Goal: Task Accomplishment & Management: Complete application form

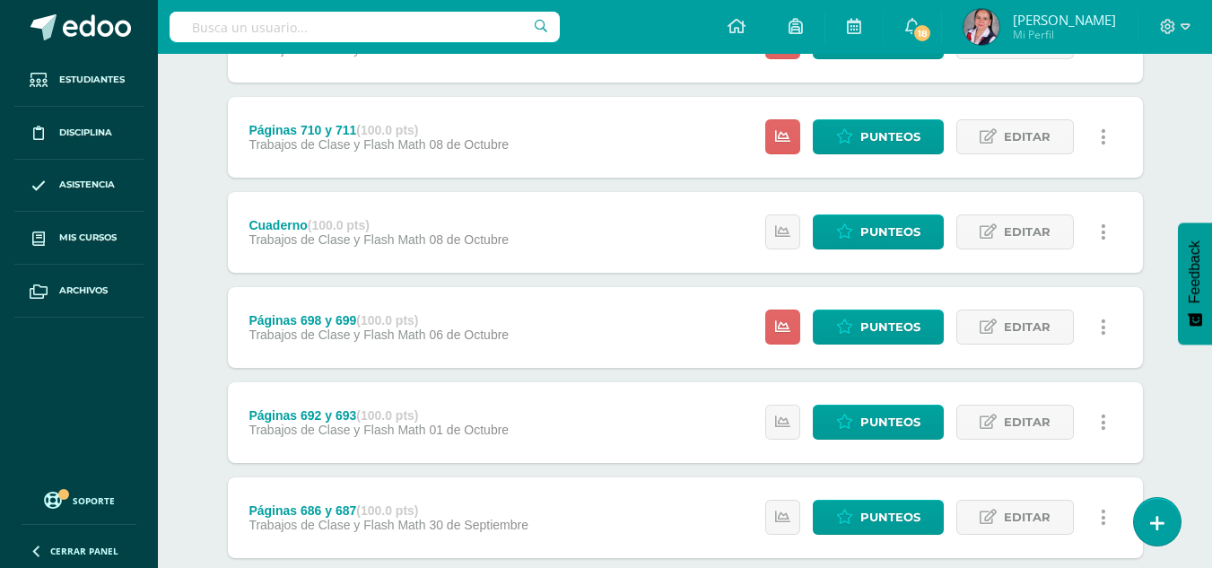
scroll to position [490, 0]
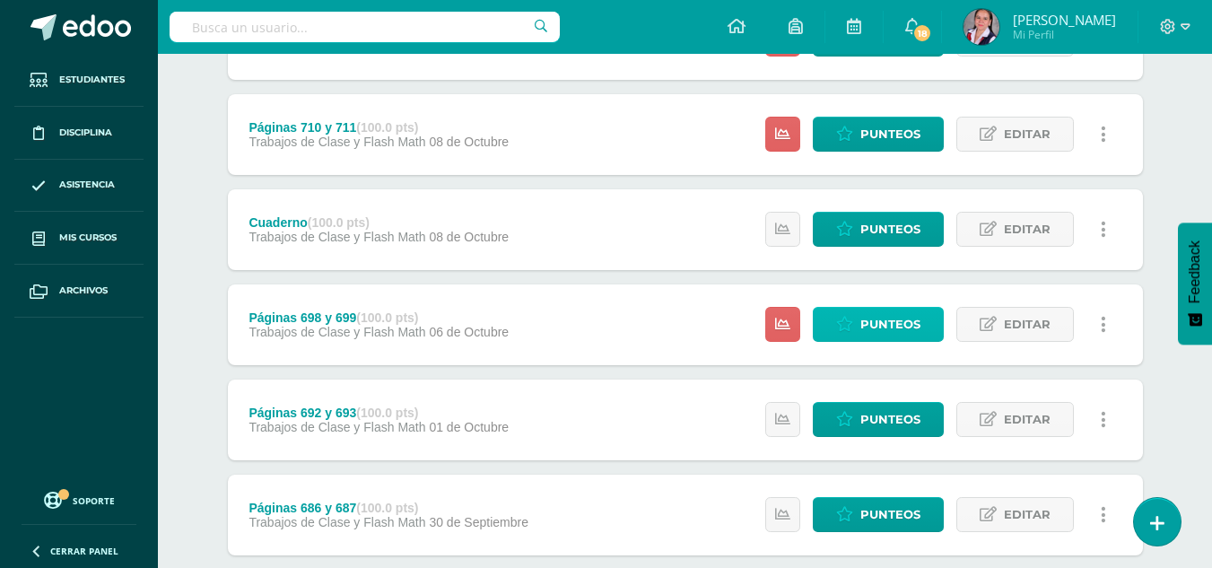
click at [889, 319] on span "Punteos" at bounding box center [890, 324] width 60 height 33
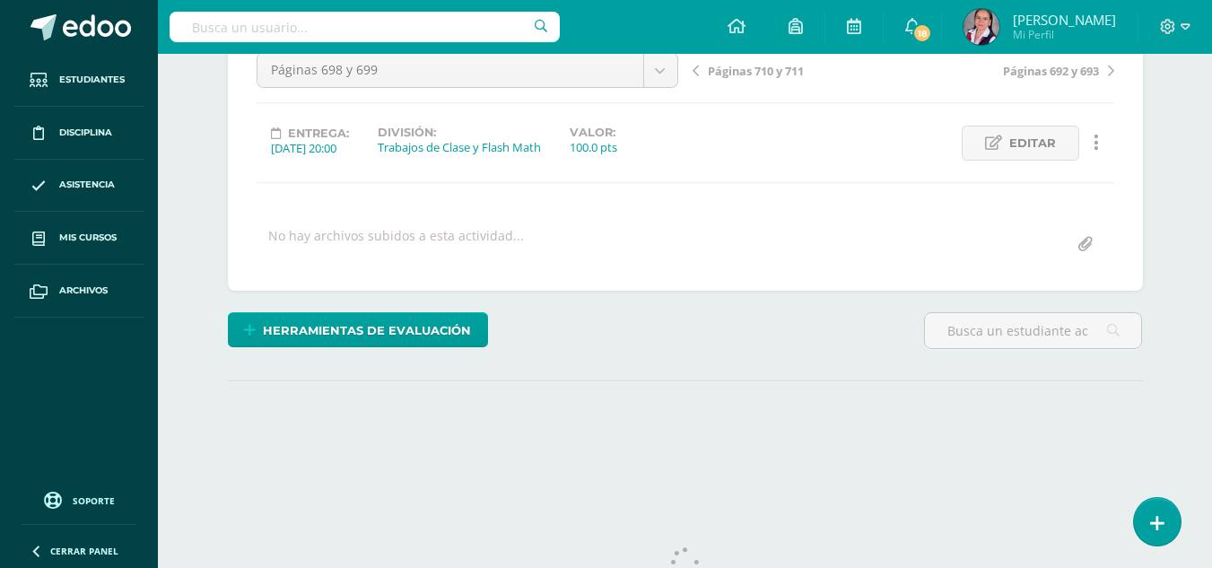
scroll to position [250, 0]
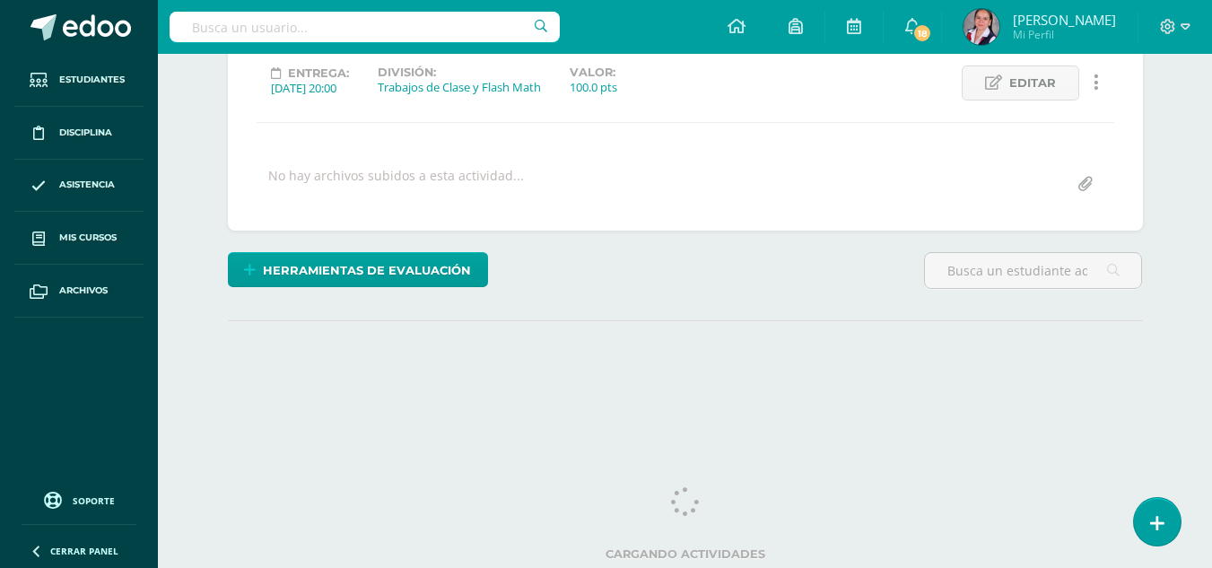
click at [1211, 249] on html "Estudiantes Disciplina Asistencia Mis cursos Archivos Soporte Ayuda Reportar un…" at bounding box center [606, 105] width 1212 height 711
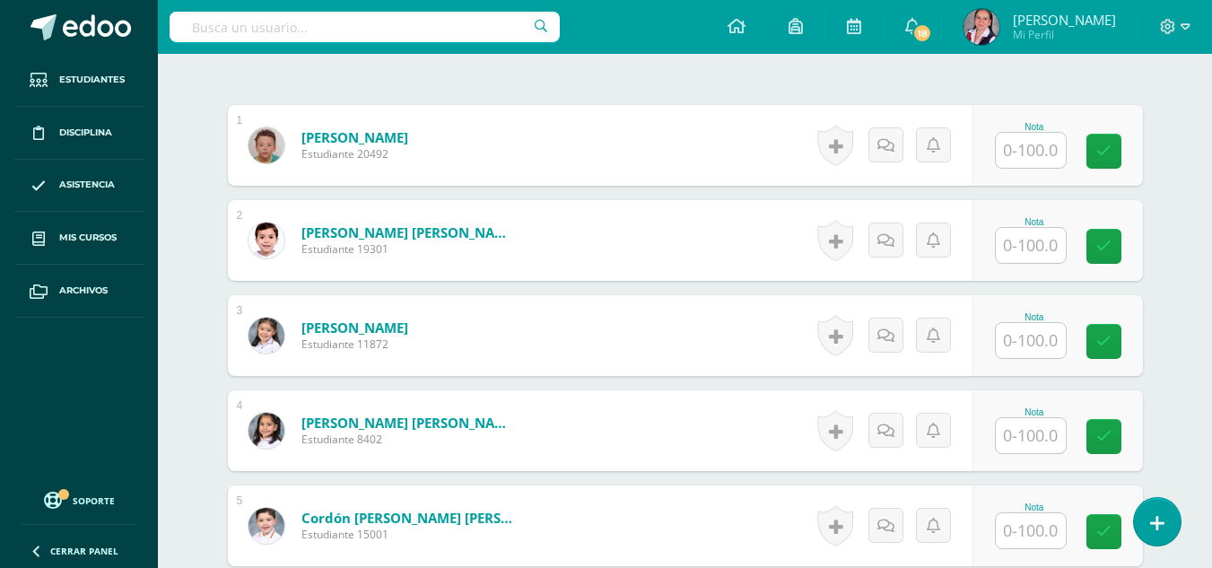
scroll to position [521, 0]
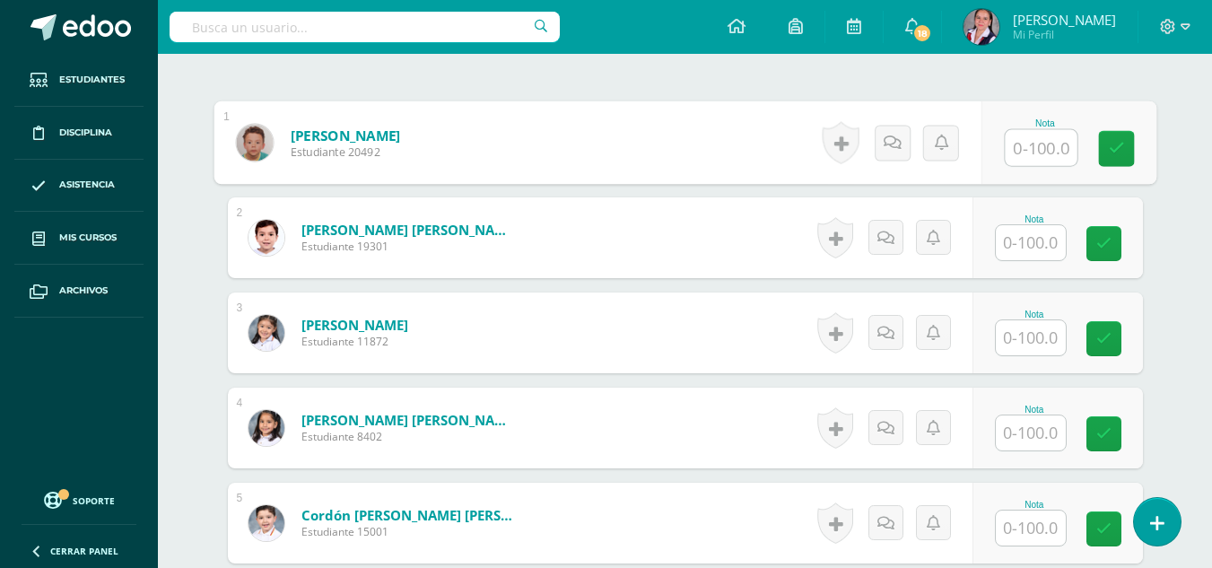
click at [1034, 152] on input "text" at bounding box center [1041, 148] width 72 height 36
type input "95"
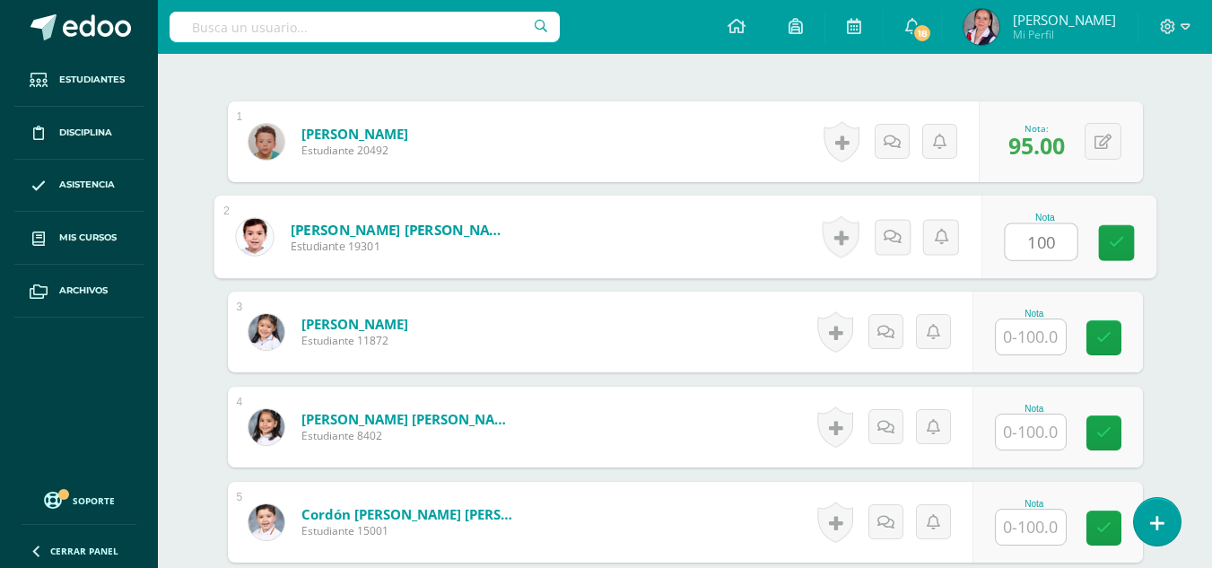
type input "100"
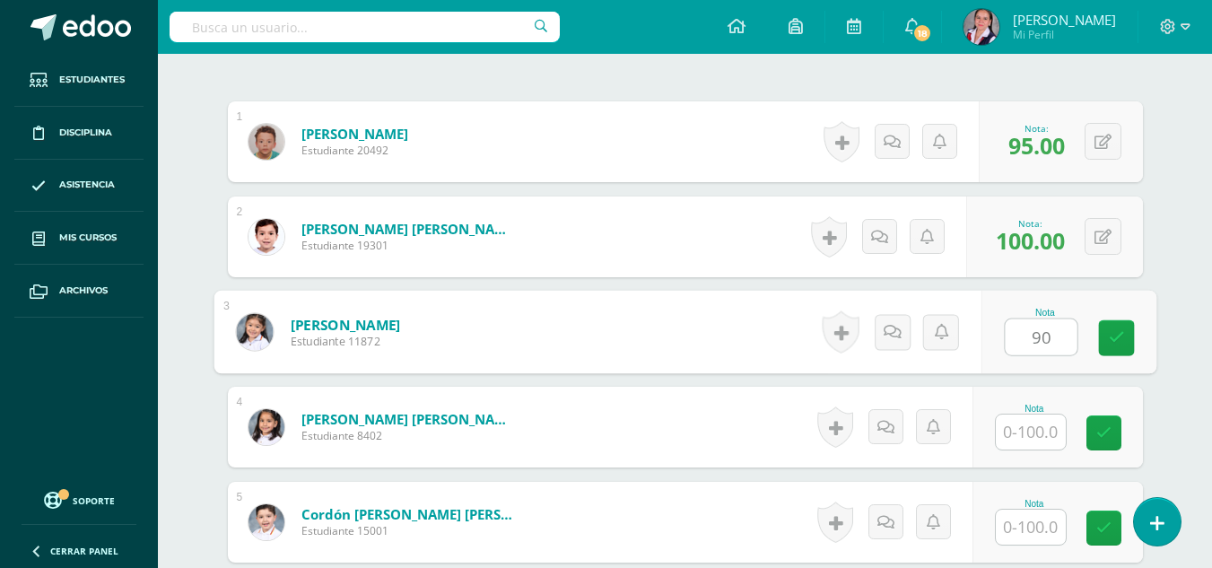
type input "90"
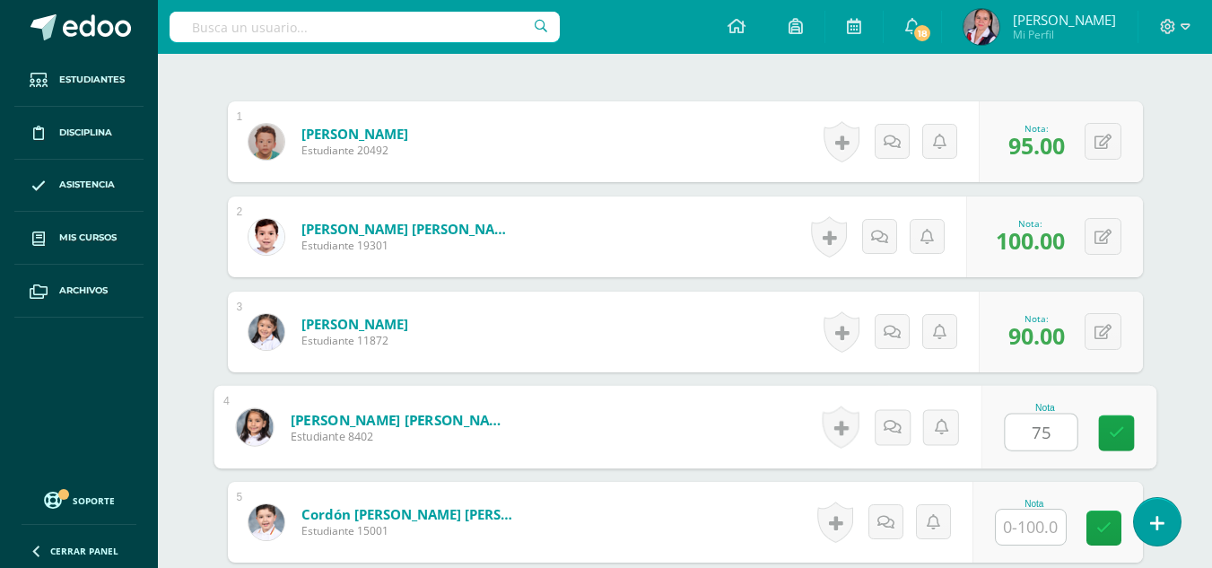
type input "75"
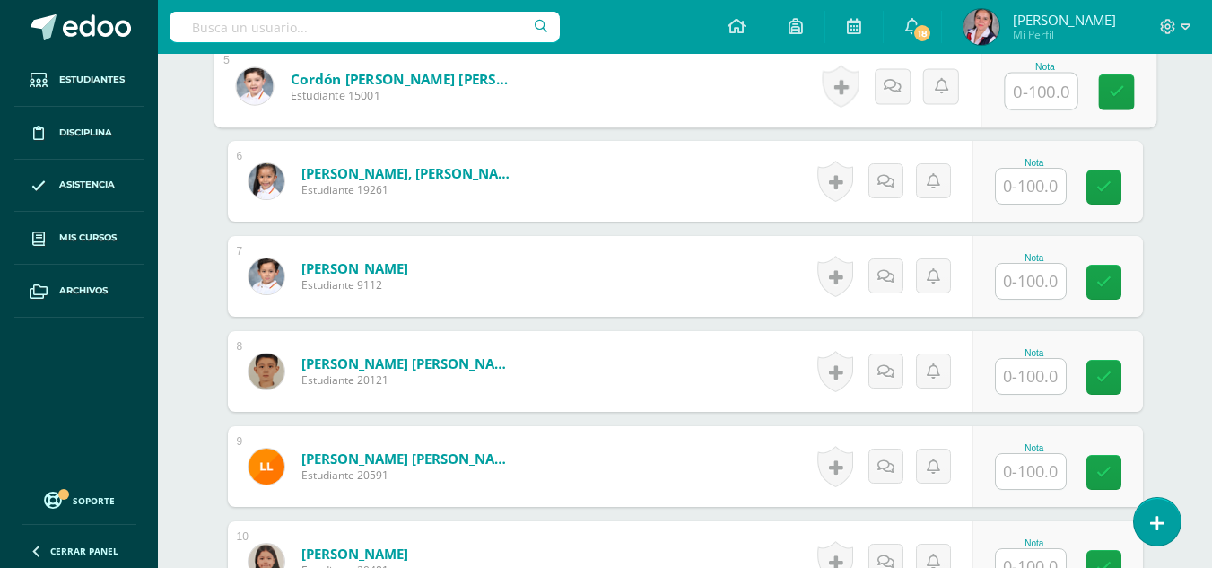
scroll to position [962, 0]
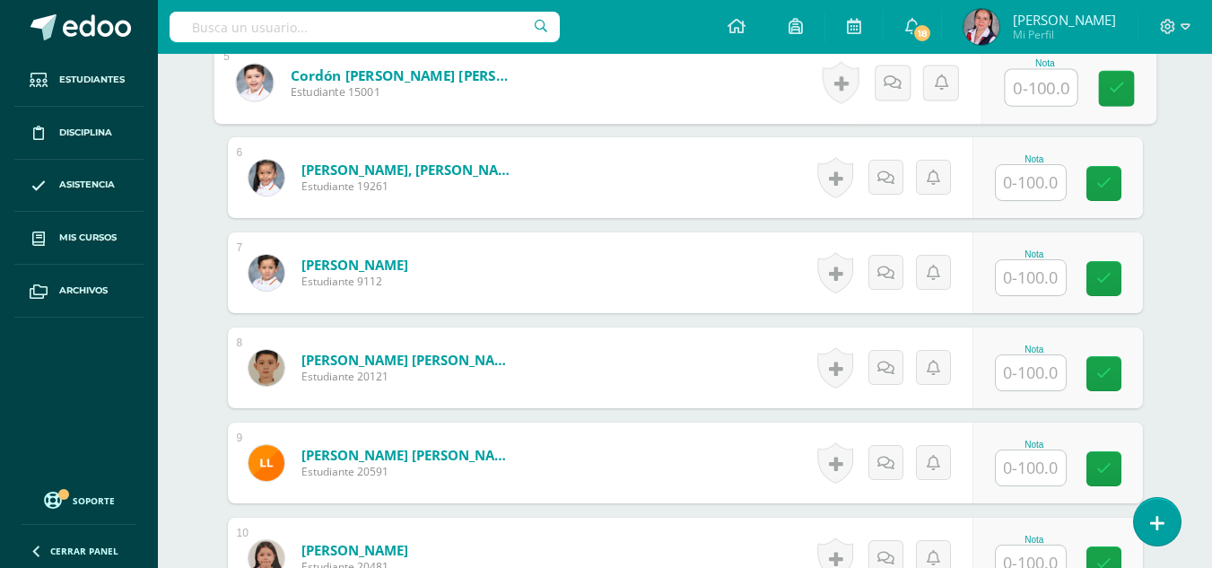
click at [1032, 468] on input "text" at bounding box center [1031, 467] width 70 height 35
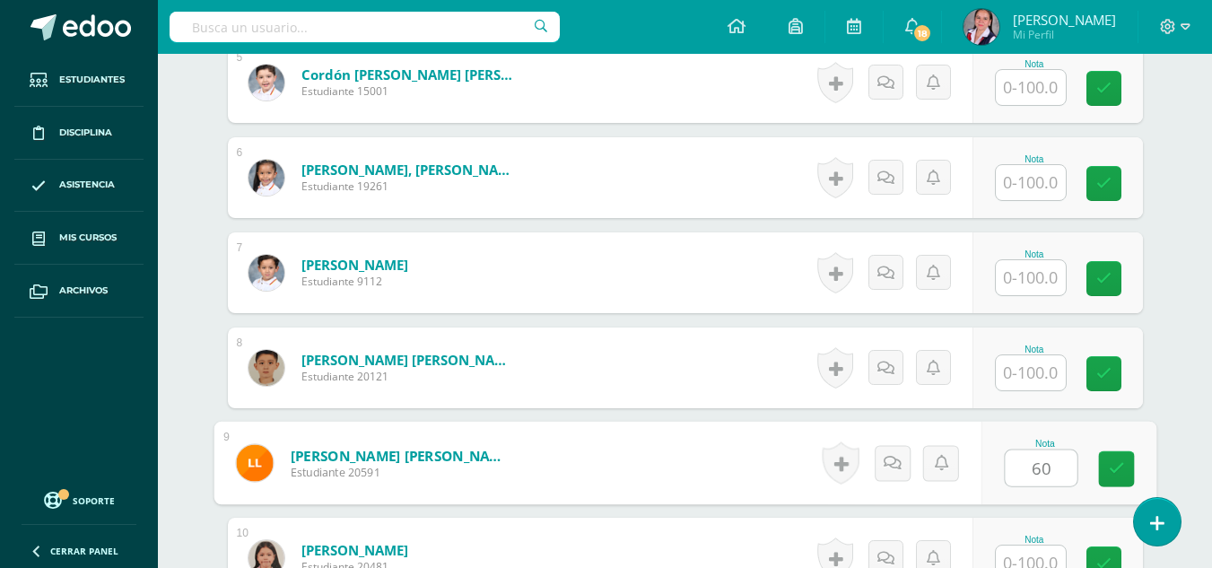
type input "60"
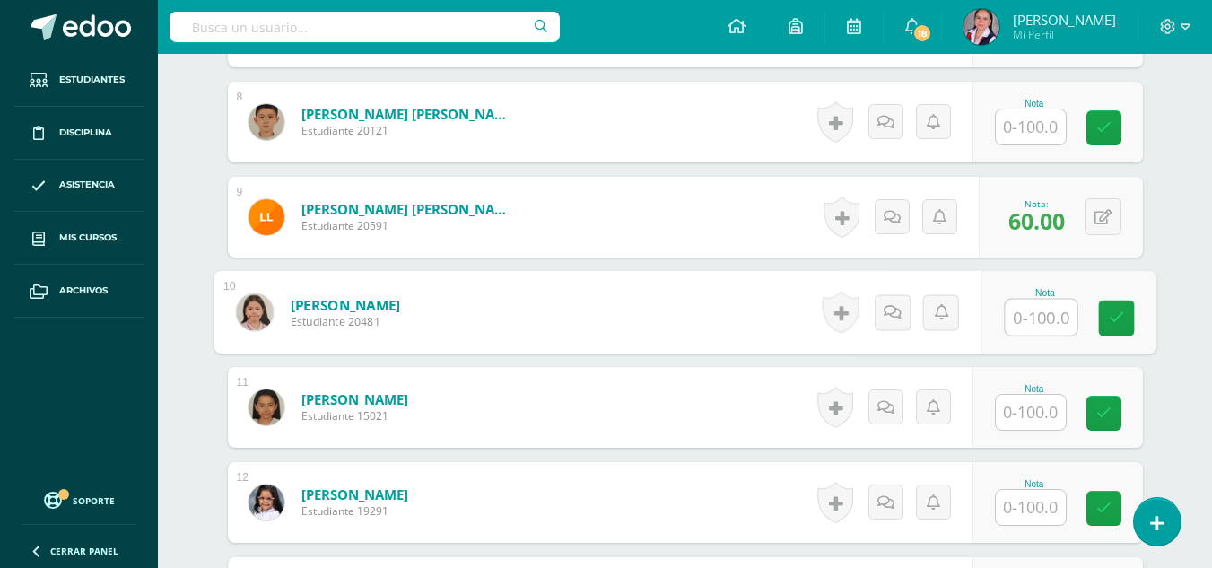
scroll to position [1216, 0]
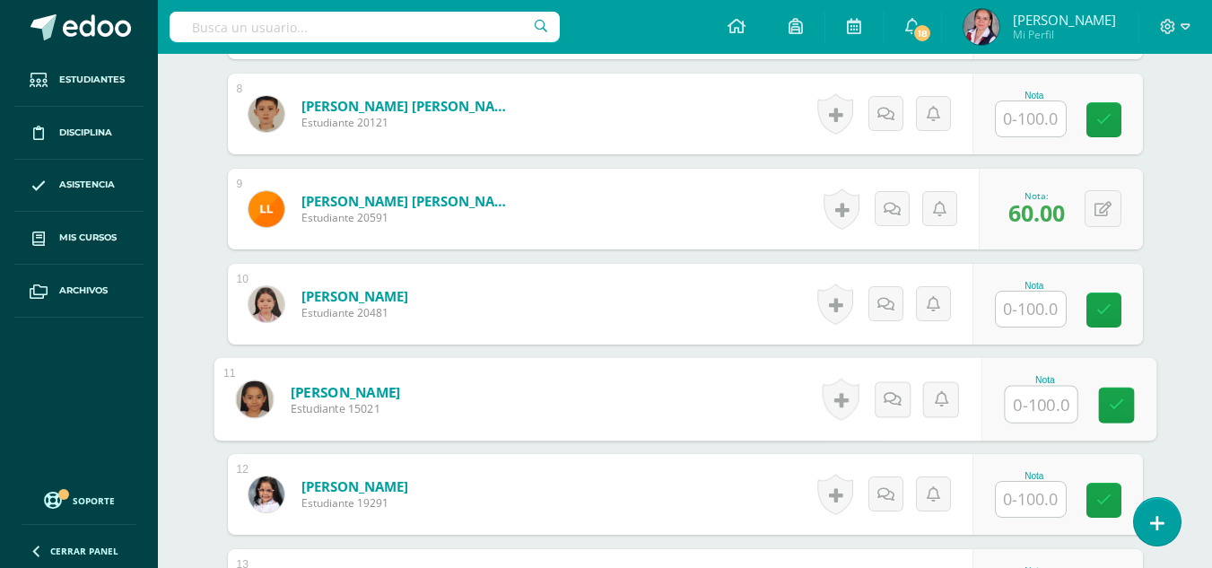
click at [1035, 388] on input "text" at bounding box center [1041, 405] width 72 height 36
type input "50"
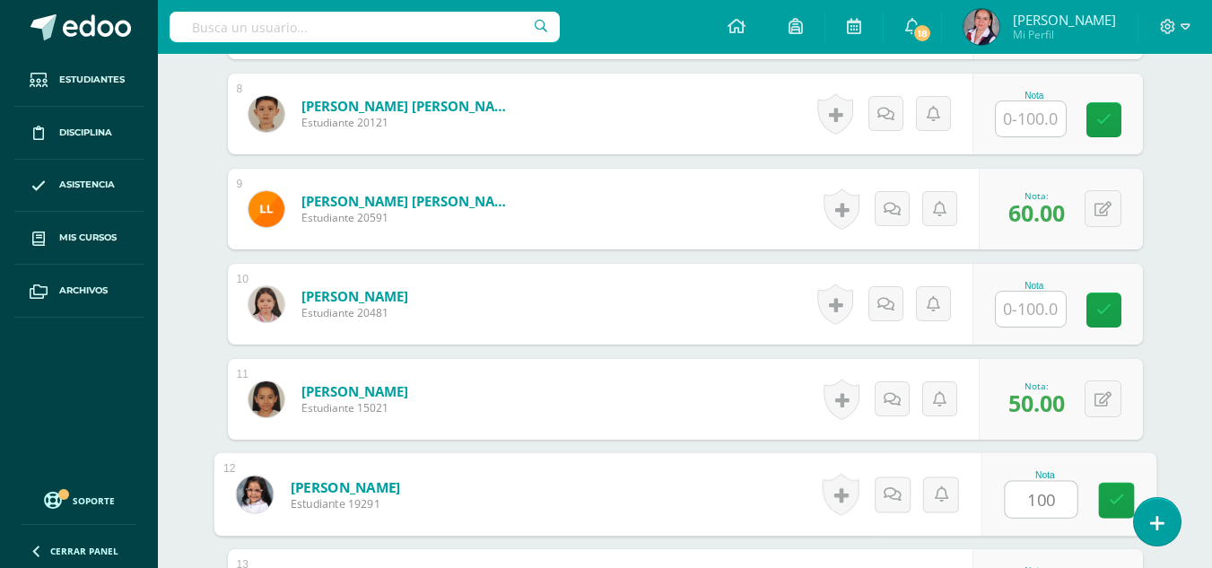
type input "100"
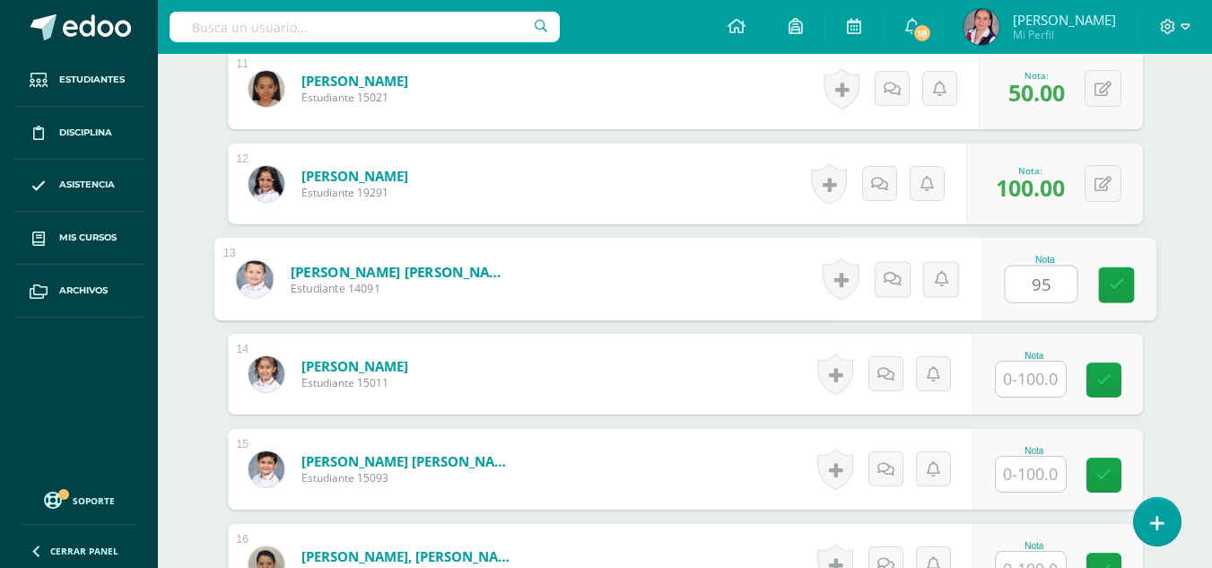
type input "95"
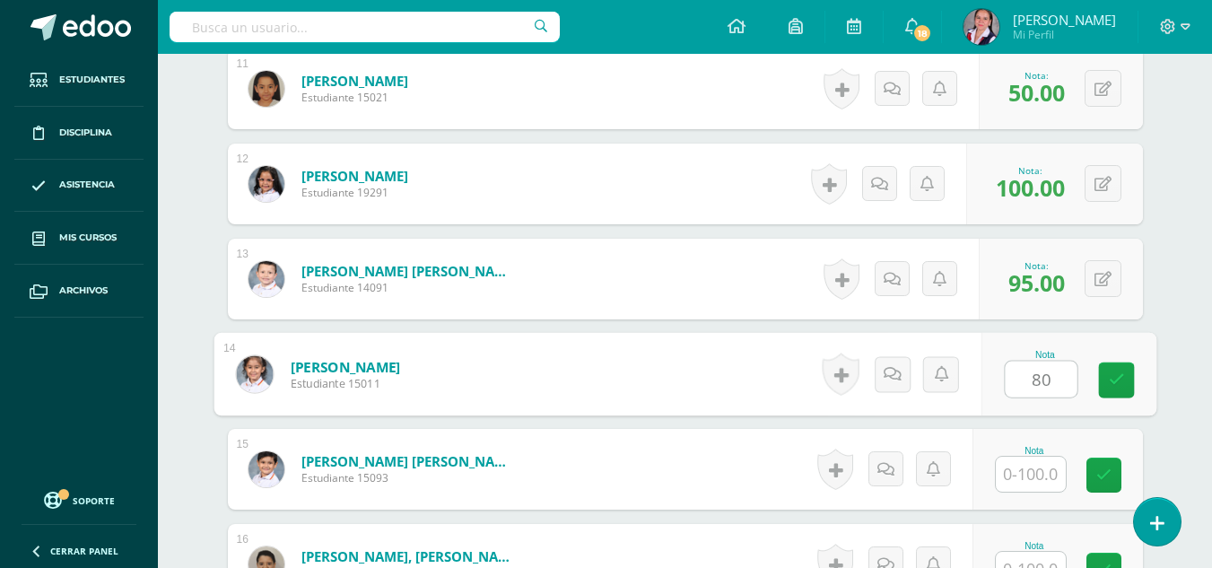
type input "80"
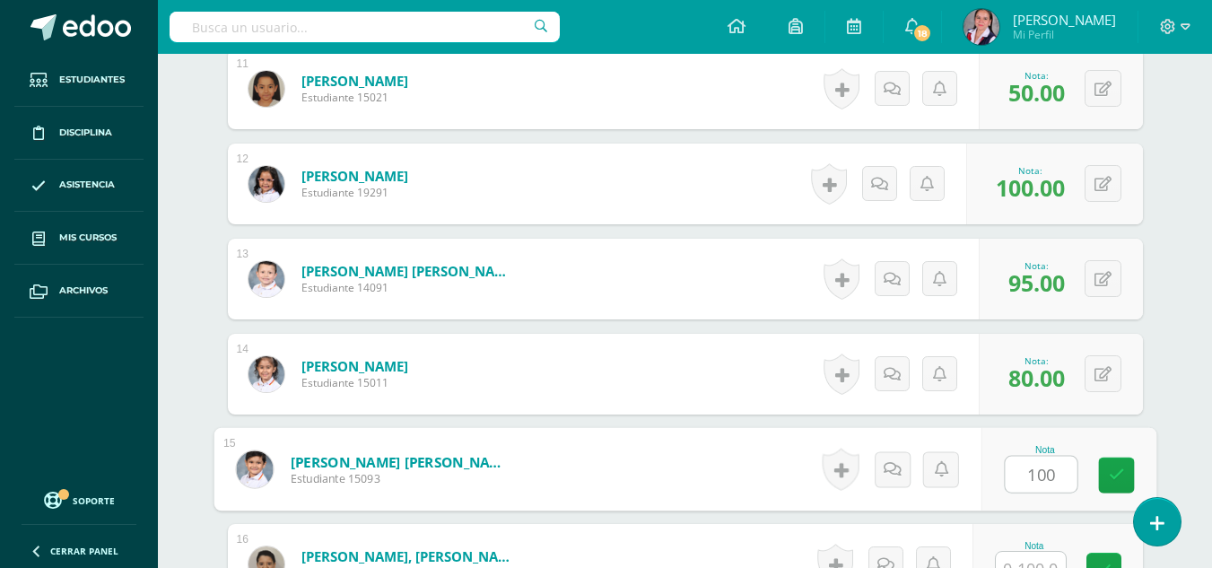
type input "100"
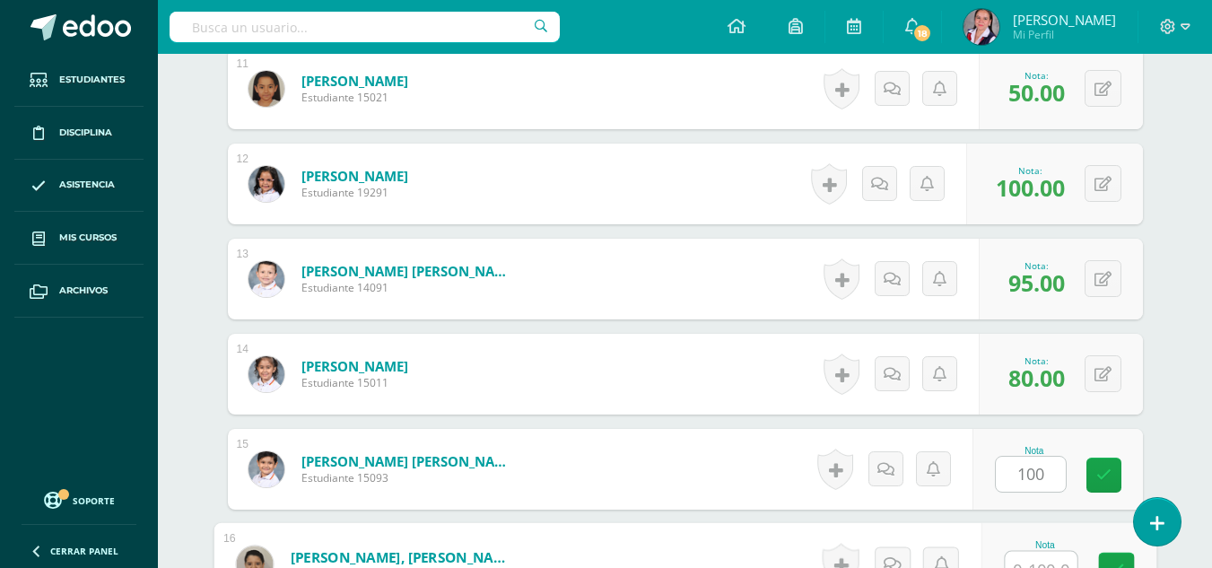
scroll to position [1545, 0]
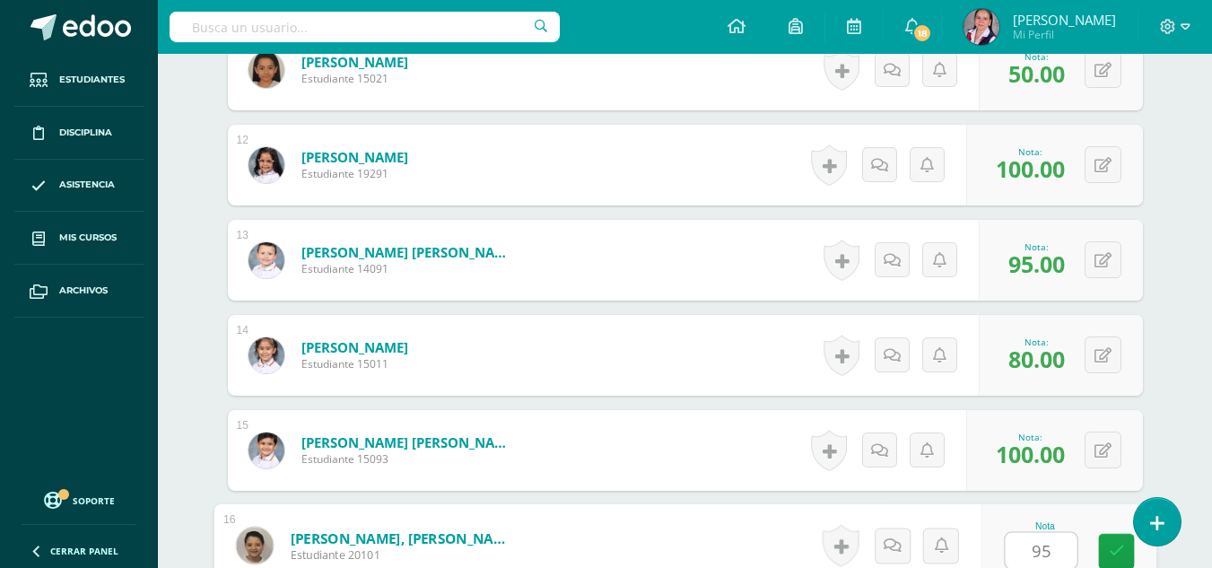
type input "95"
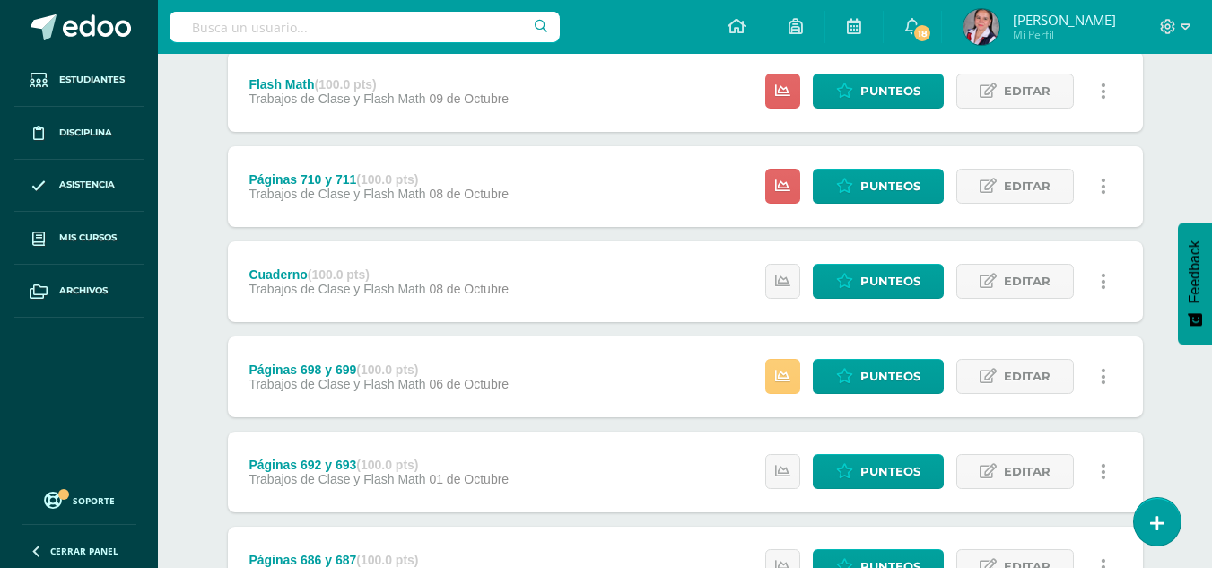
scroll to position [431, 0]
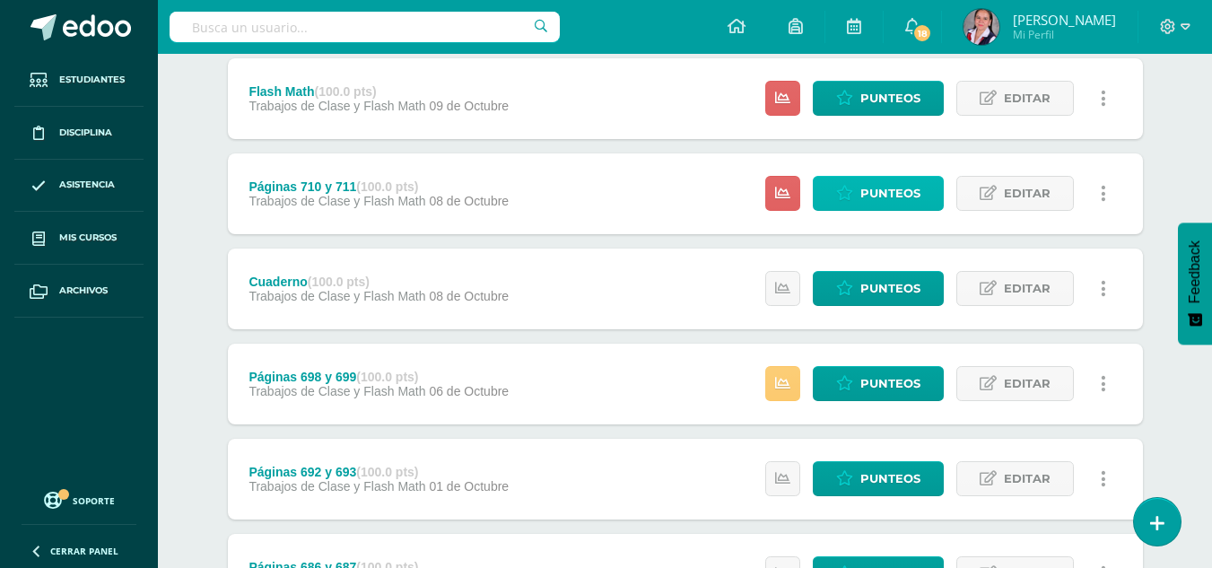
click at [858, 193] on link "Punteos" at bounding box center [878, 193] width 131 height 35
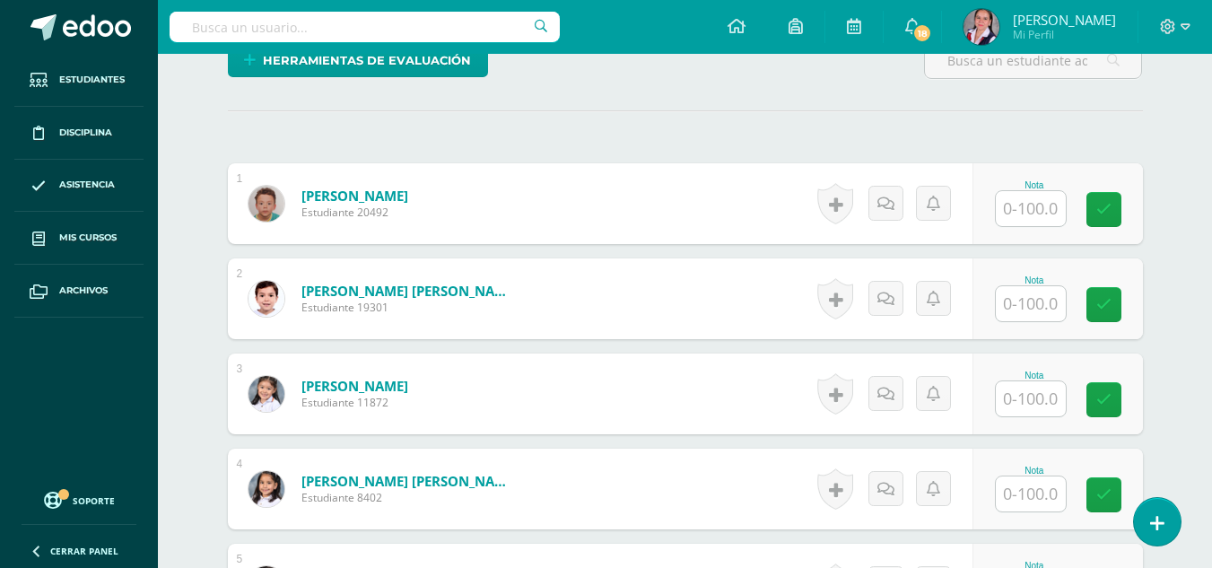
scroll to position [461, 0]
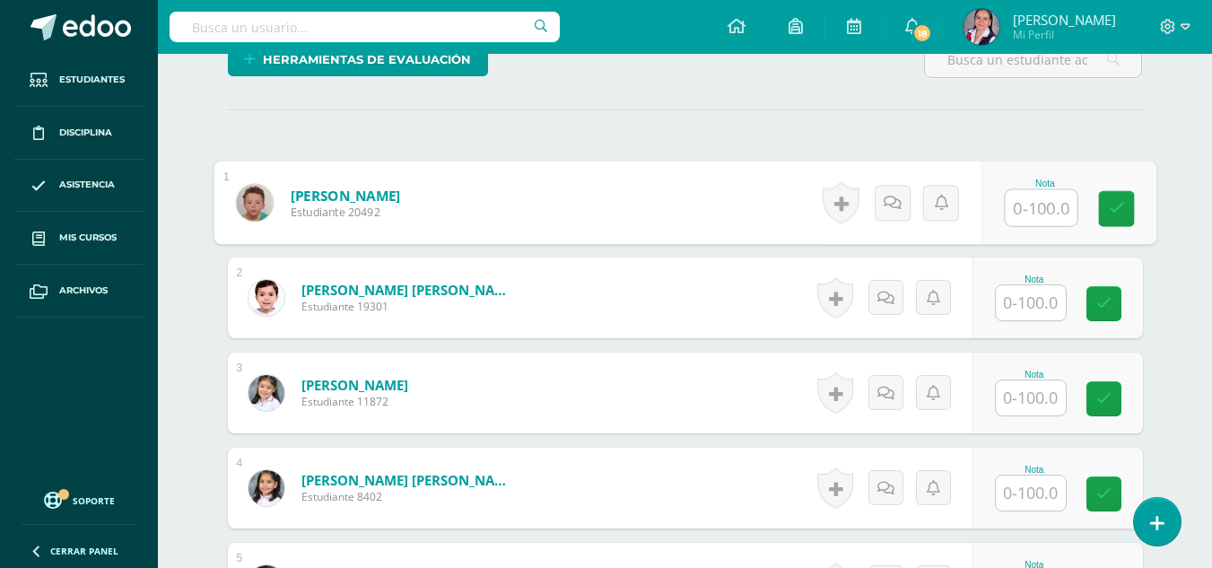
click at [1028, 205] on input "text" at bounding box center [1041, 208] width 72 height 36
type input "100"
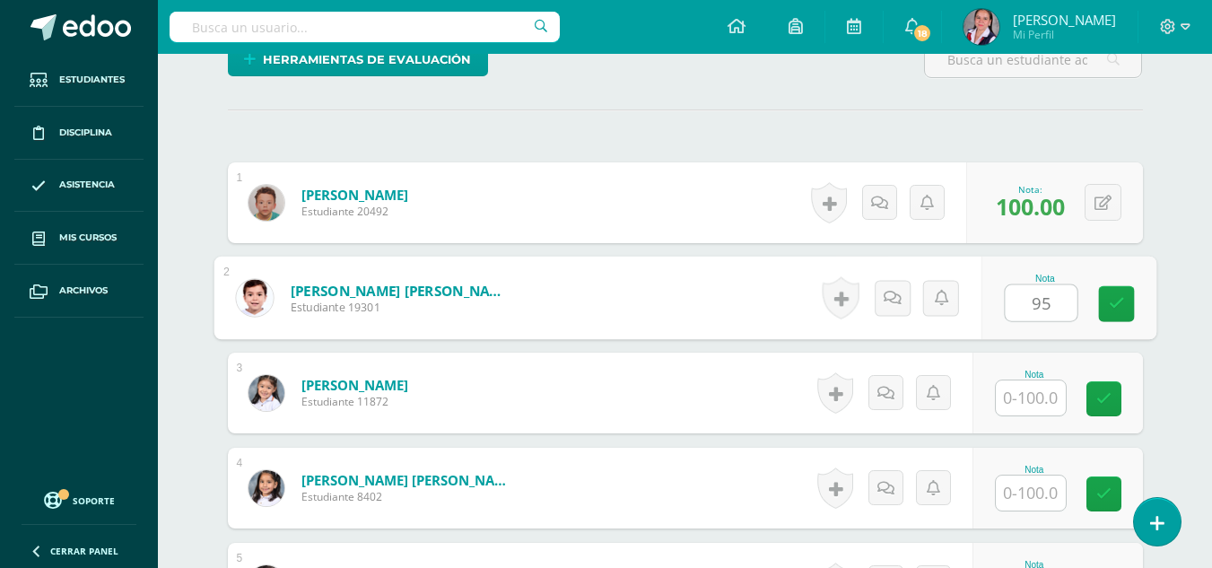
type input "95"
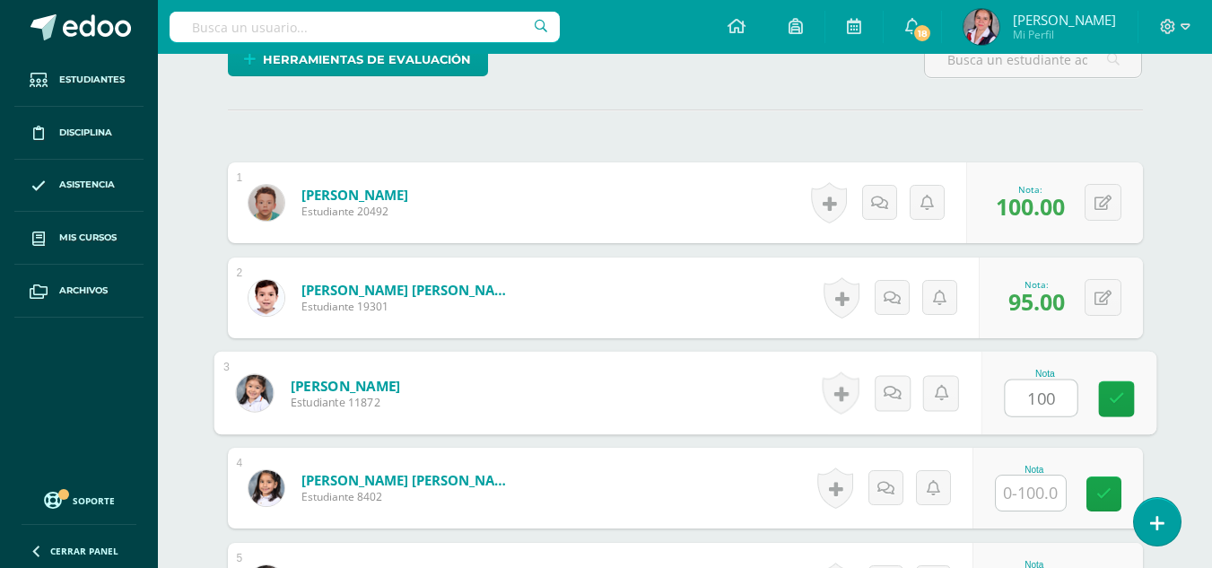
type input "100"
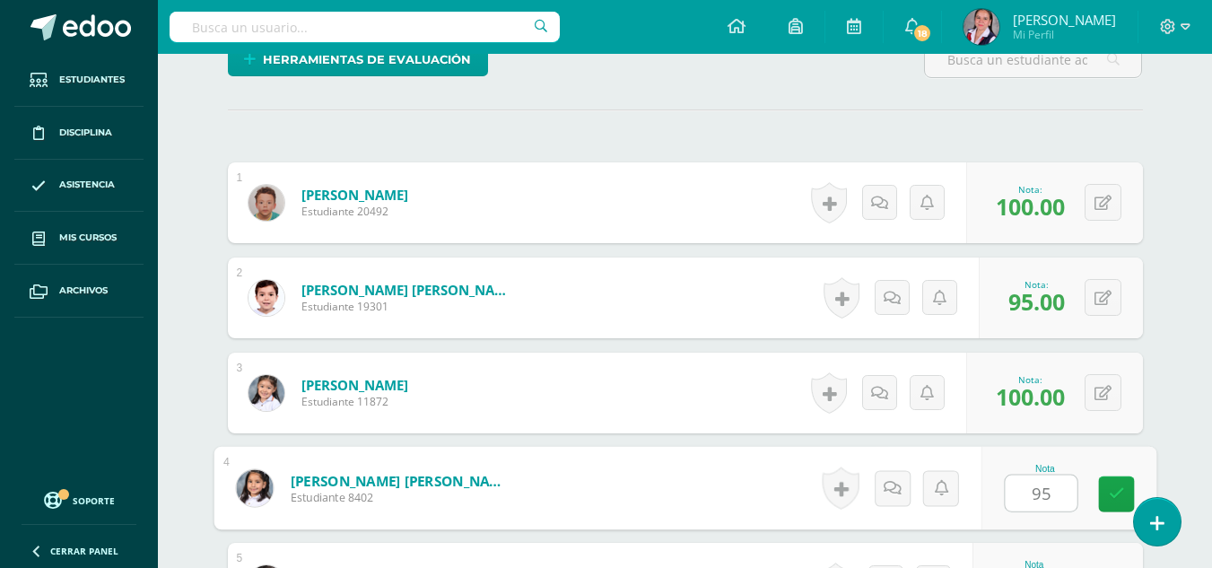
type input "95"
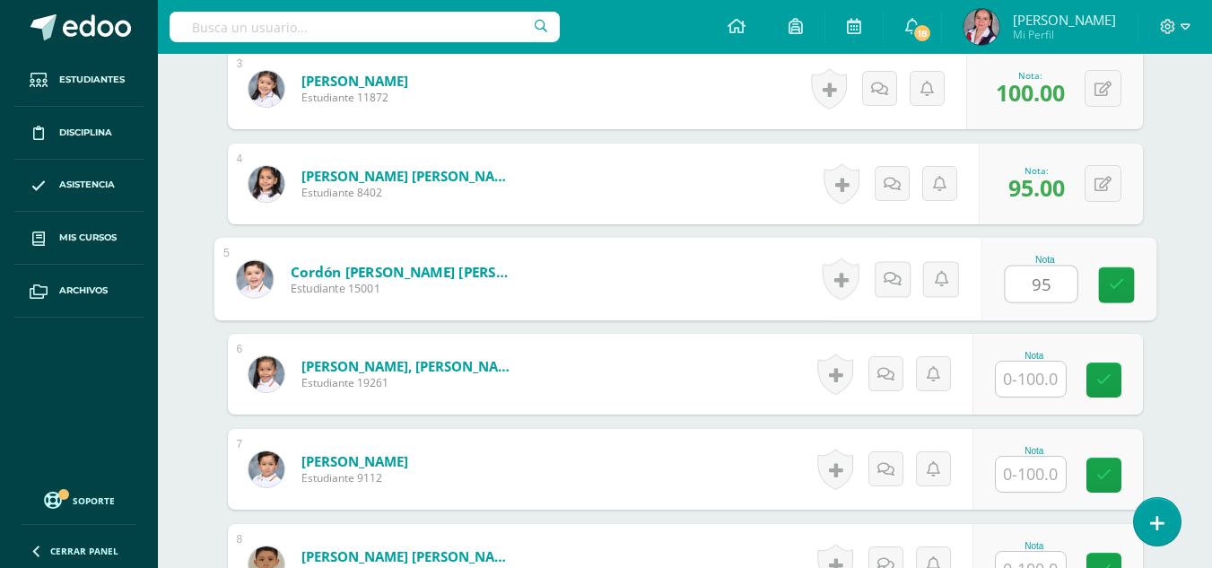
type input "95"
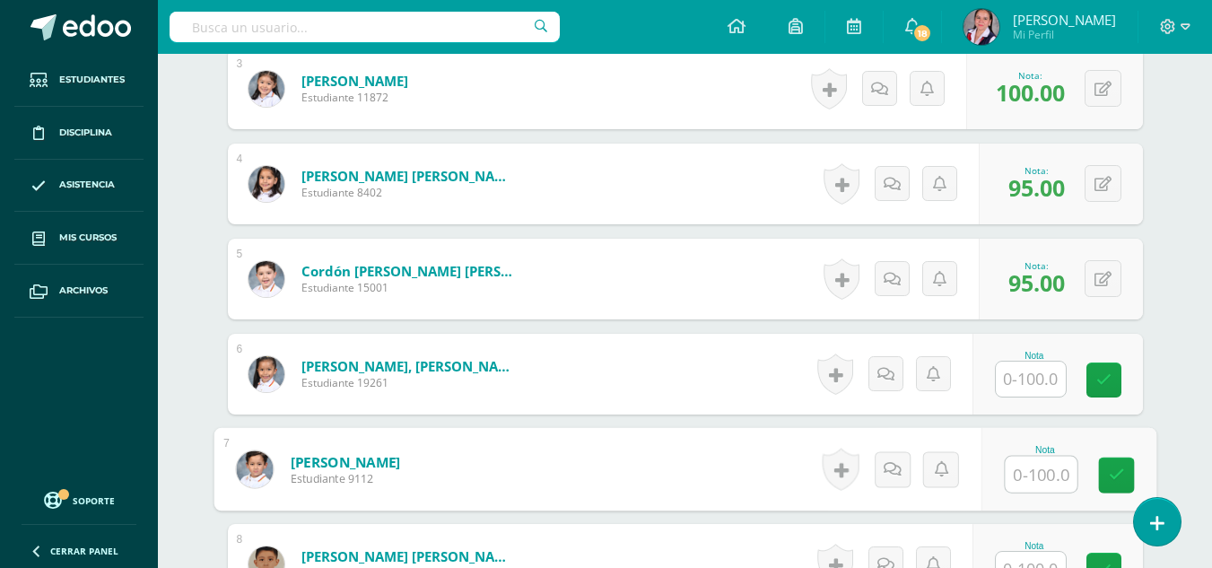
click at [1042, 471] on input "text" at bounding box center [1041, 475] width 72 height 36
type input "80"
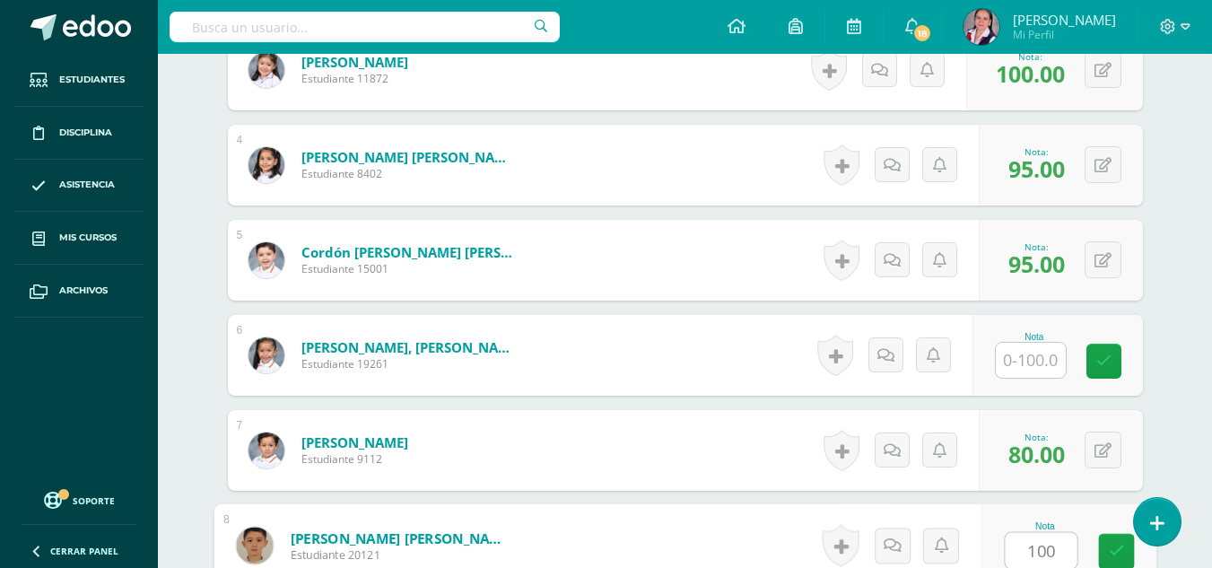
type input "100"
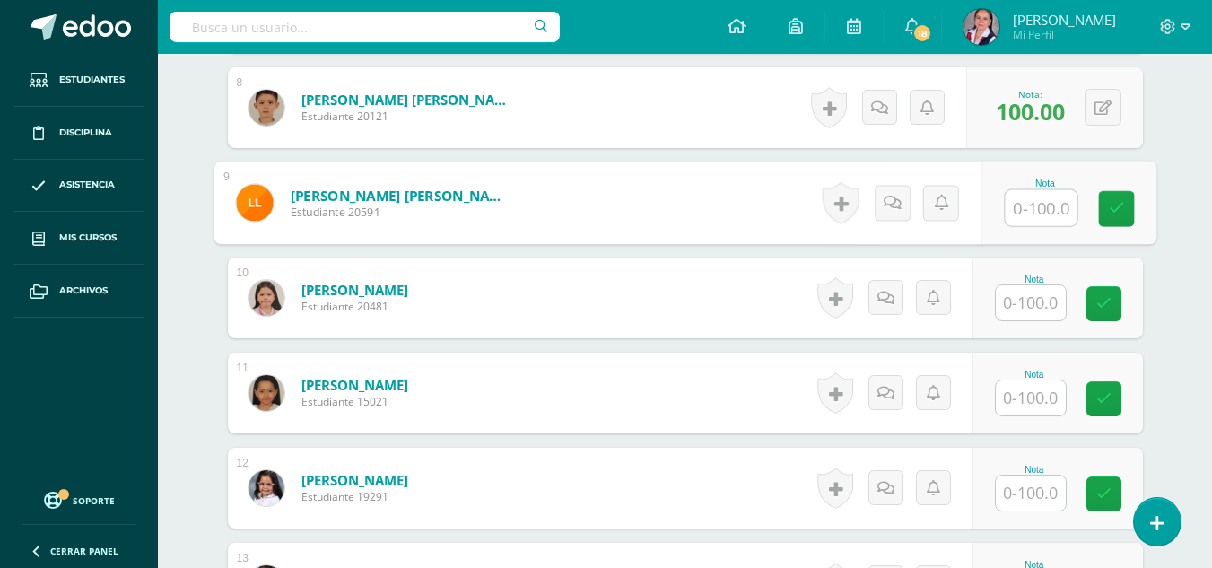
scroll to position [1230, 0]
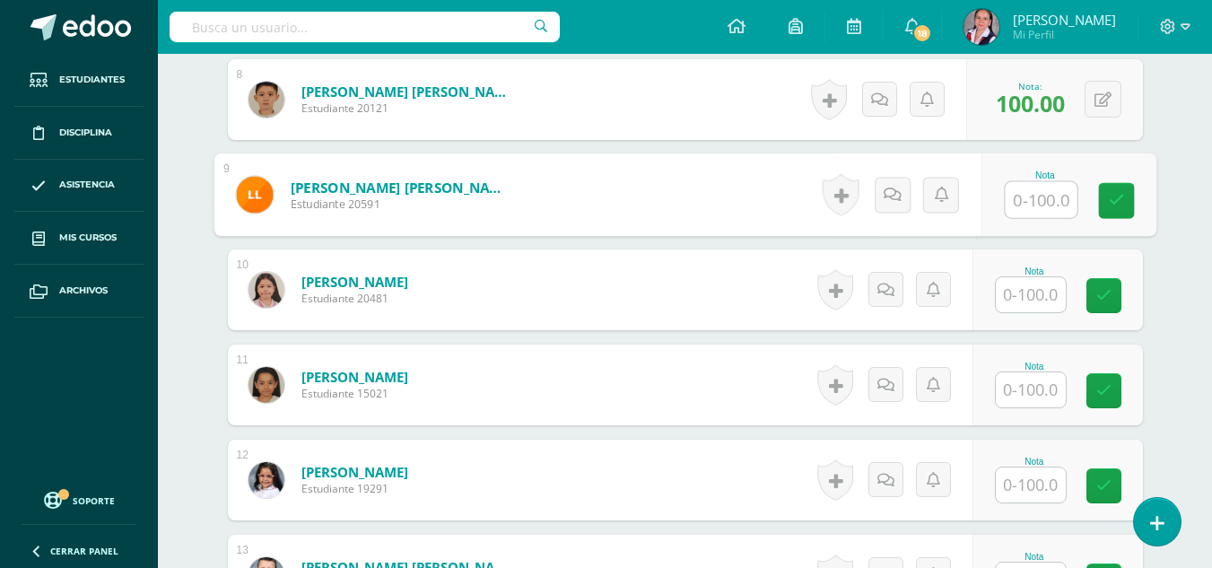
click at [1027, 392] on input "text" at bounding box center [1031, 389] width 70 height 35
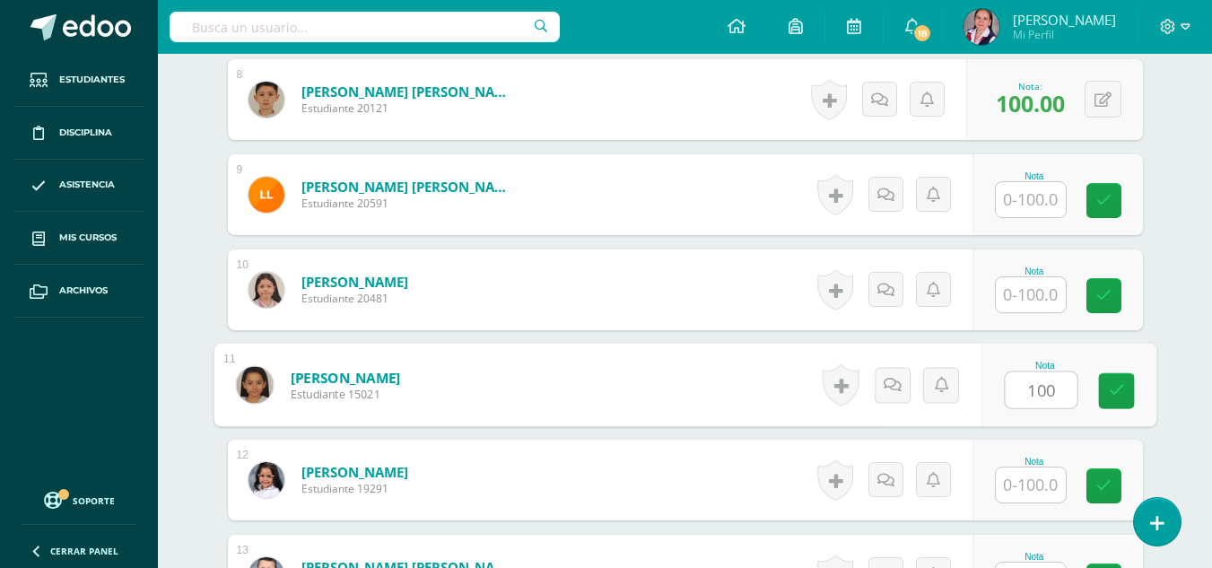
type input "100"
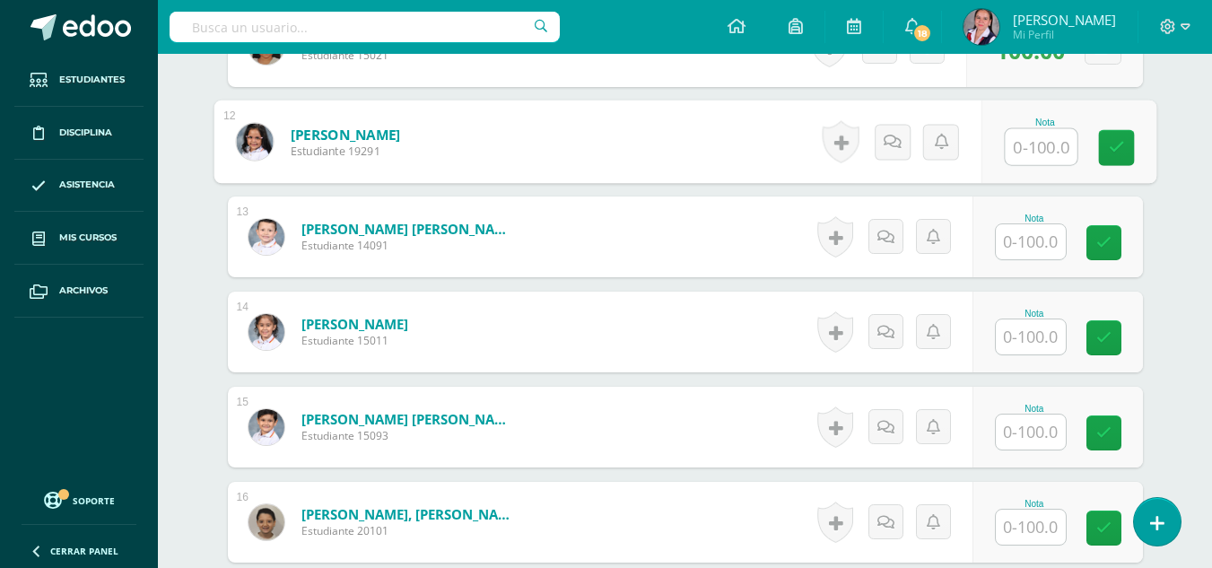
scroll to position [1573, 0]
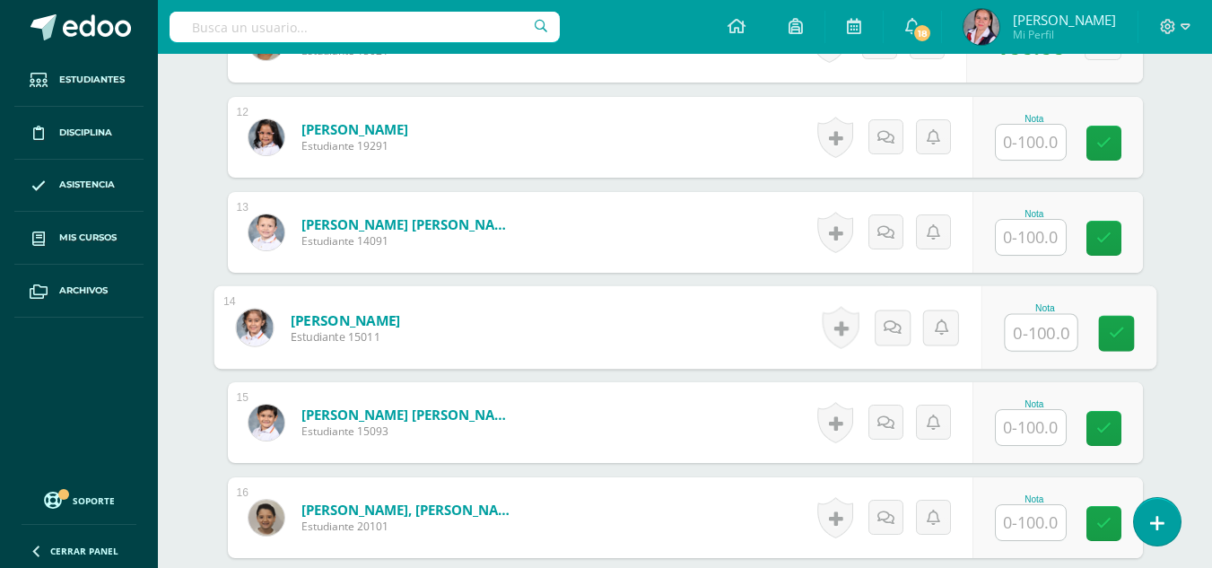
click at [1024, 334] on input "text" at bounding box center [1041, 333] width 72 height 36
type input "100"
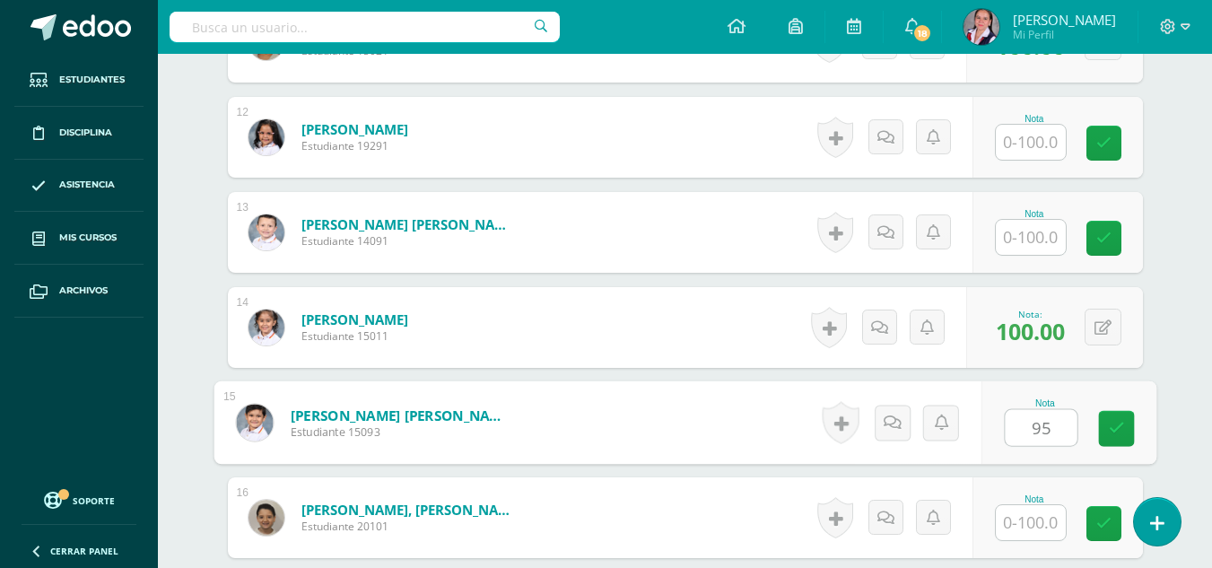
type input "95"
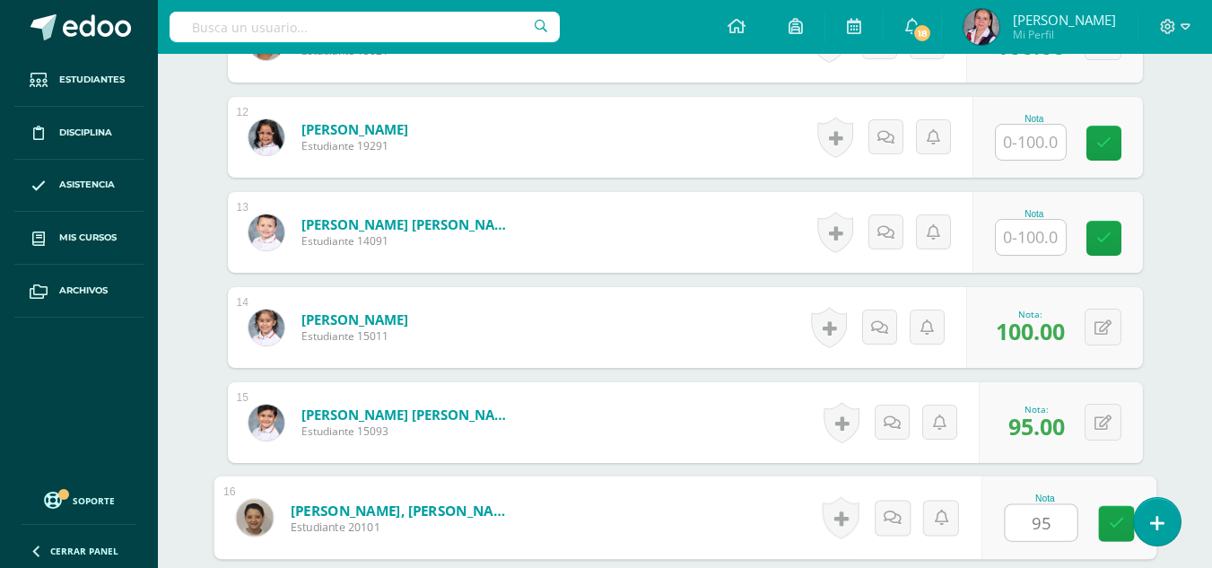
type input "95"
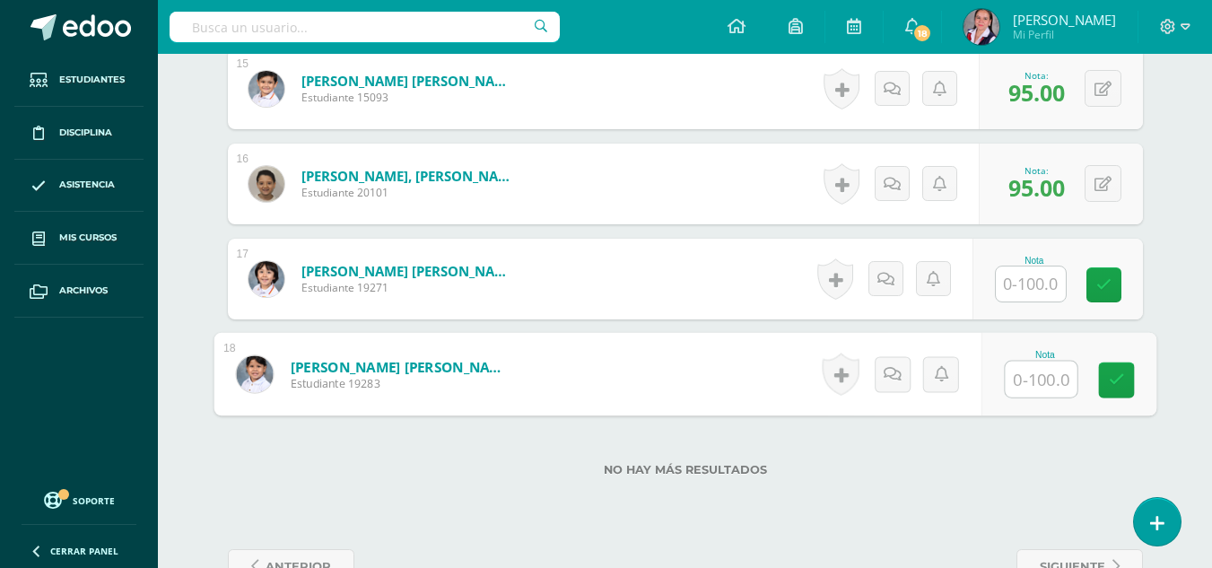
click at [1042, 385] on input "text" at bounding box center [1041, 380] width 72 height 36
type input "95"
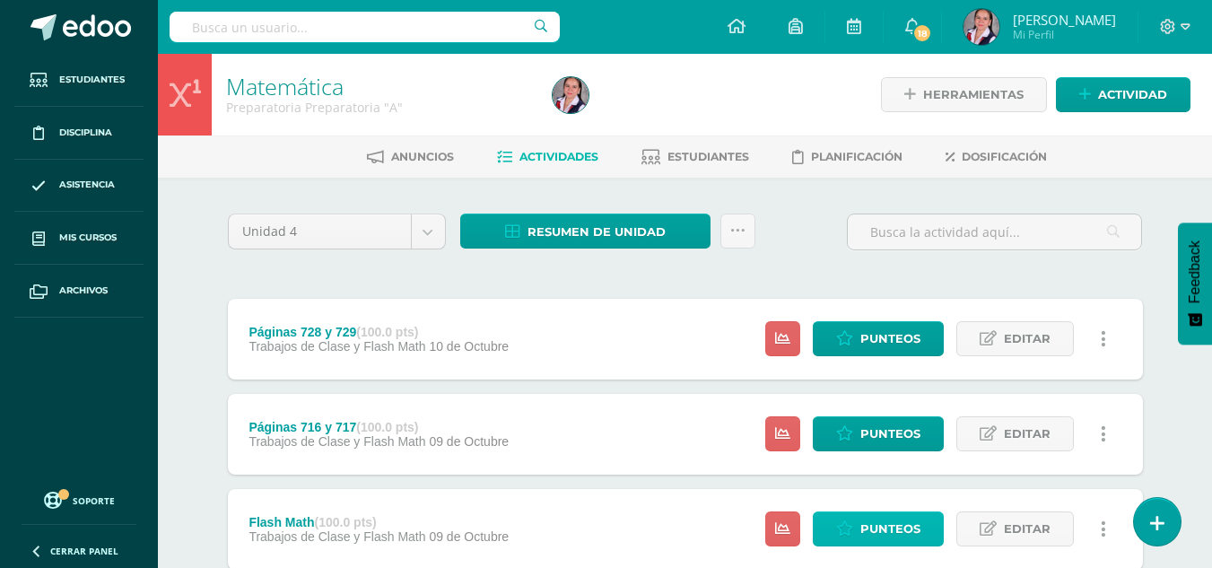
click at [863, 525] on span "Punteos" at bounding box center [890, 528] width 60 height 33
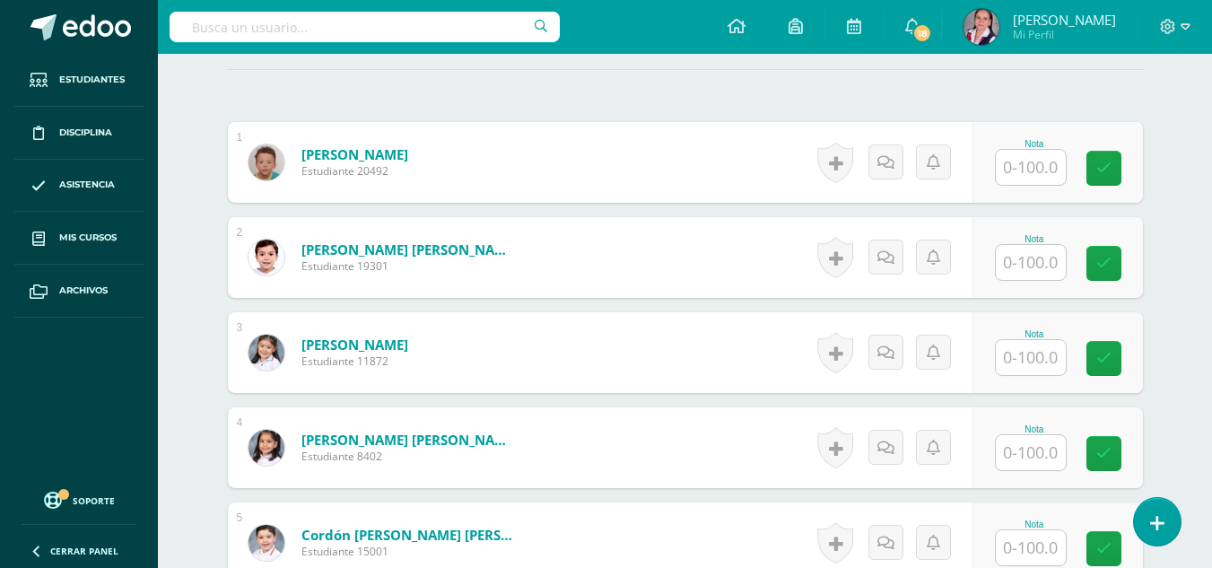
scroll to position [507, 0]
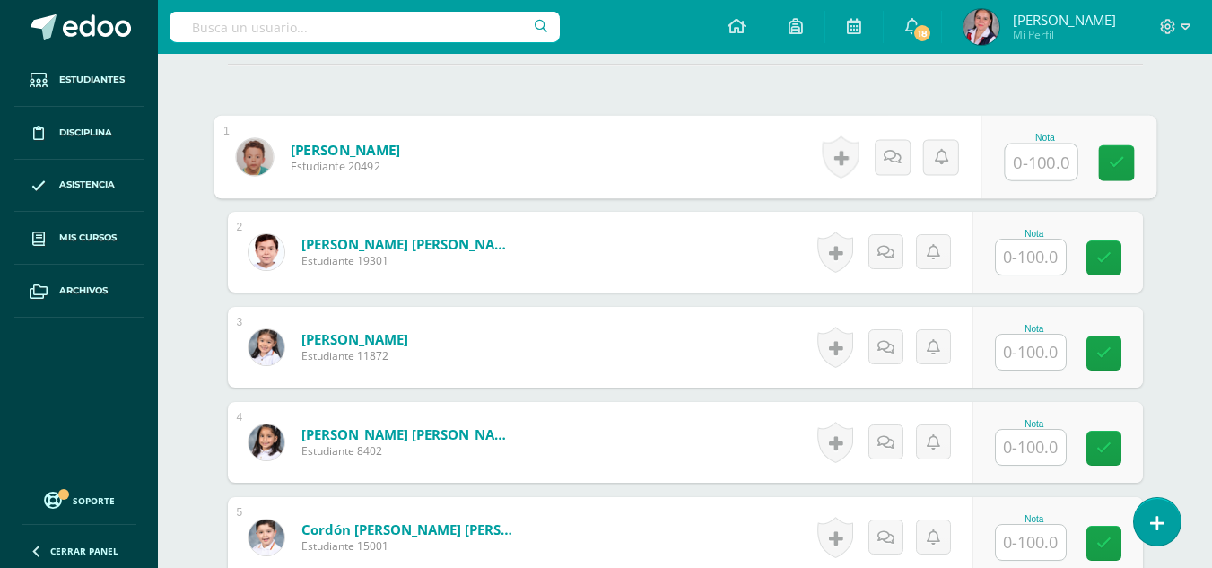
click at [1034, 174] on input "text" at bounding box center [1041, 162] width 72 height 36
type input "50"
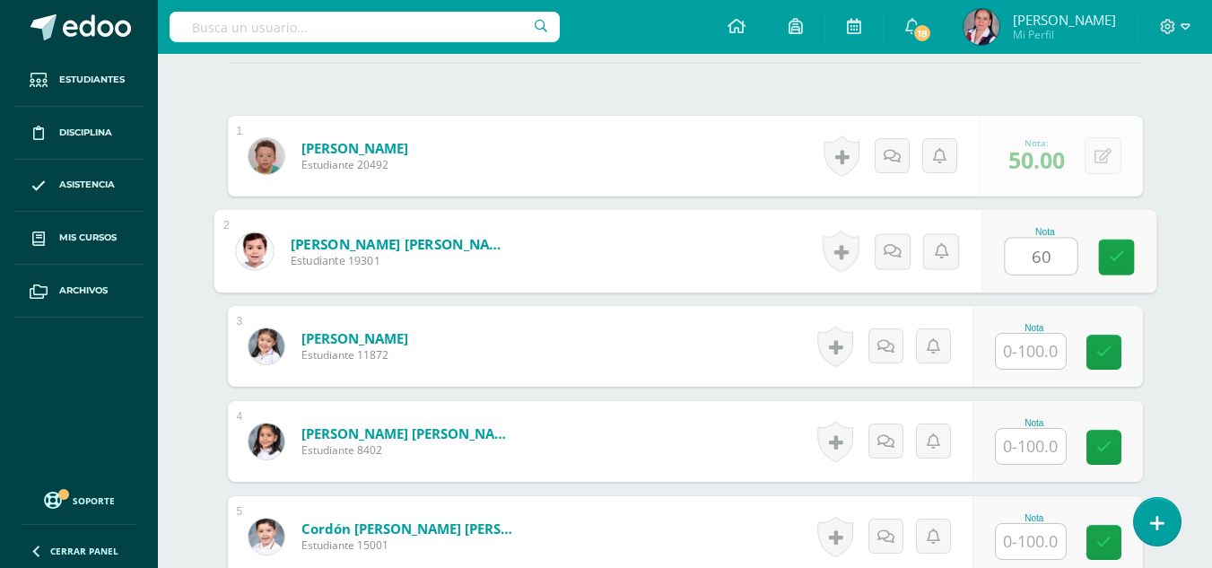
type input "60"
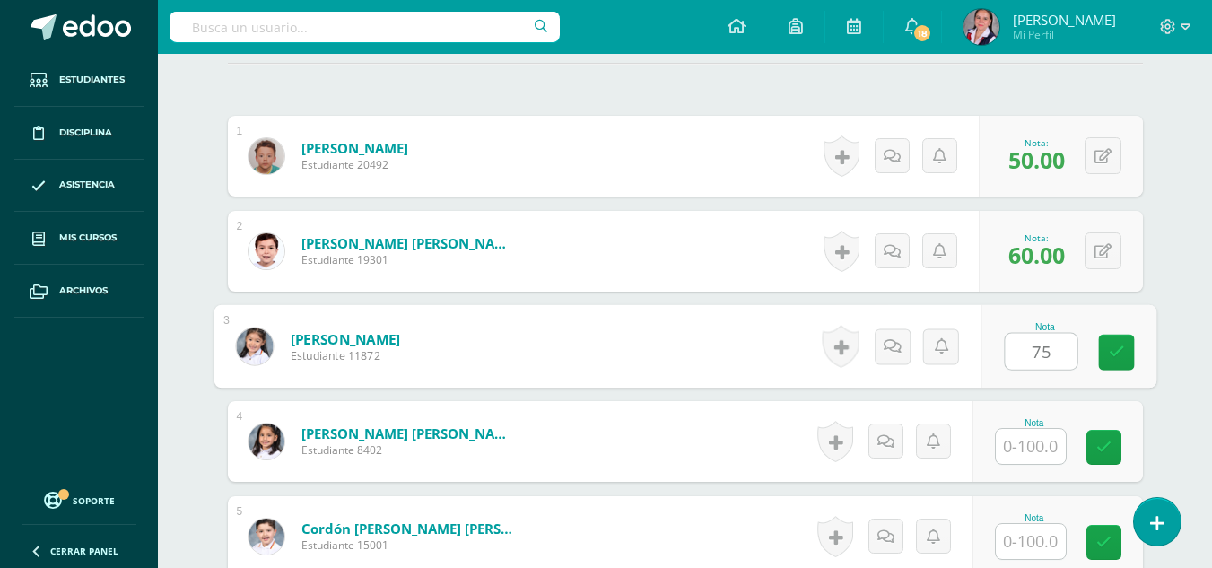
type input "75"
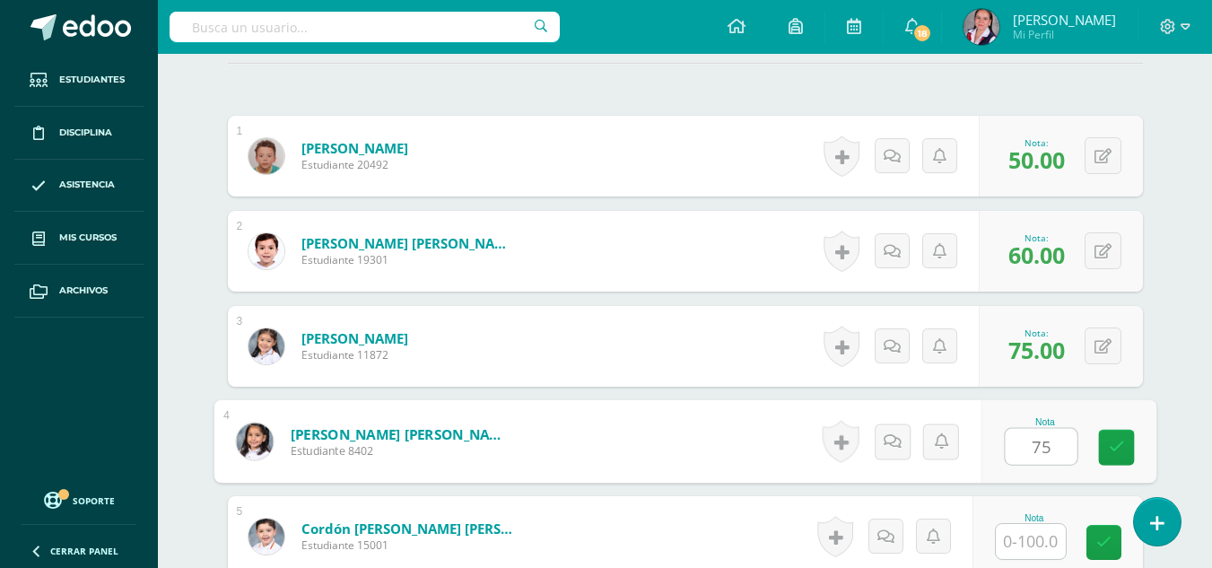
type input "75"
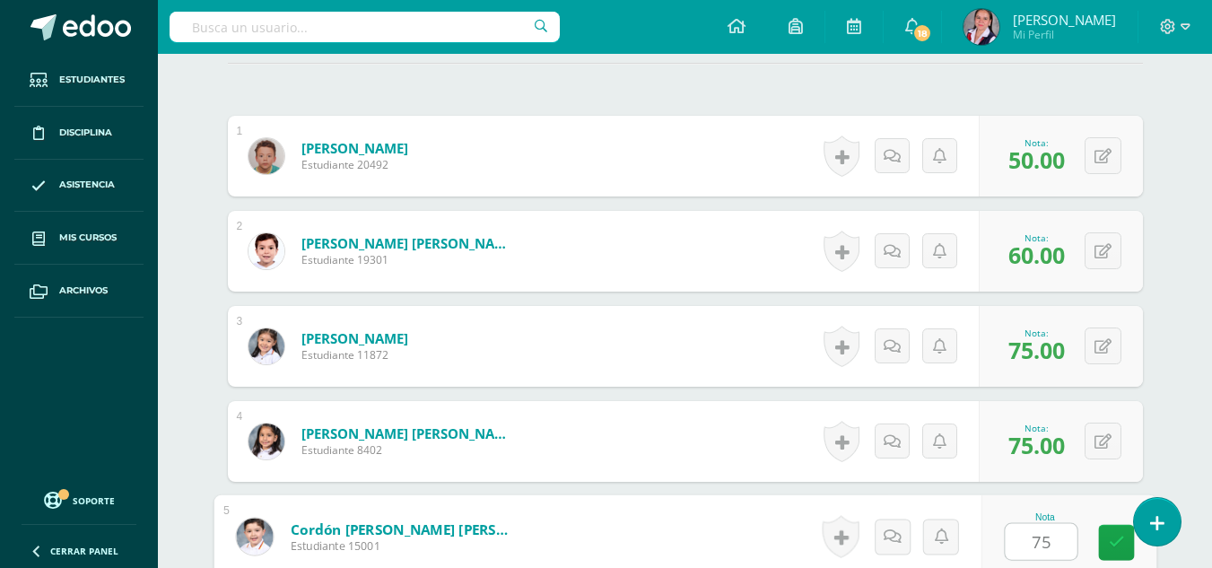
type input "75"
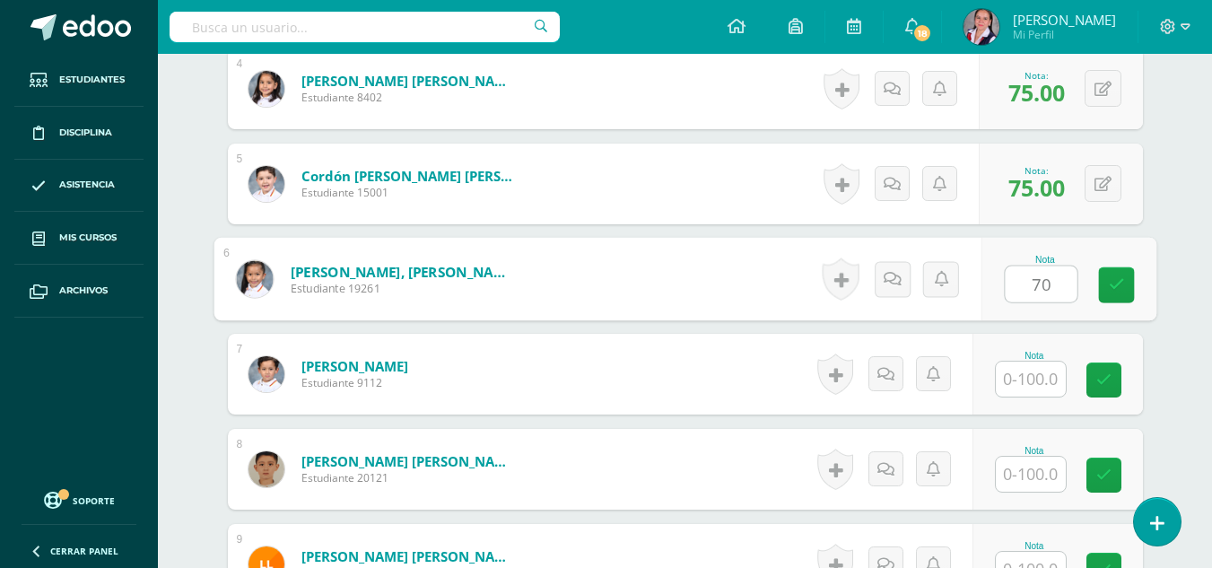
type input "70"
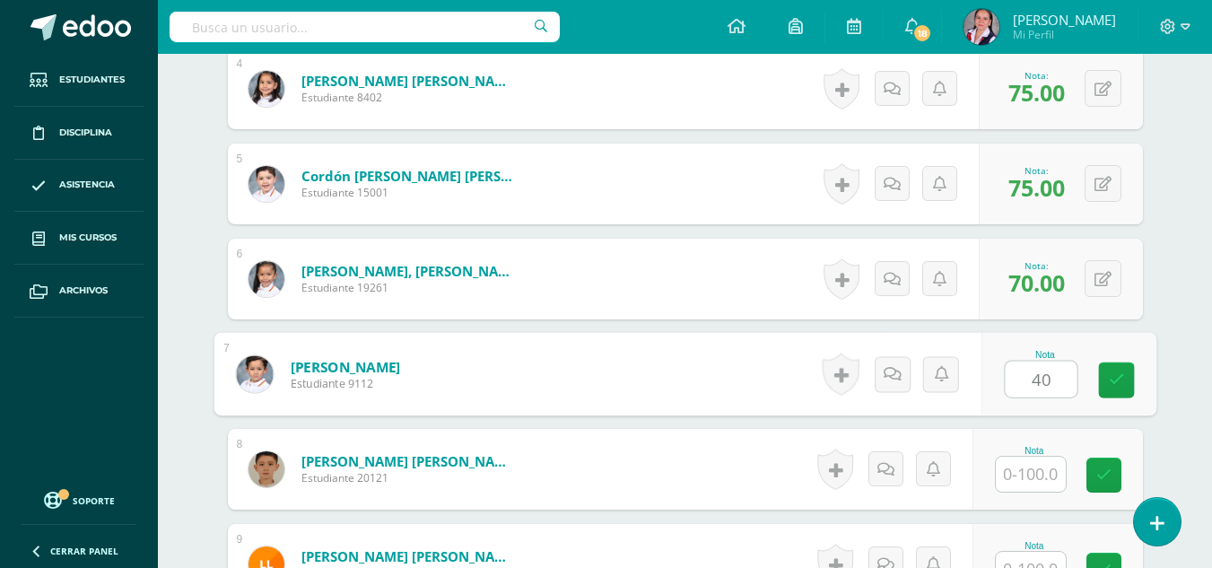
type input "40"
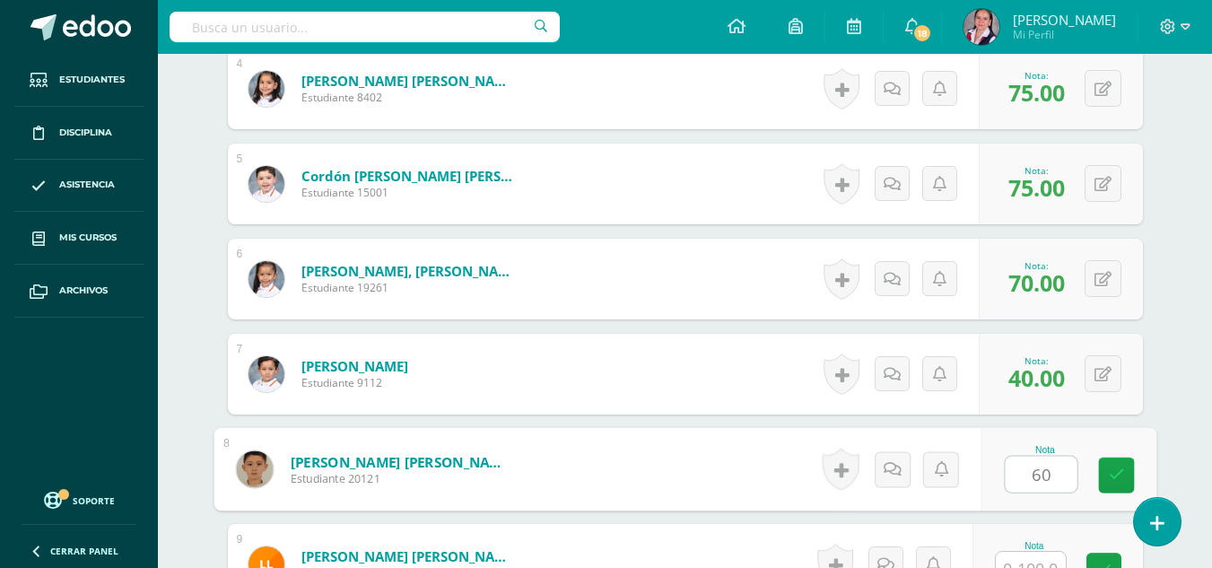
type input "60"
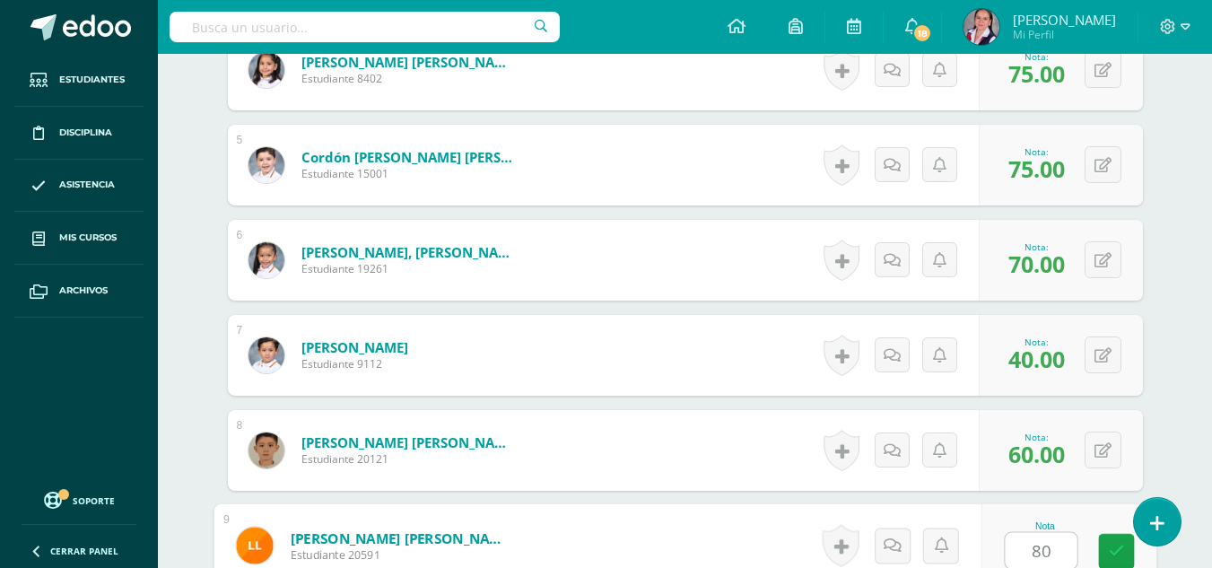
type input "80"
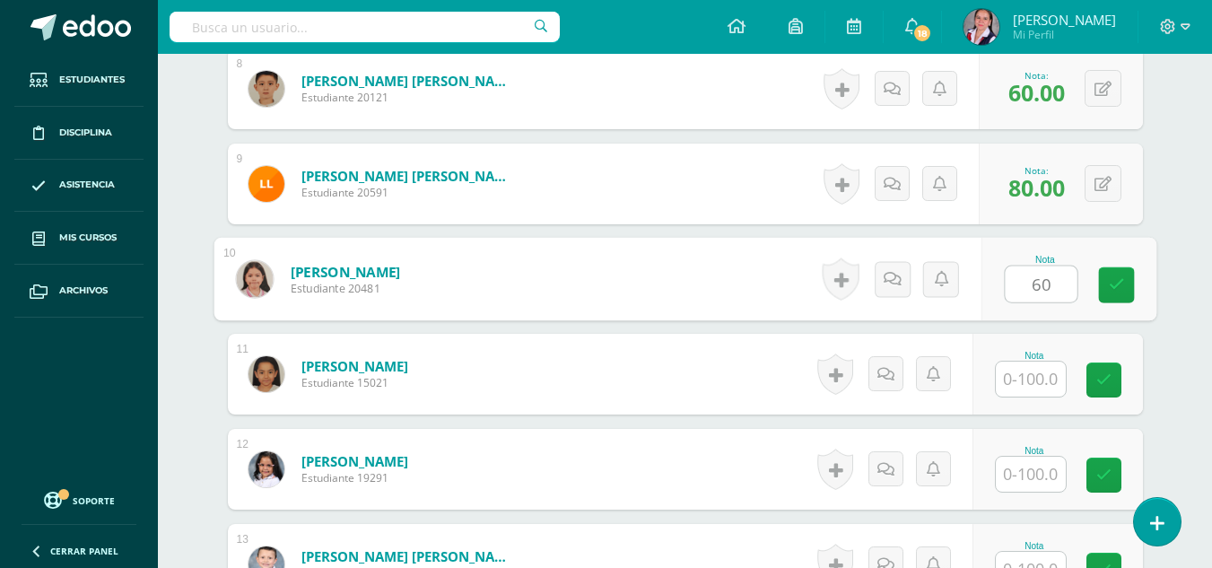
type input "60"
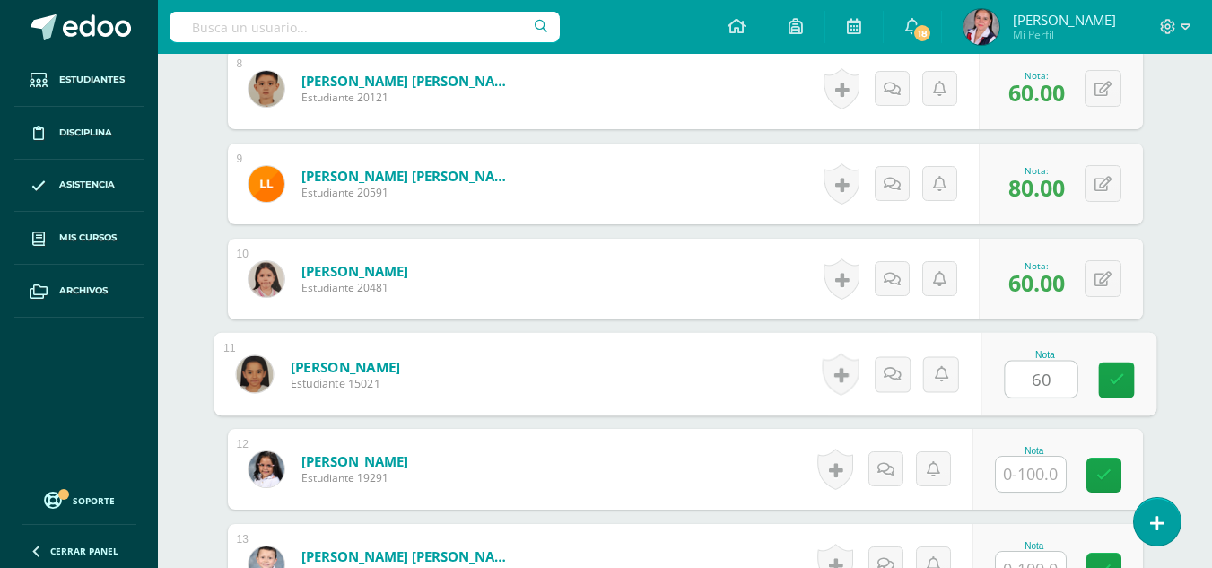
type input "60"
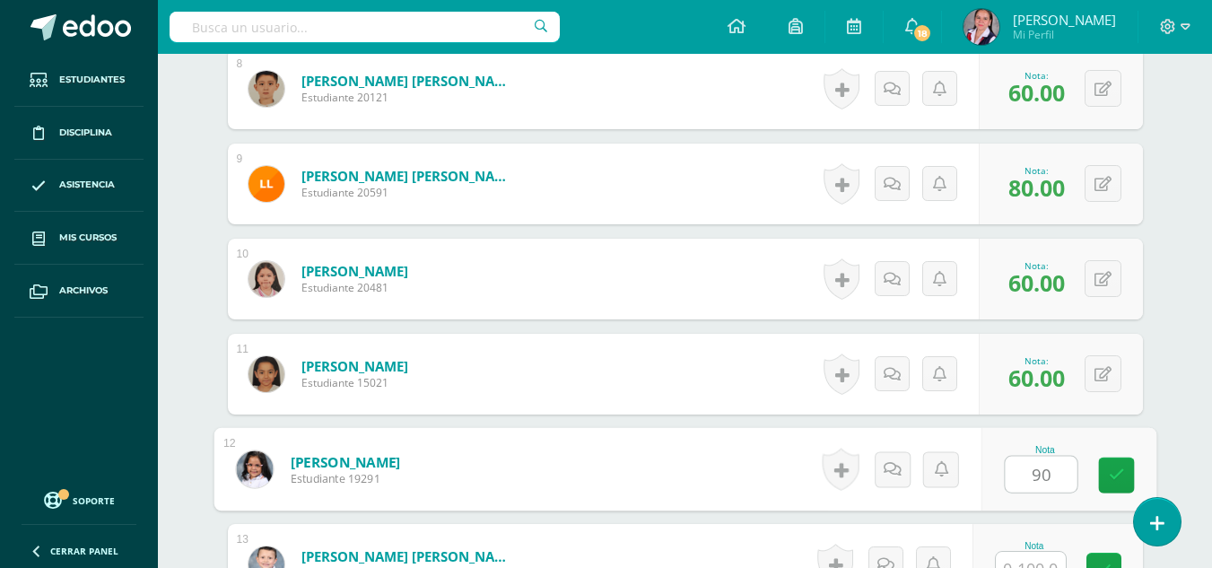
type input "90"
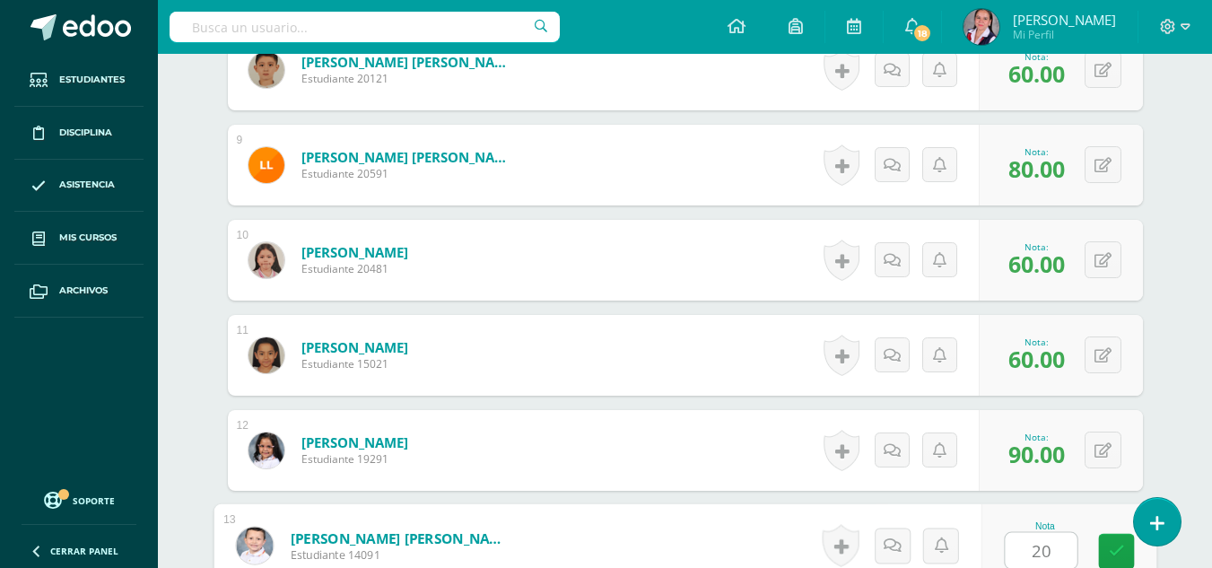
type input "20"
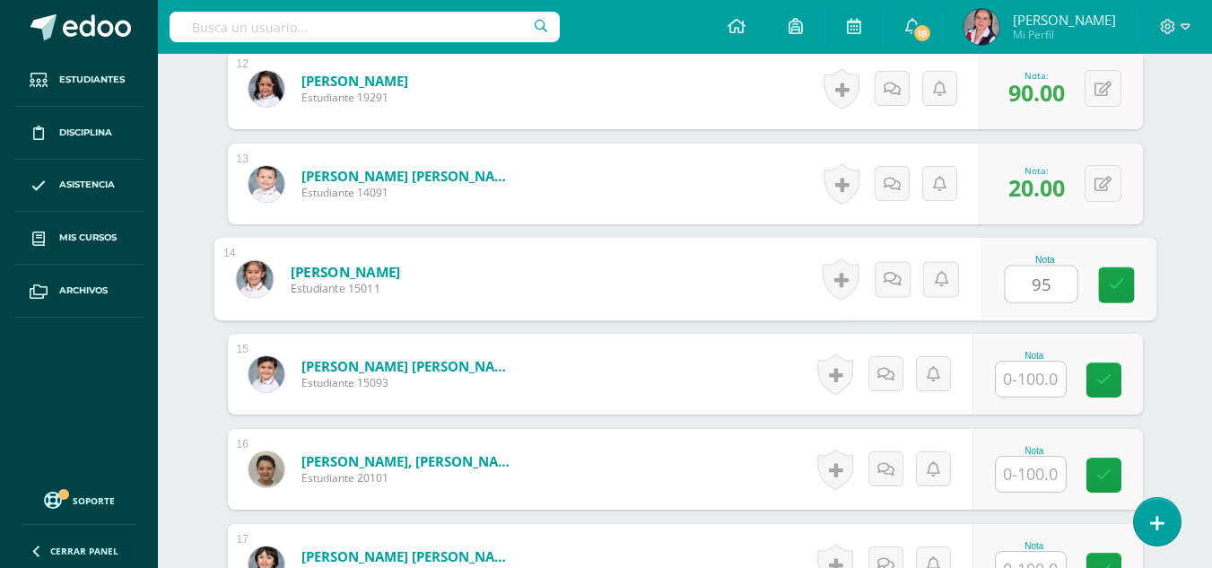
type input "95"
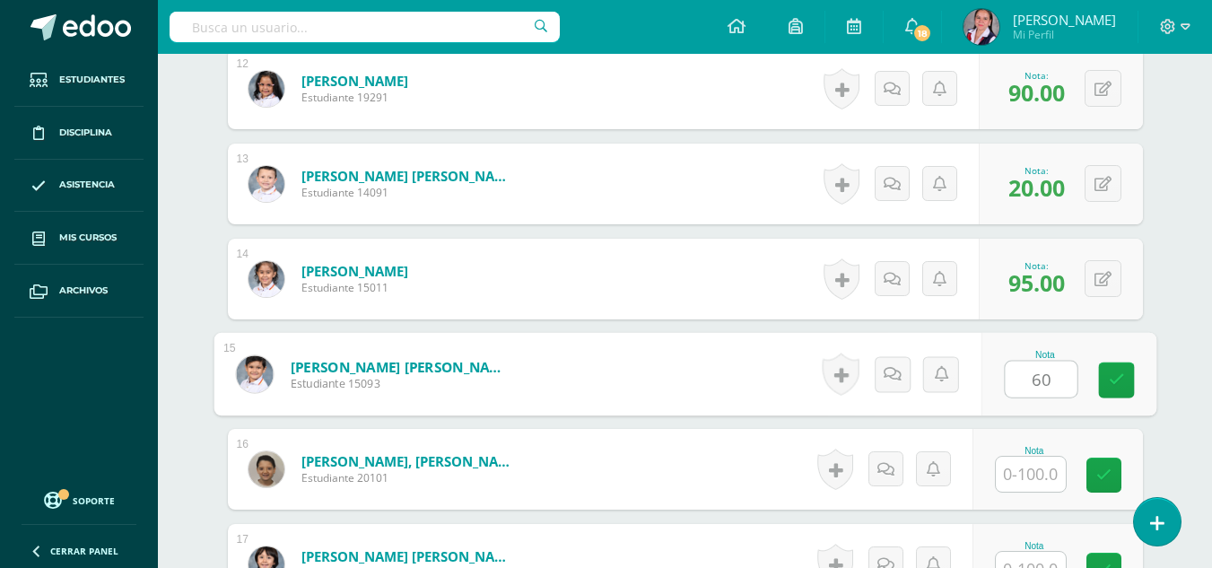
type input "60"
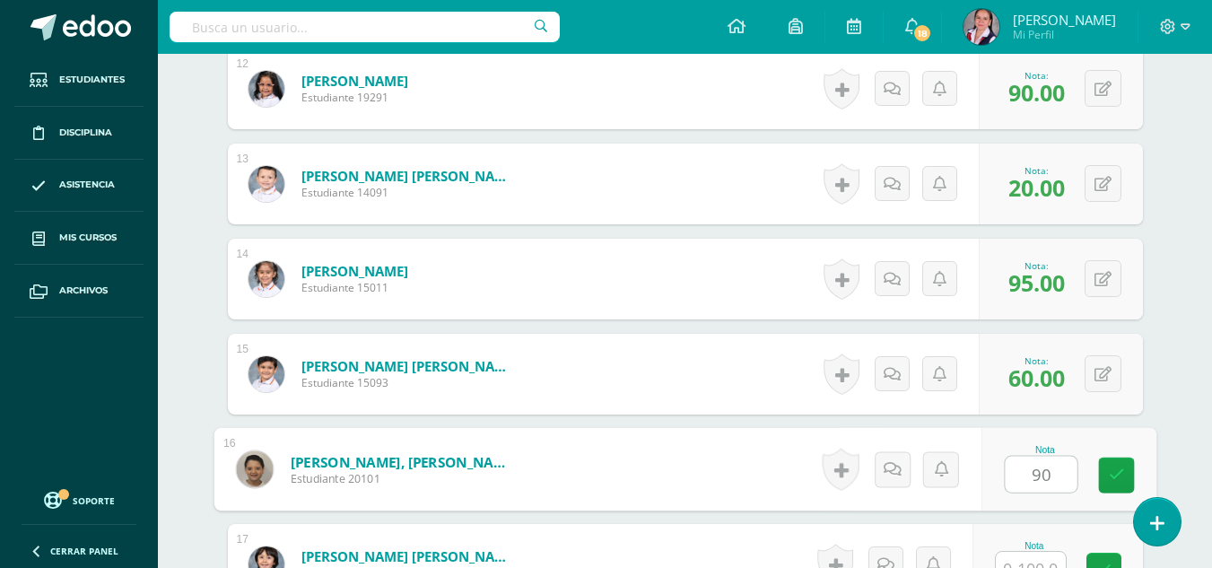
type input "90"
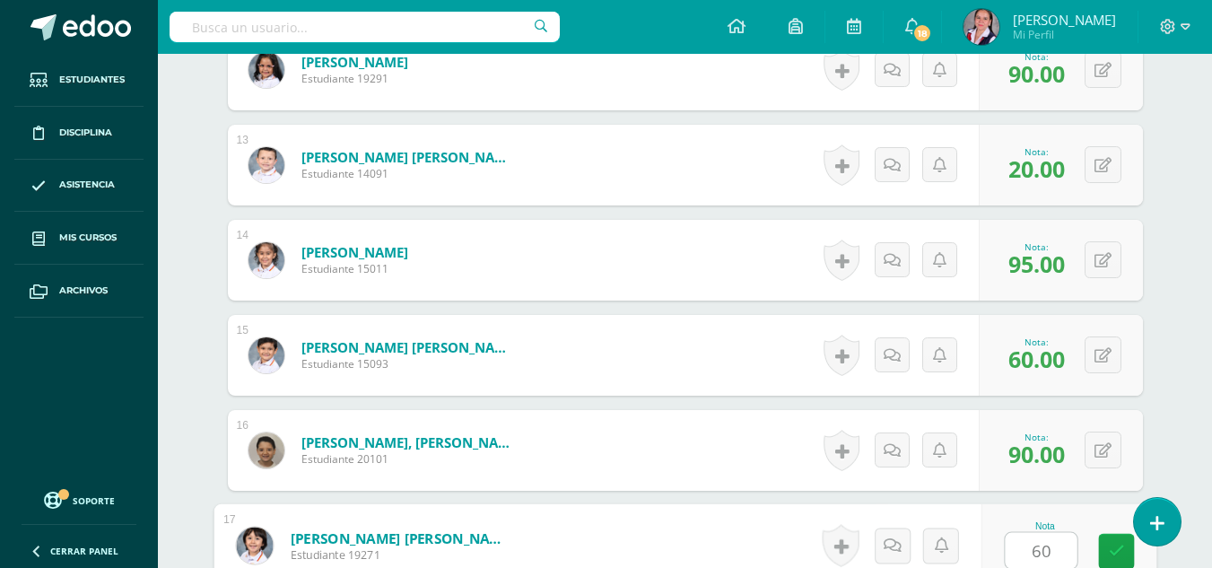
type input "60"
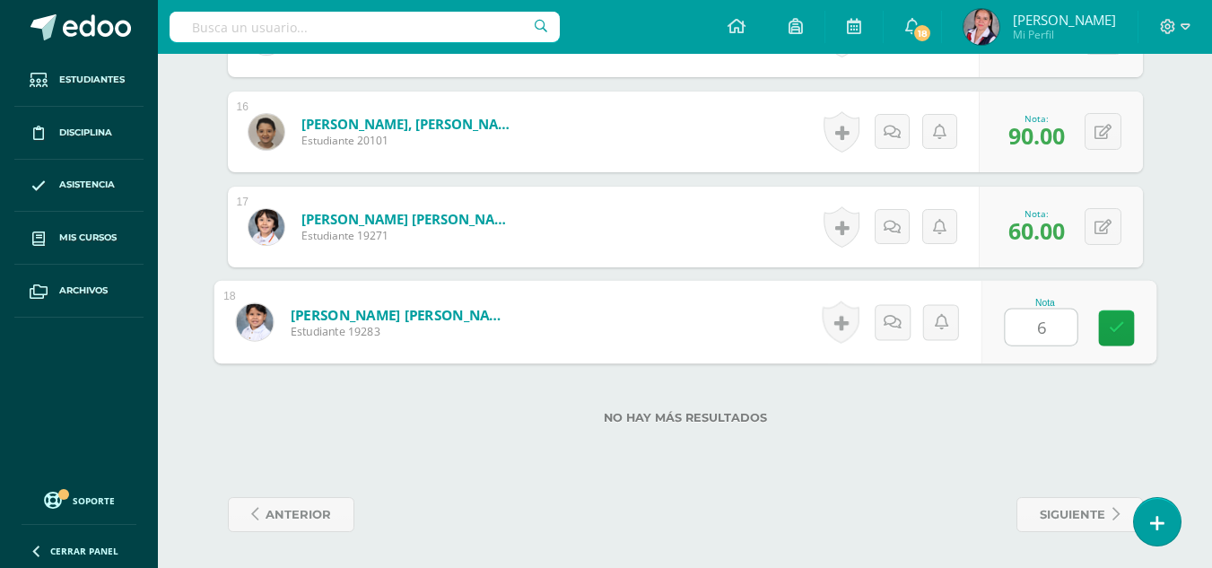
type input "60"
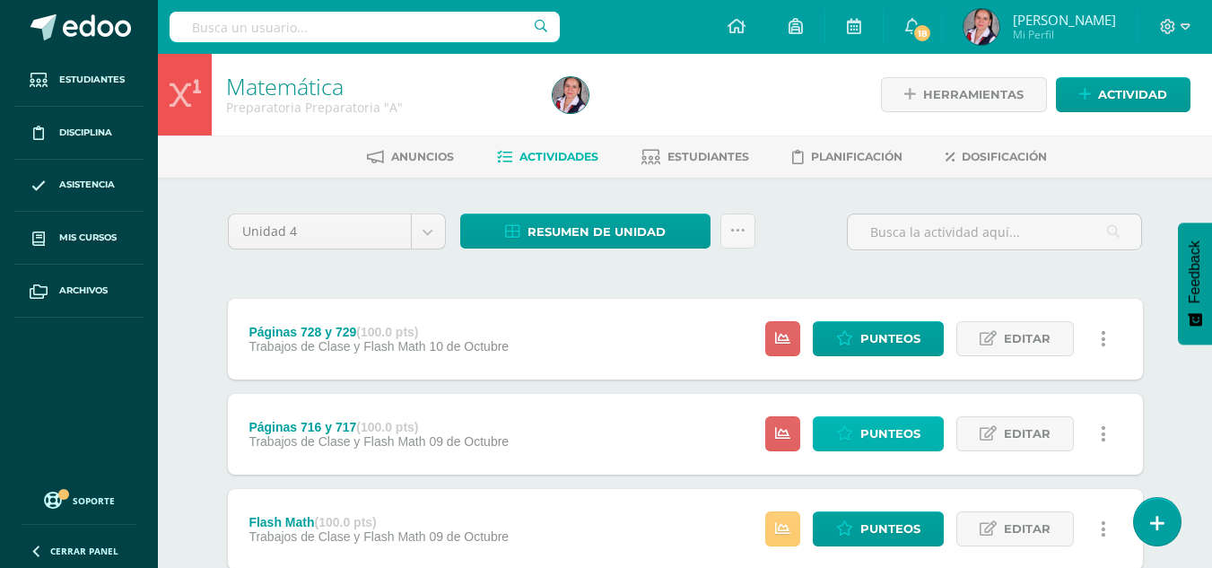
click at [864, 444] on span "Punteos" at bounding box center [890, 433] width 60 height 33
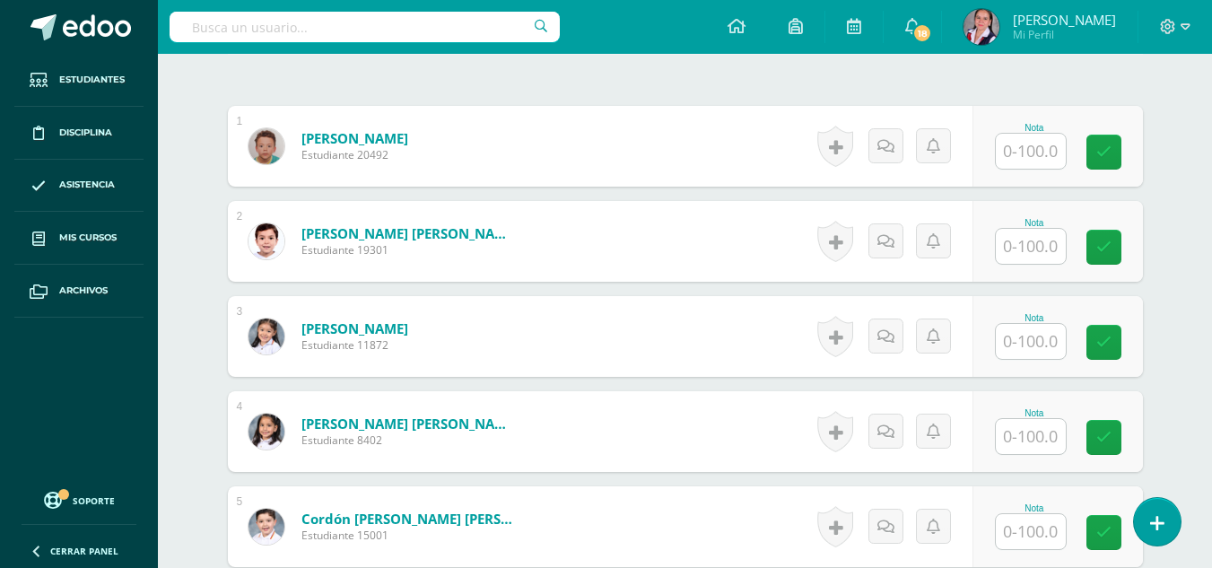
scroll to position [539, 0]
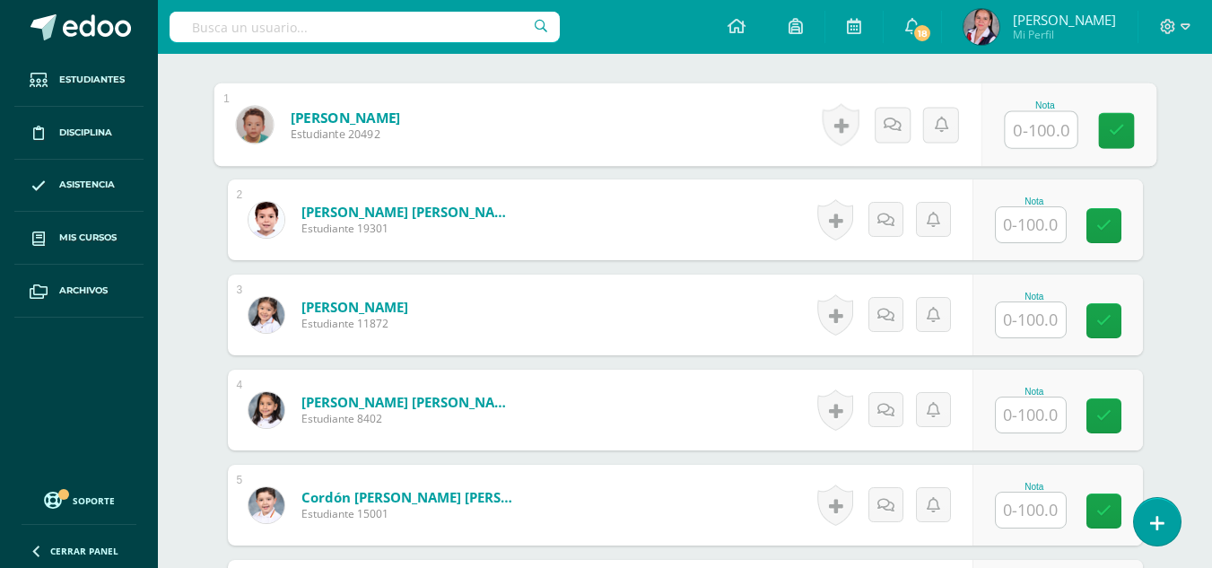
click at [1029, 124] on input "text" at bounding box center [1041, 130] width 72 height 36
type input "85"
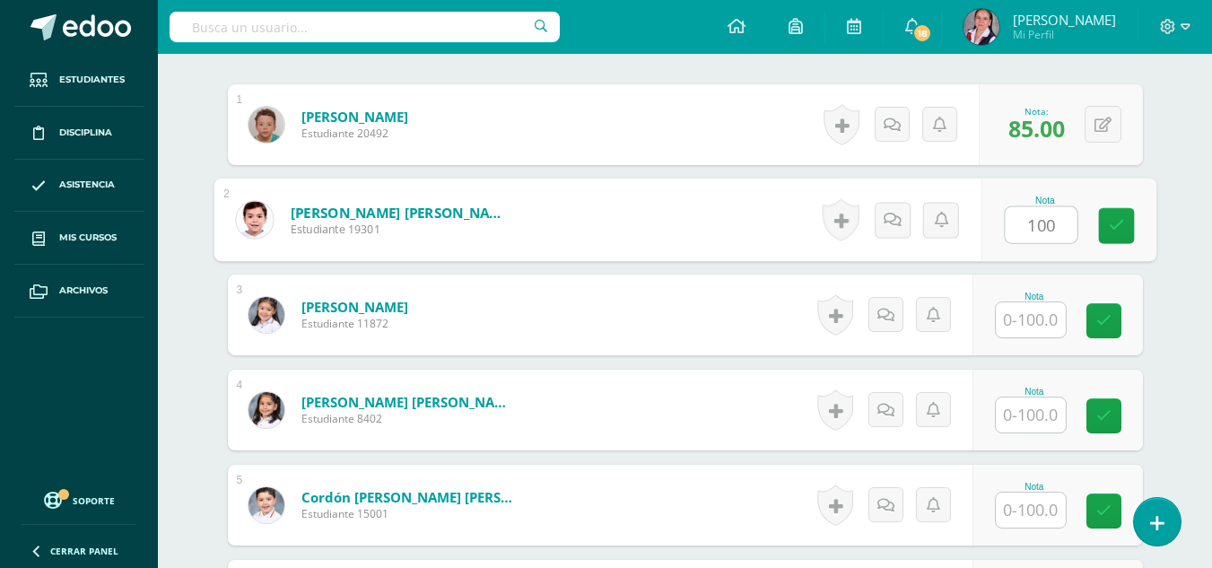
type input "100"
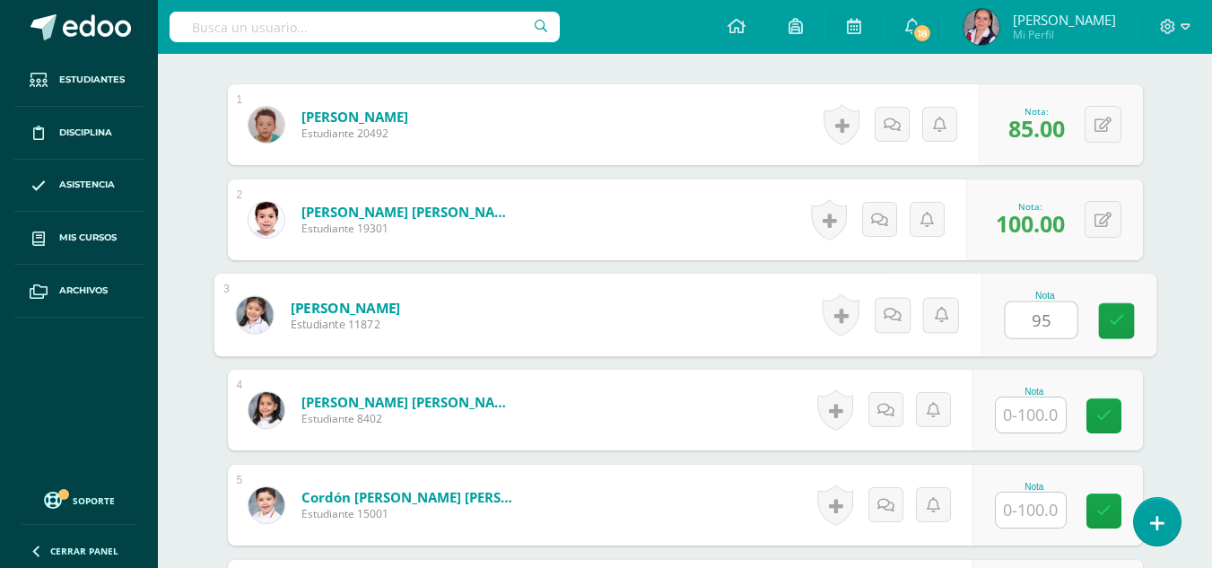
type input "95"
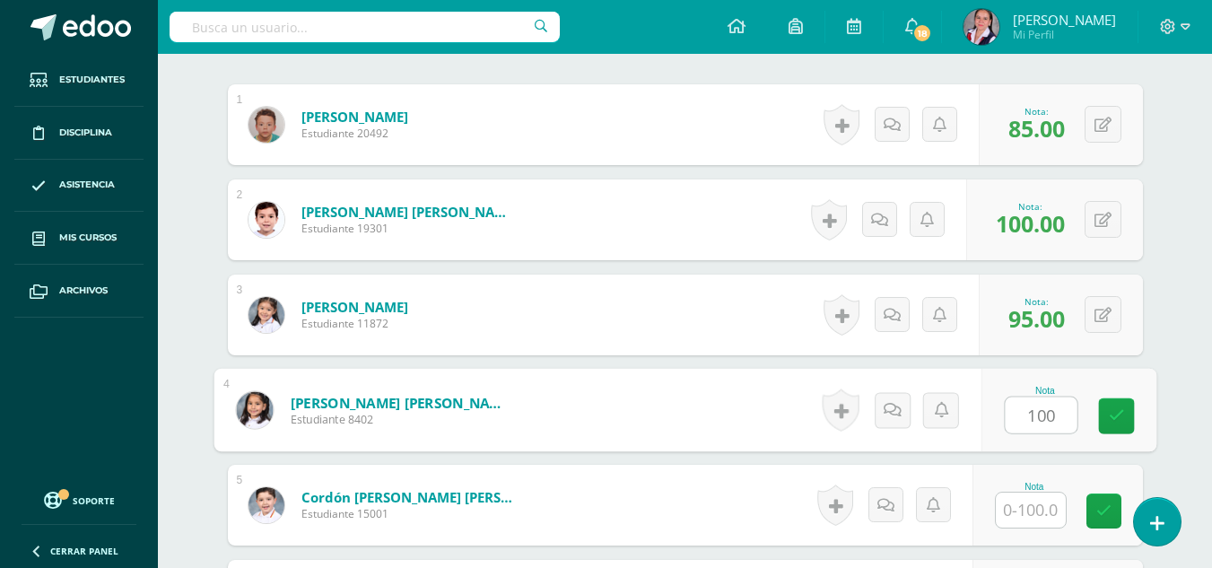
type input "100"
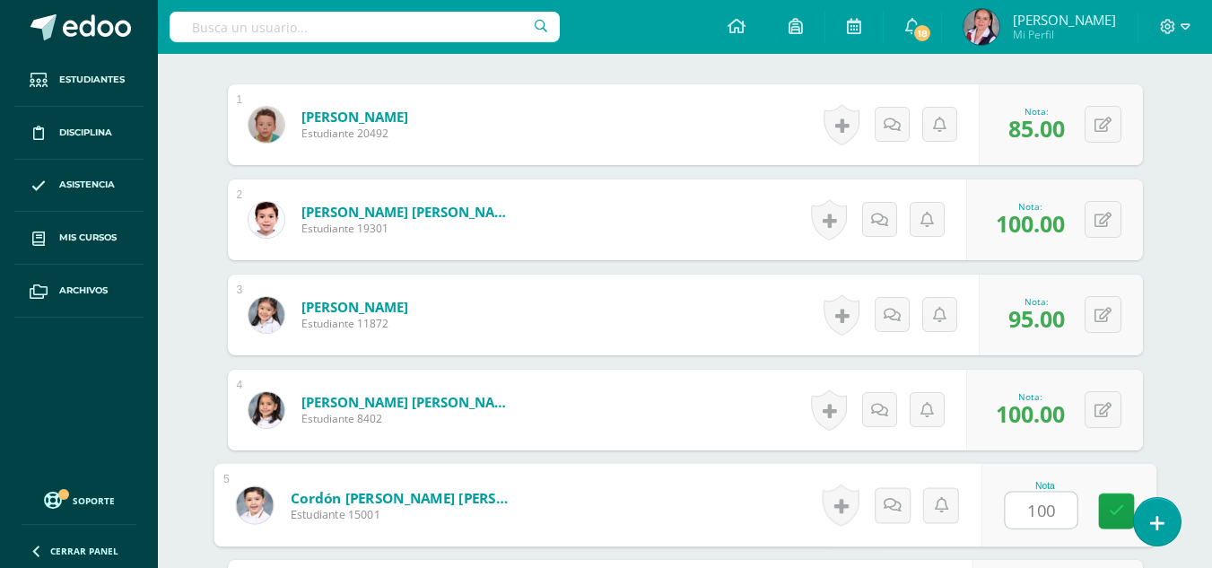
type input "100"
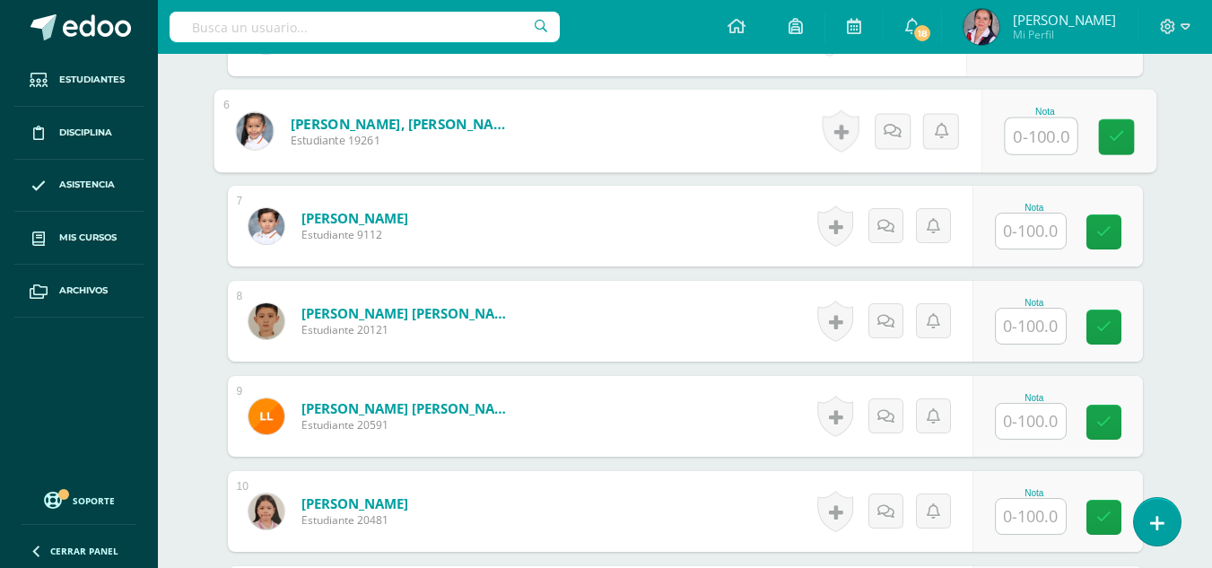
scroll to position [1013, 0]
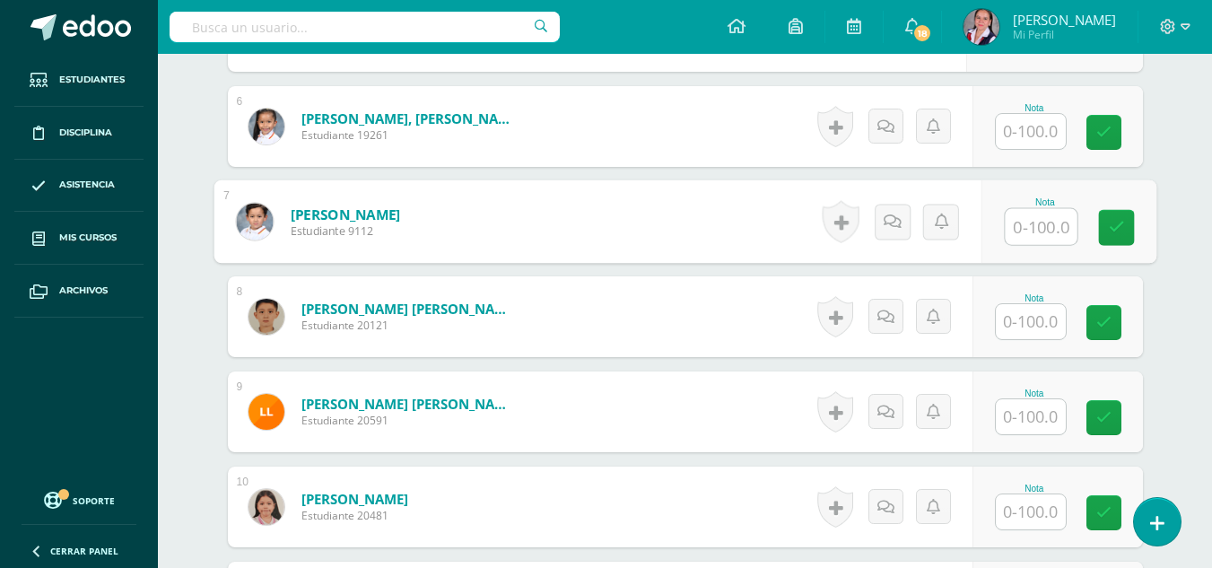
click at [1020, 236] on input "text" at bounding box center [1041, 227] width 72 height 36
type input "100"
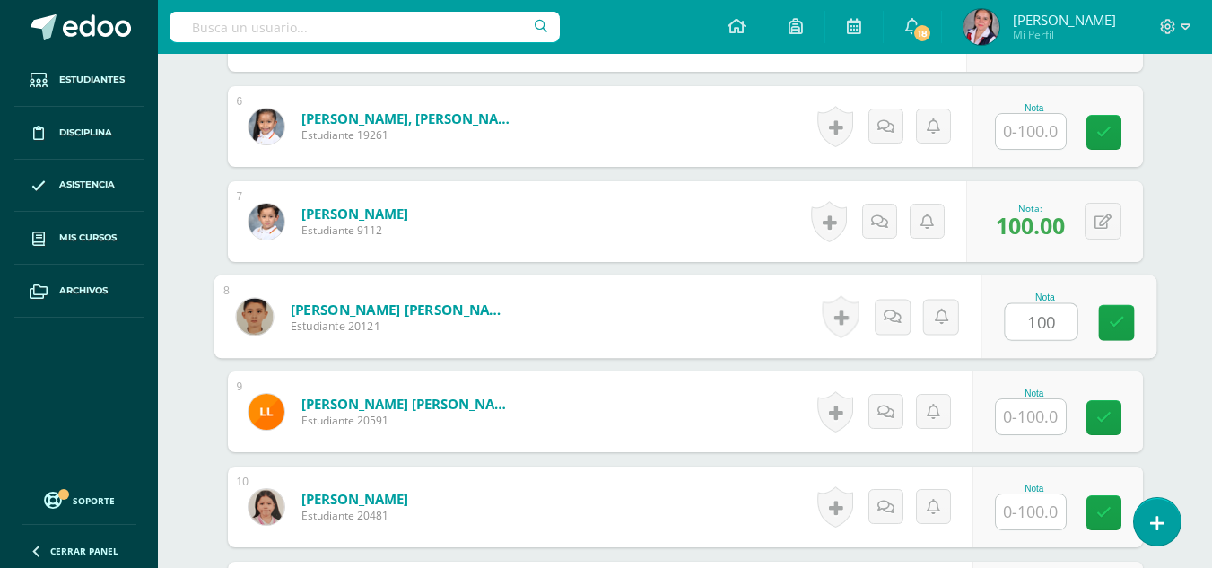
type input "100"
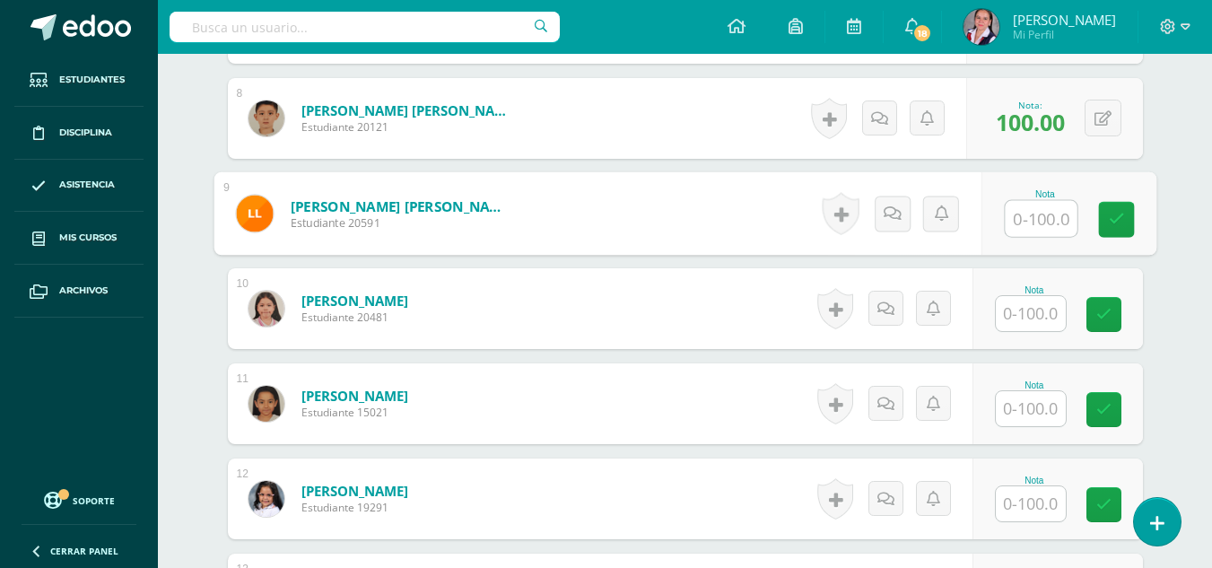
scroll to position [1216, 0]
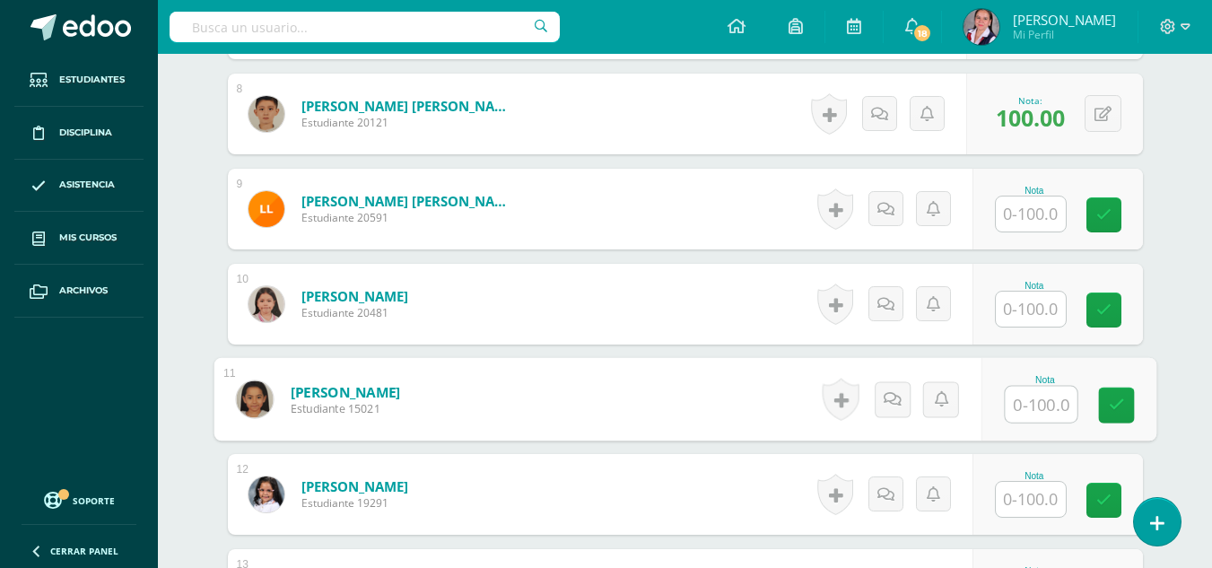
click at [1035, 408] on input "text" at bounding box center [1041, 405] width 72 height 36
type input "100"
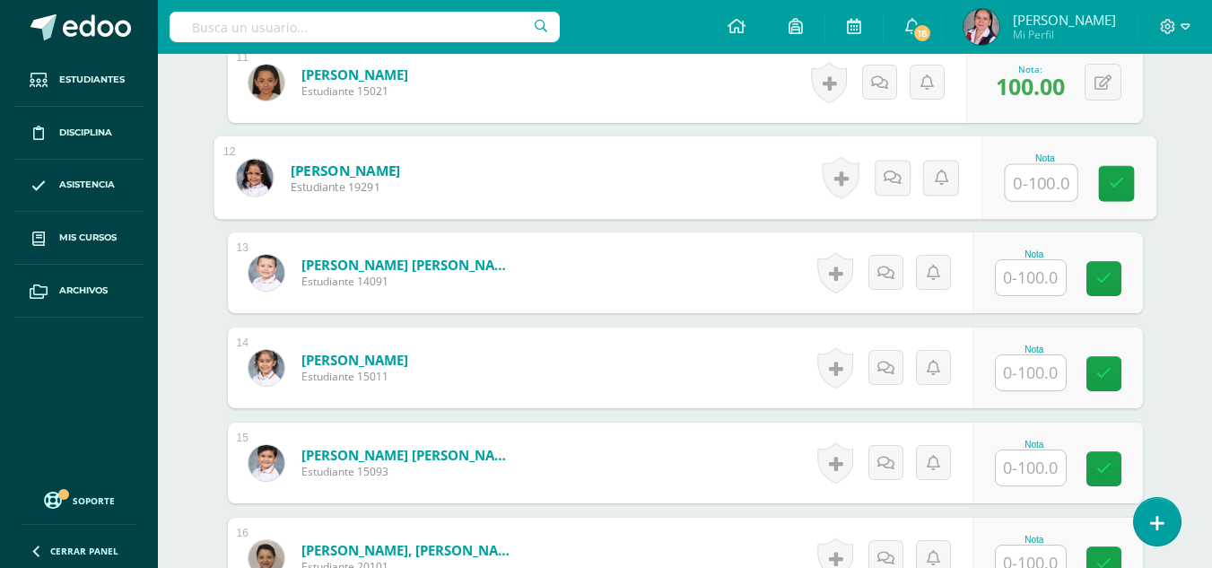
scroll to position [1664, 0]
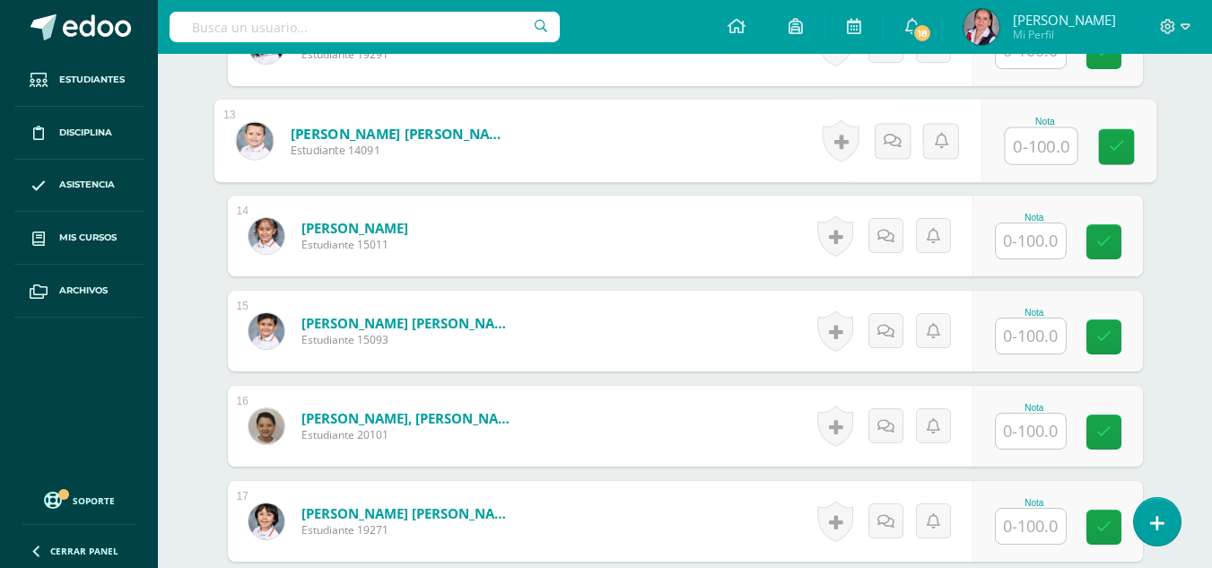
click at [1034, 158] on input "text" at bounding box center [1041, 146] width 72 height 36
type input "100"
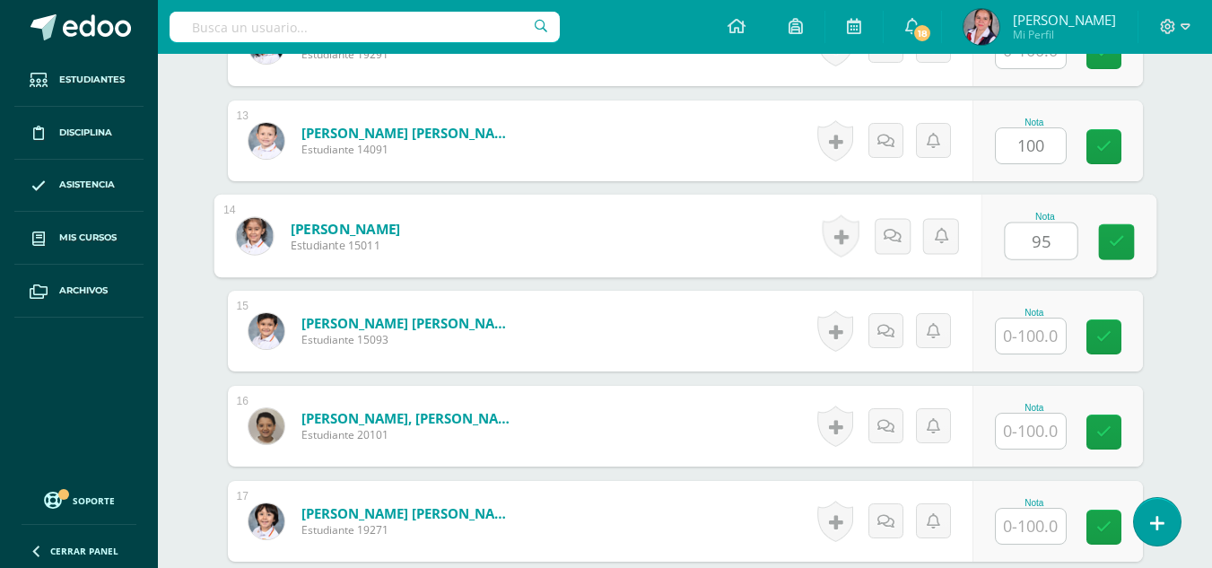
type input "95"
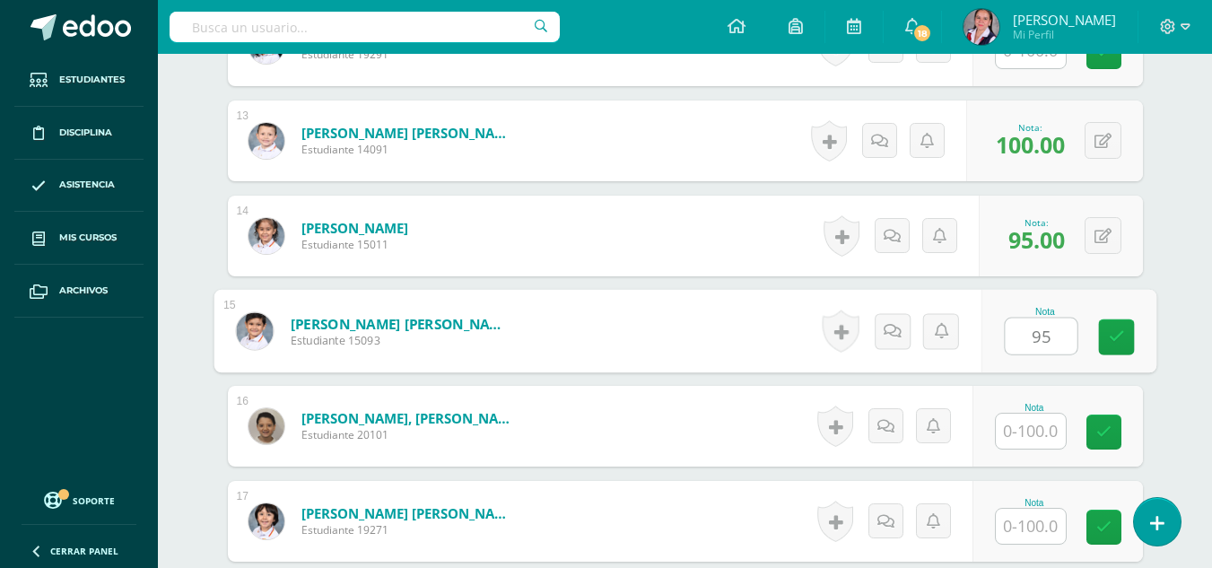
type input "95"
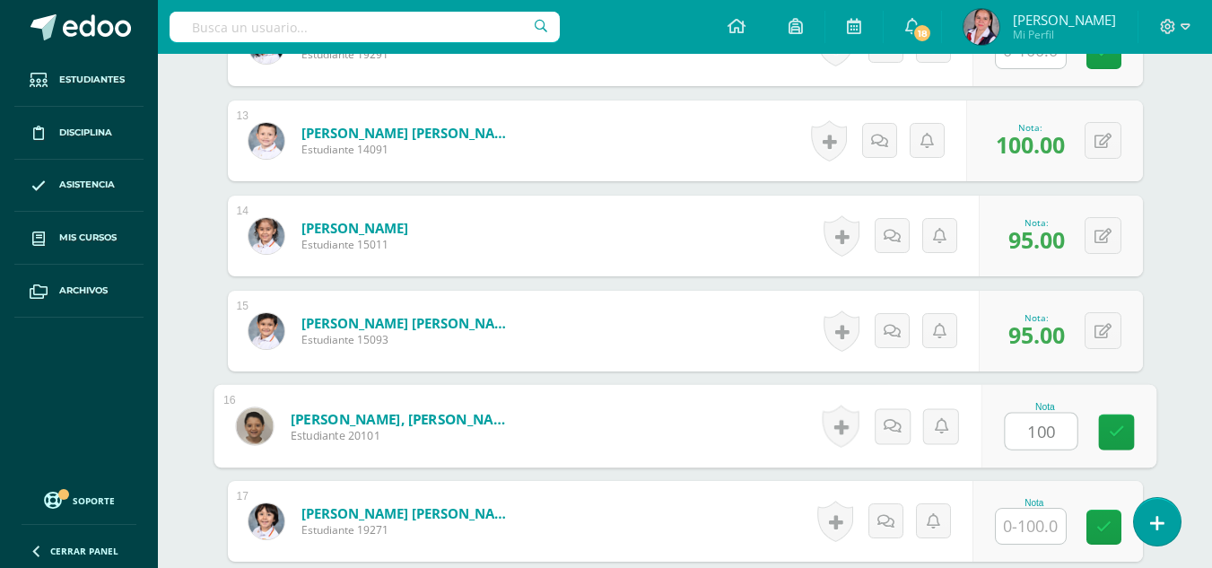
type input "100"
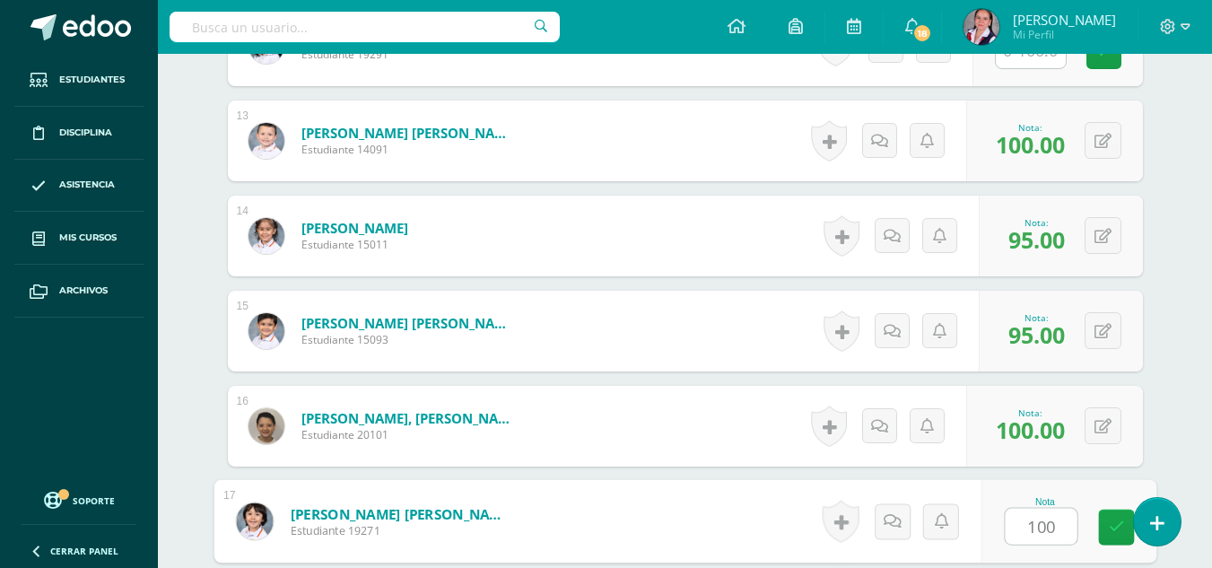
type input "100"
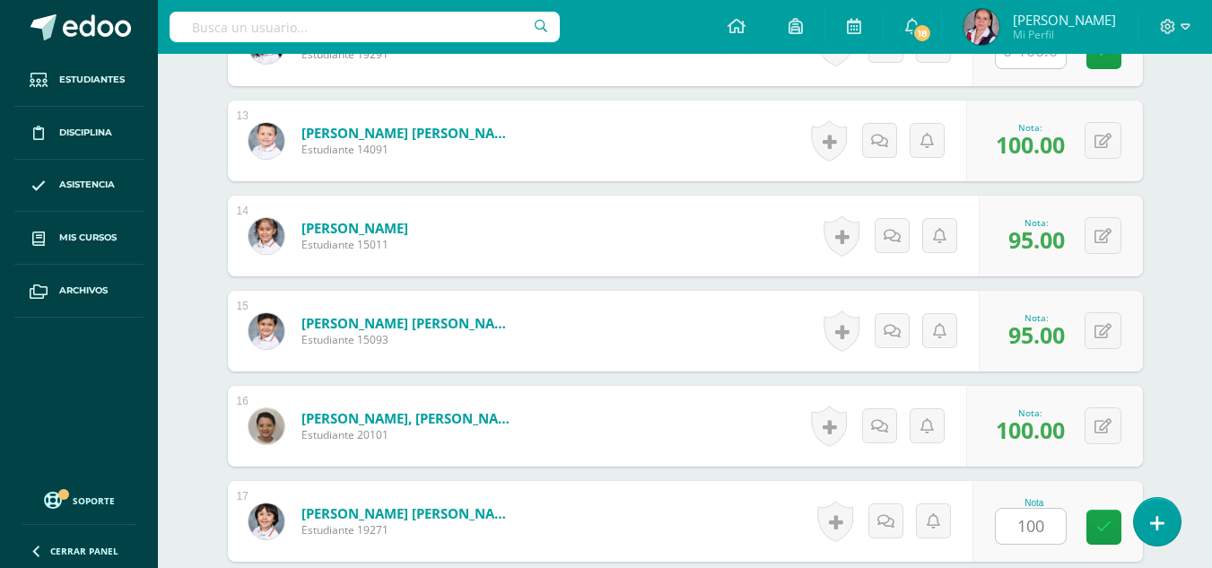
scroll to position [1959, 0]
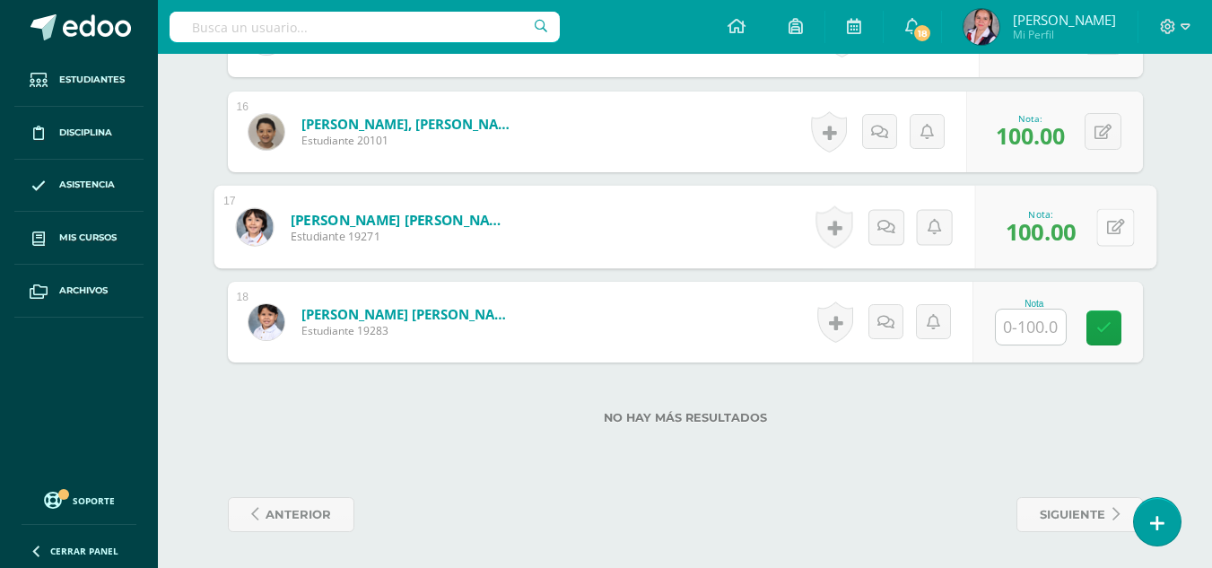
click at [1101, 216] on button at bounding box center [1115, 227] width 38 height 38
click at [1064, 241] on link at bounding box center [1068, 233] width 36 height 36
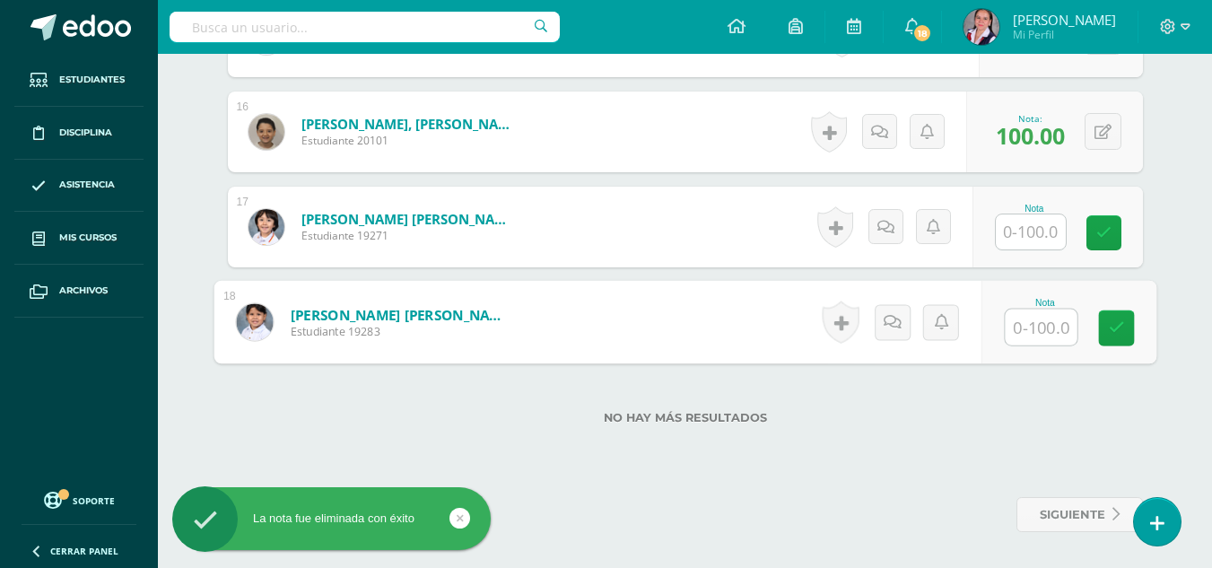
click at [1031, 326] on input "text" at bounding box center [1041, 328] width 72 height 36
type input "100"
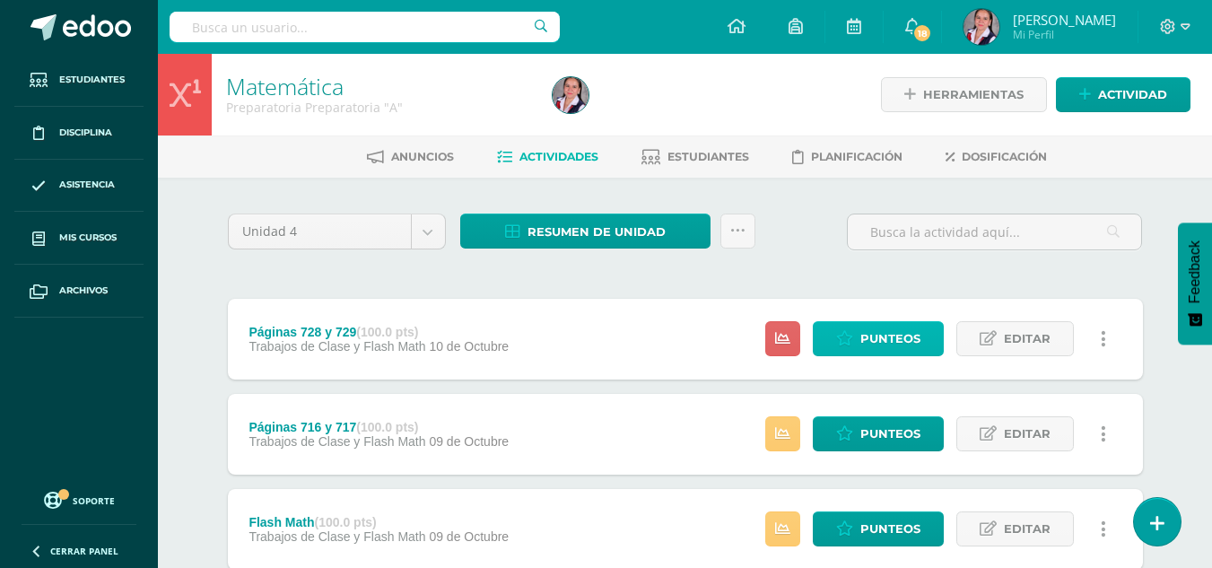
click at [897, 342] on span "Punteos" at bounding box center [890, 338] width 60 height 33
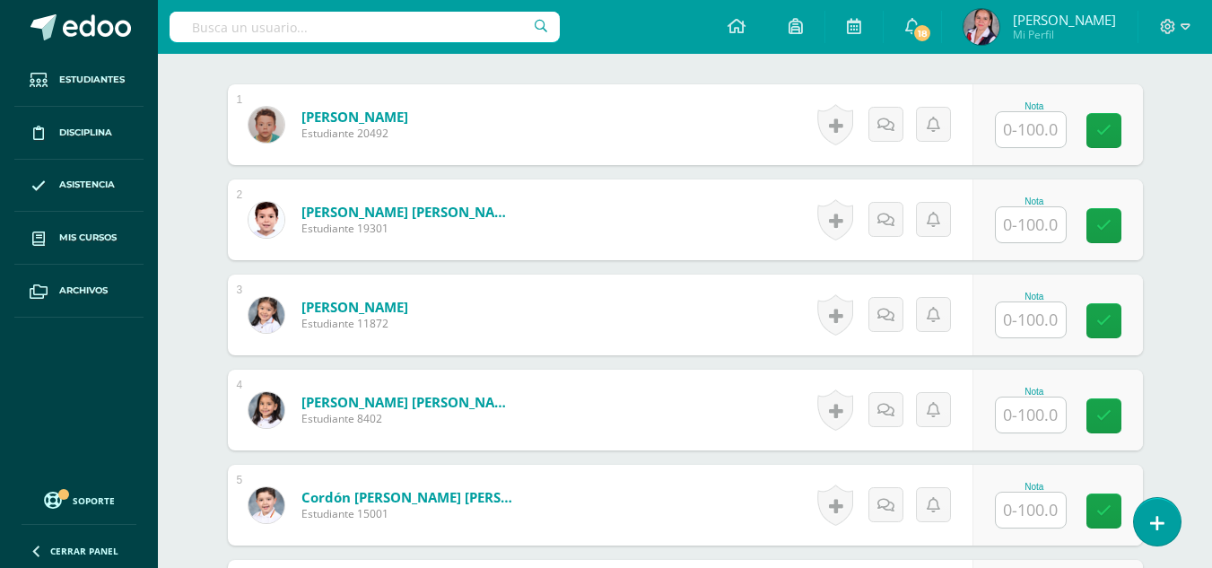
scroll to position [535, 0]
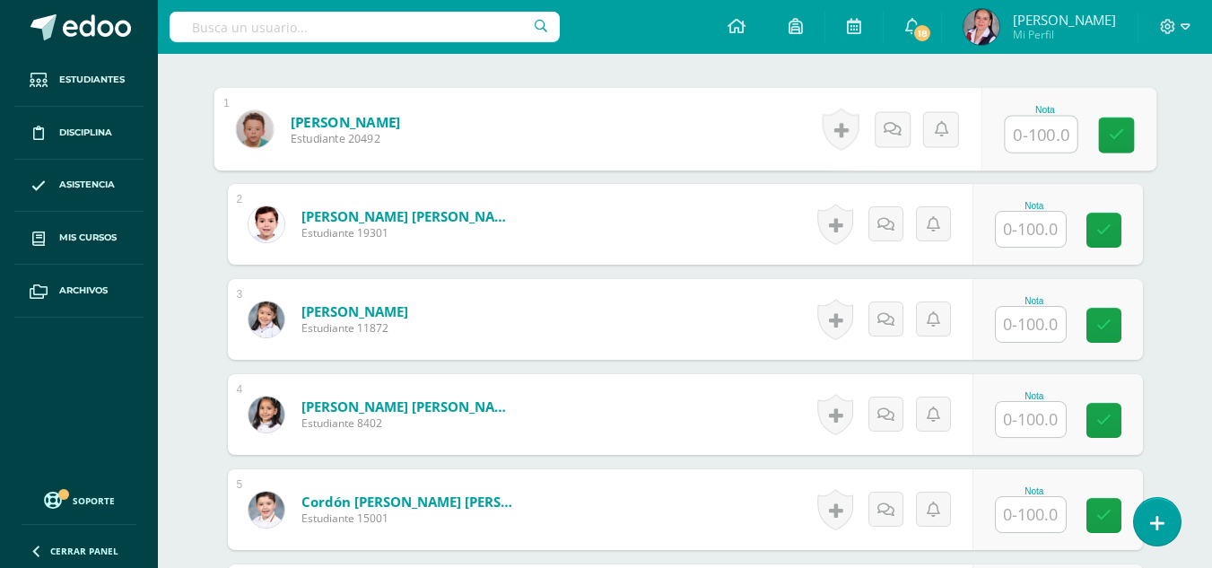
click at [1026, 133] on input "text" at bounding box center [1041, 135] width 72 height 36
type input "60"
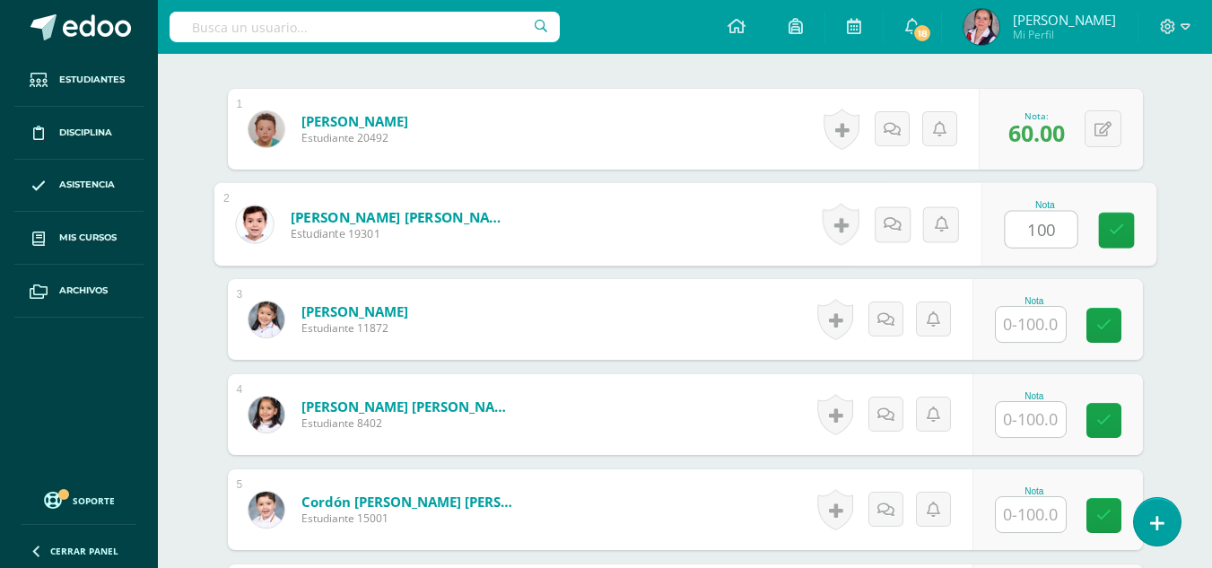
type input "100"
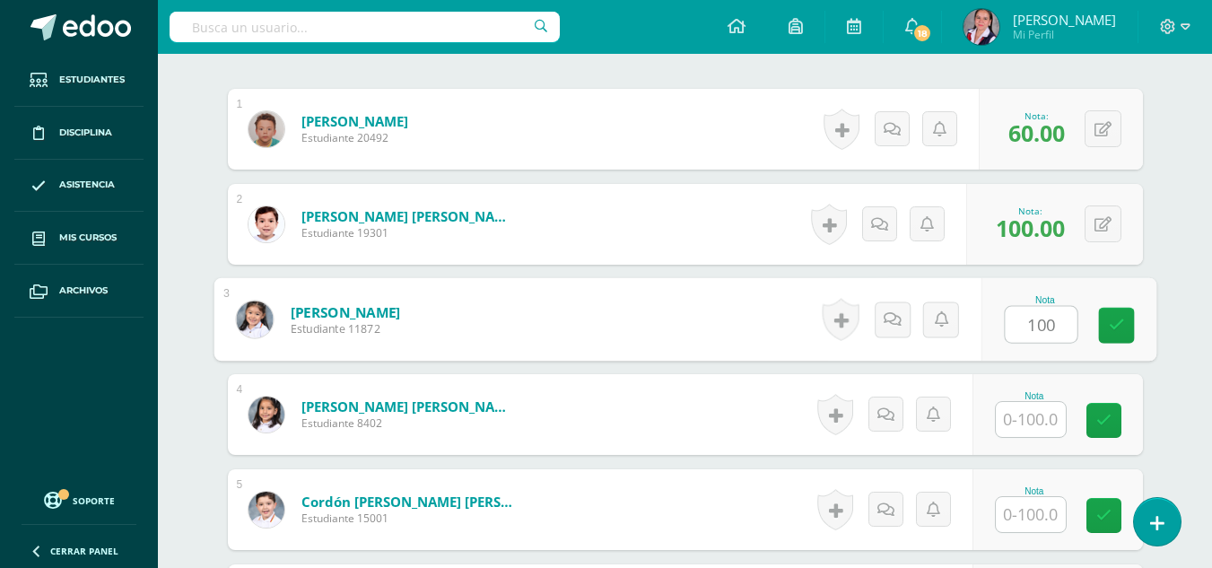
type input "100"
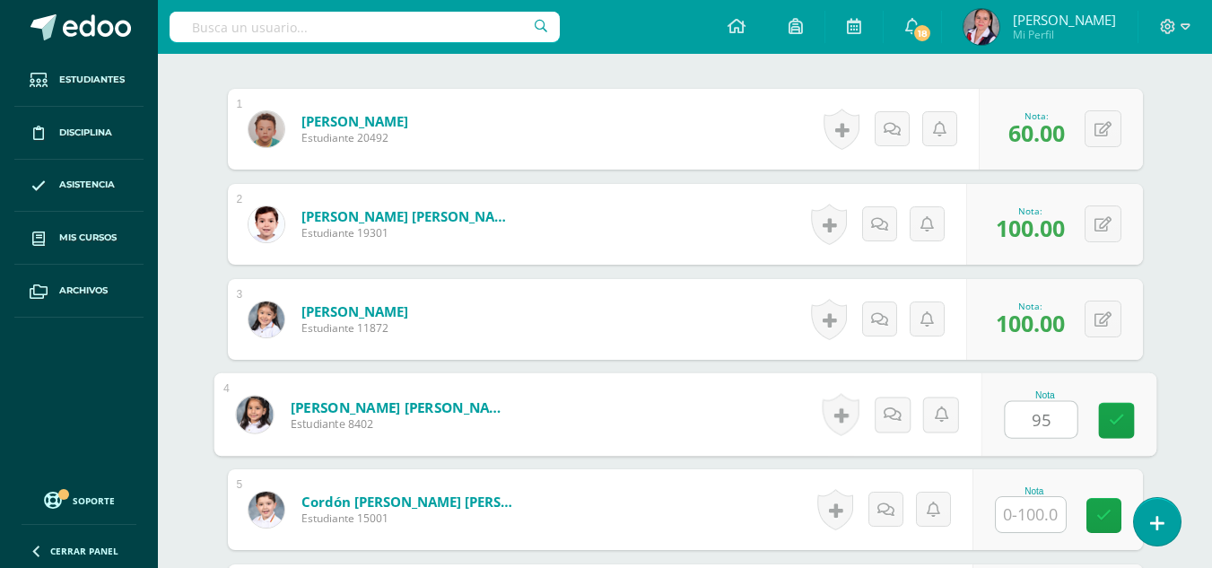
type input "95"
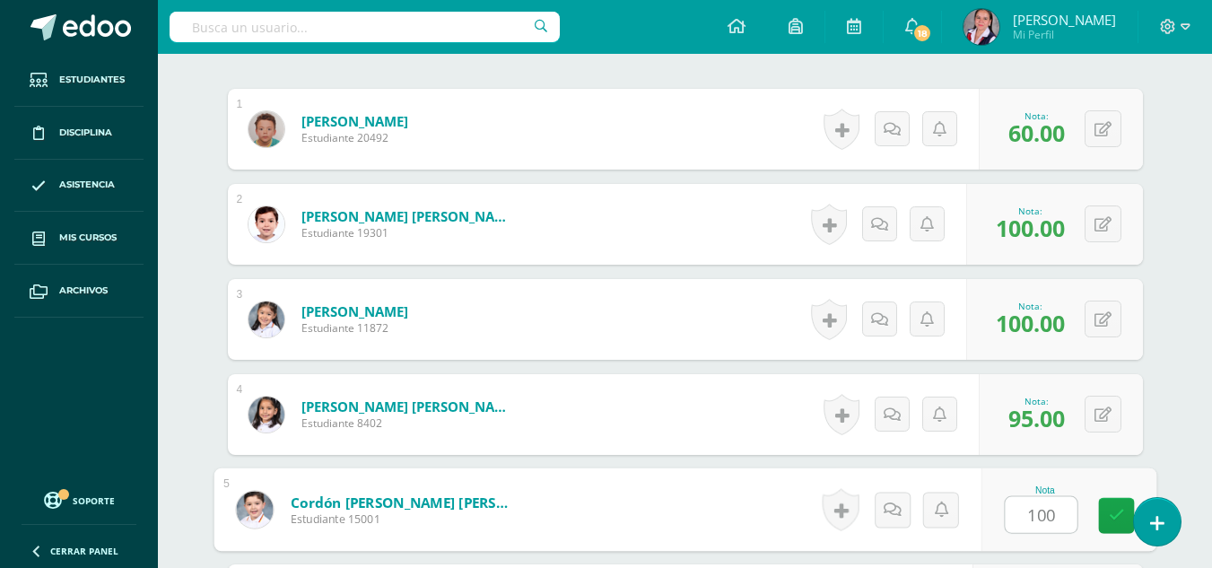
type input "100"
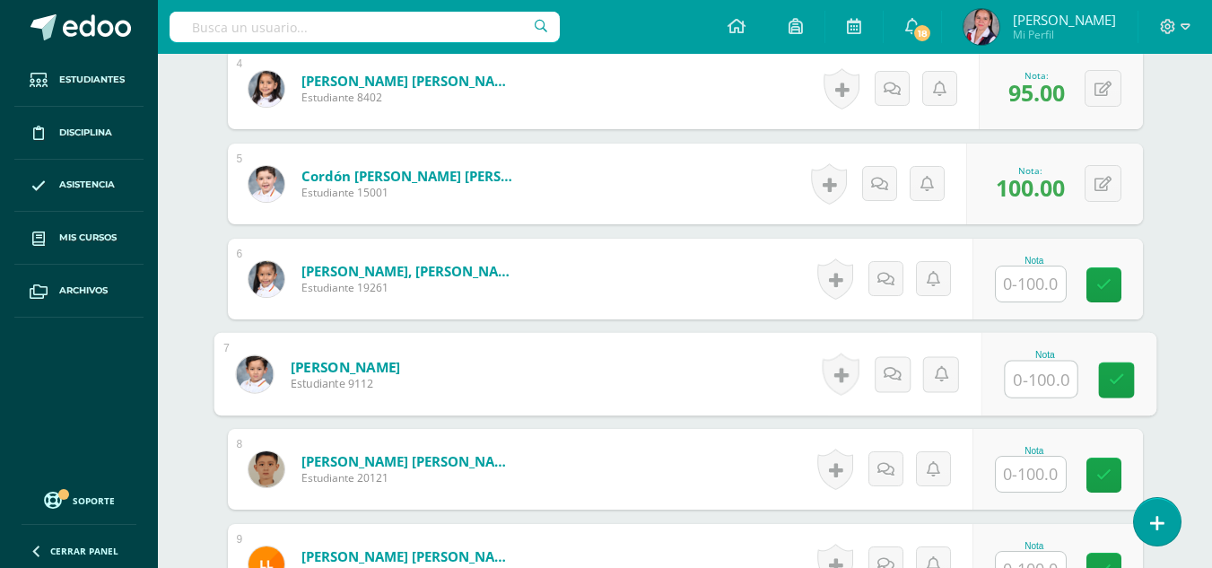
click at [1034, 387] on input "text" at bounding box center [1041, 380] width 72 height 36
type input "100"
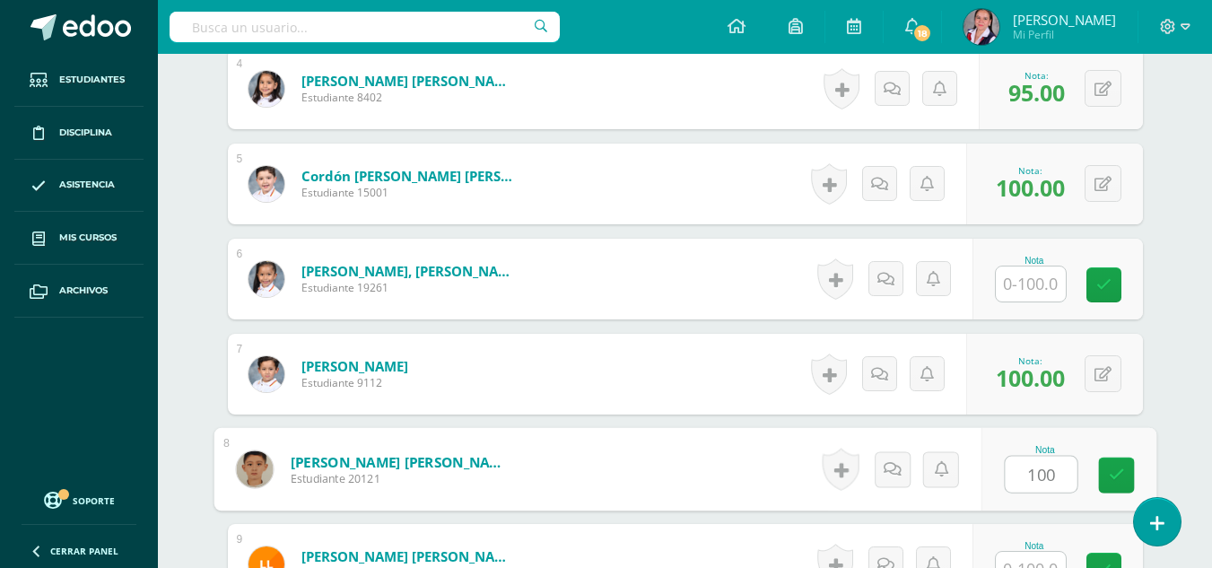
type input "100"
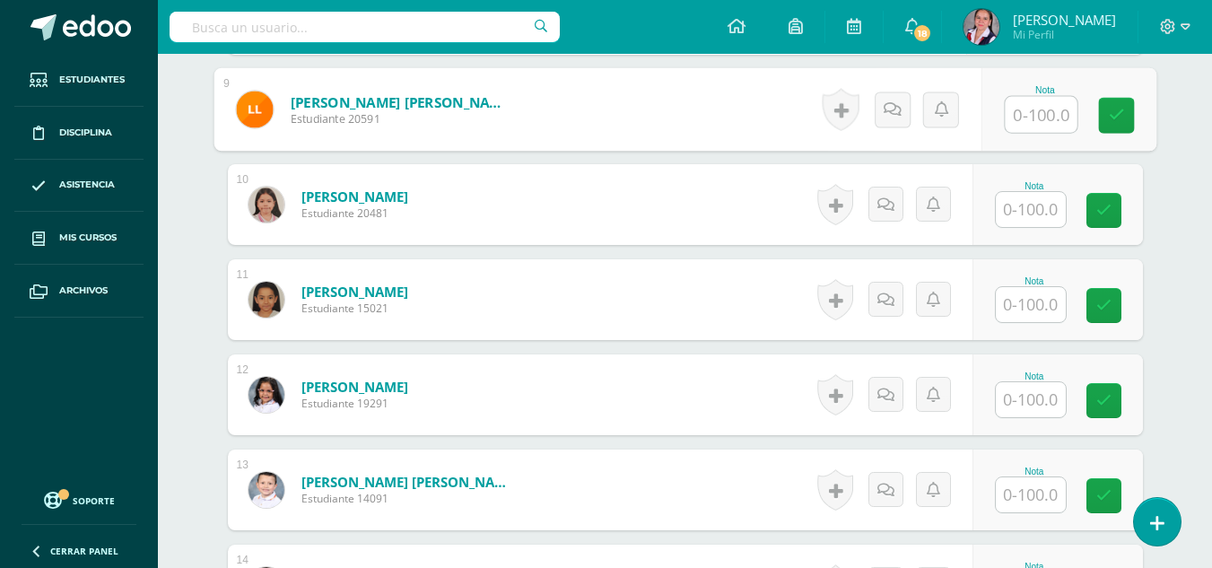
scroll to position [1328, 0]
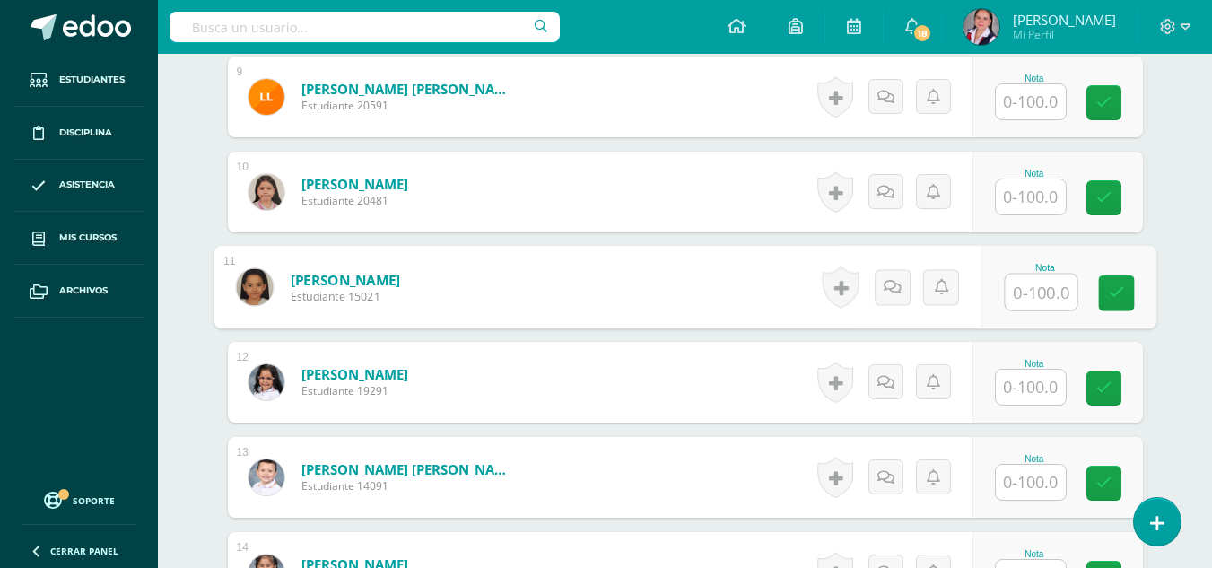
click at [1033, 299] on input "text" at bounding box center [1041, 293] width 72 height 36
type input "100"
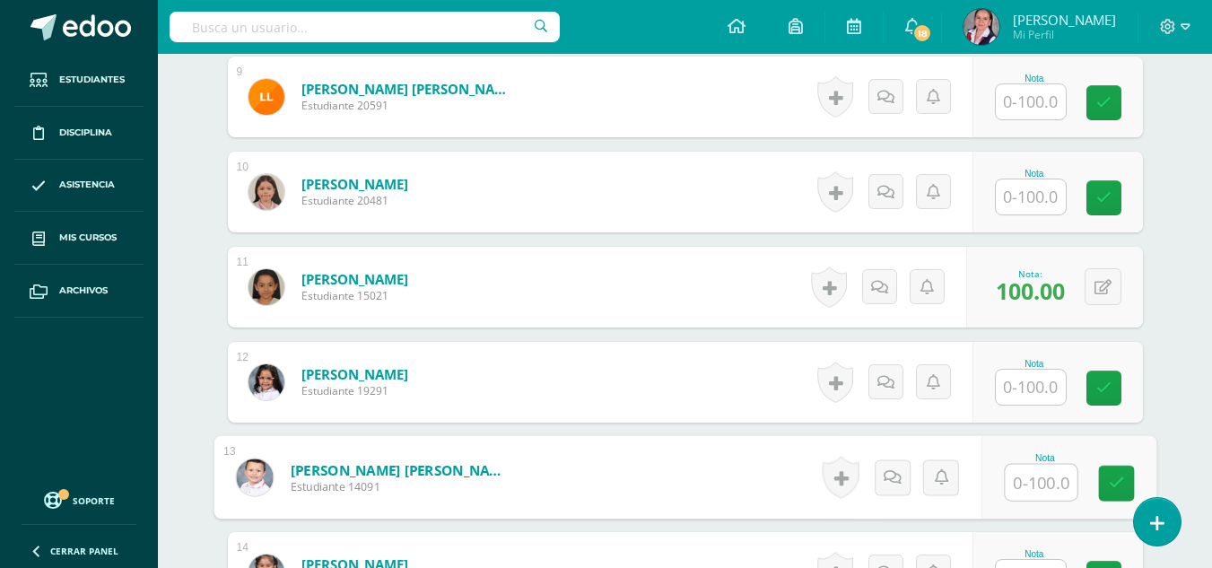
click at [1041, 486] on input "text" at bounding box center [1041, 483] width 72 height 36
type input "95"
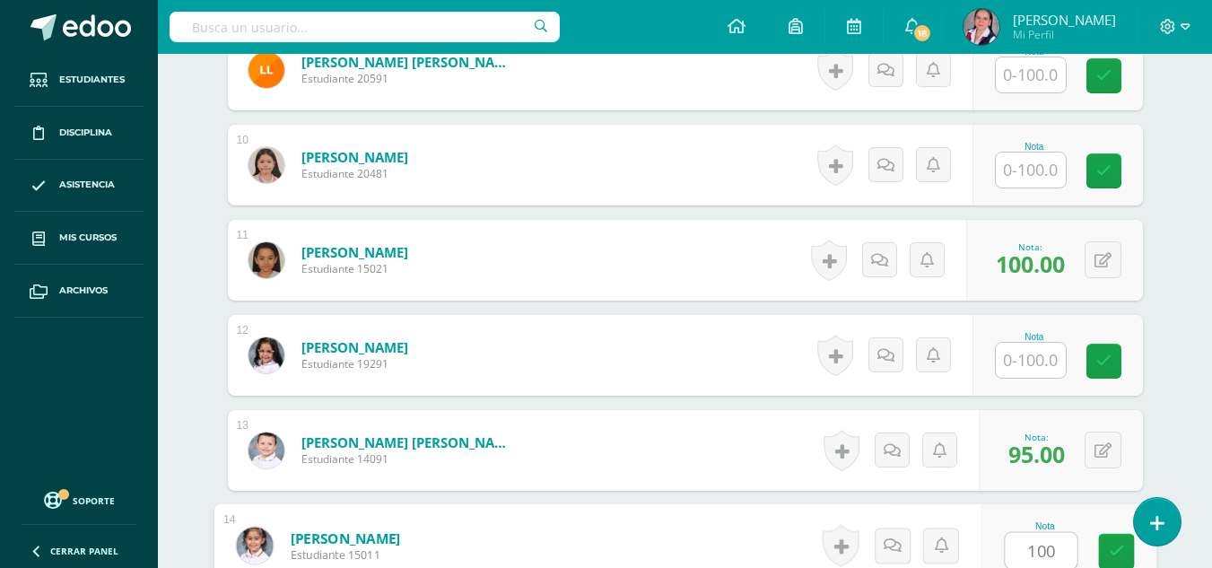
type input "100"
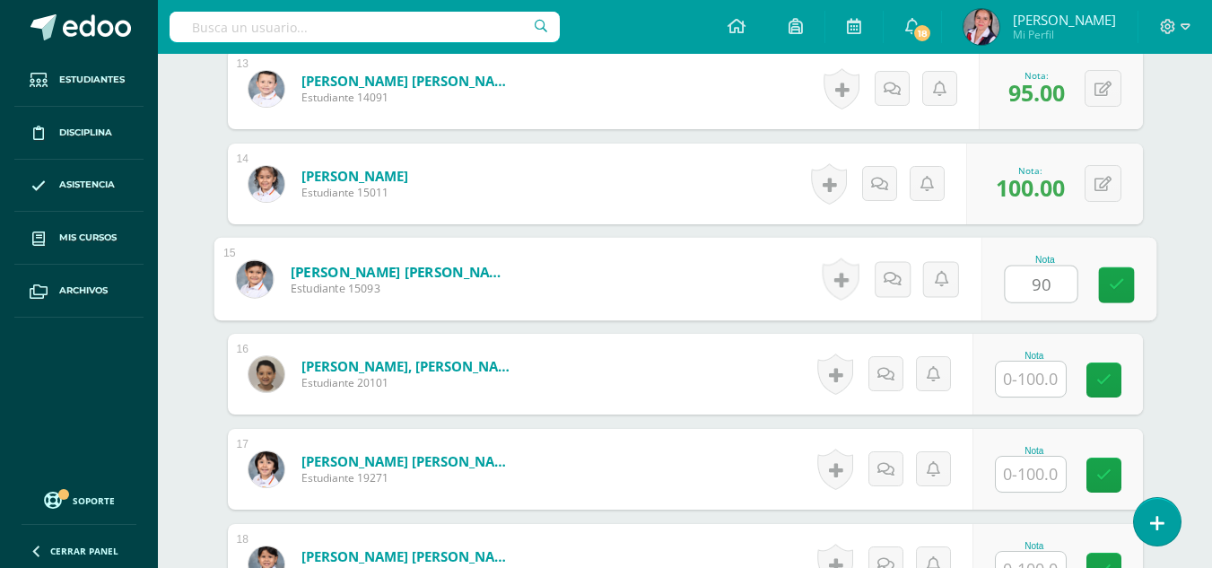
type input "90"
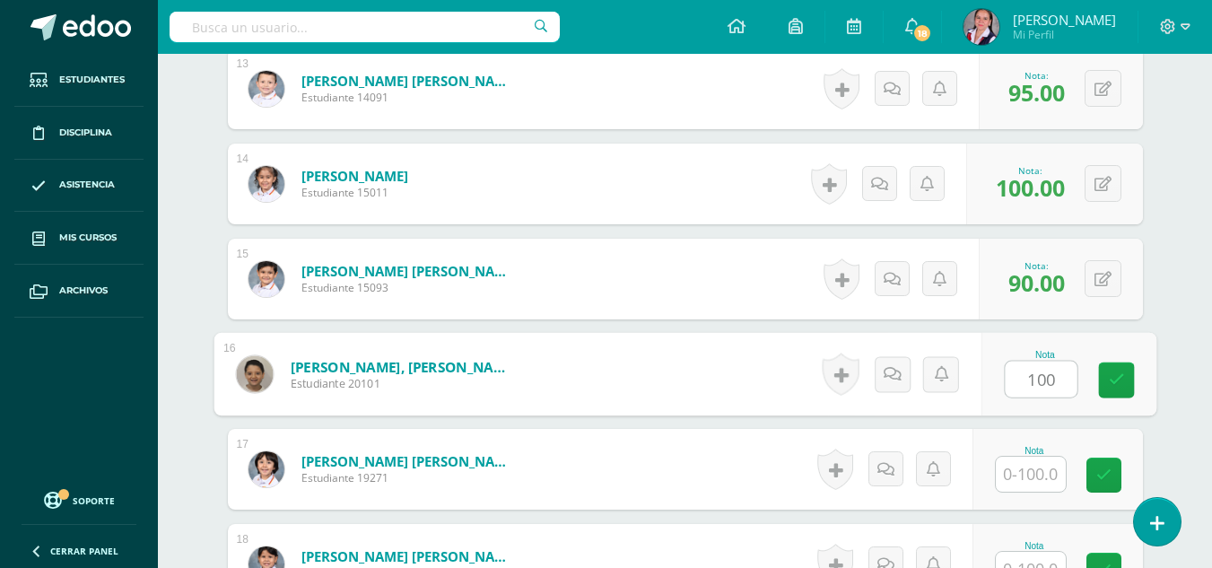
type input "100"
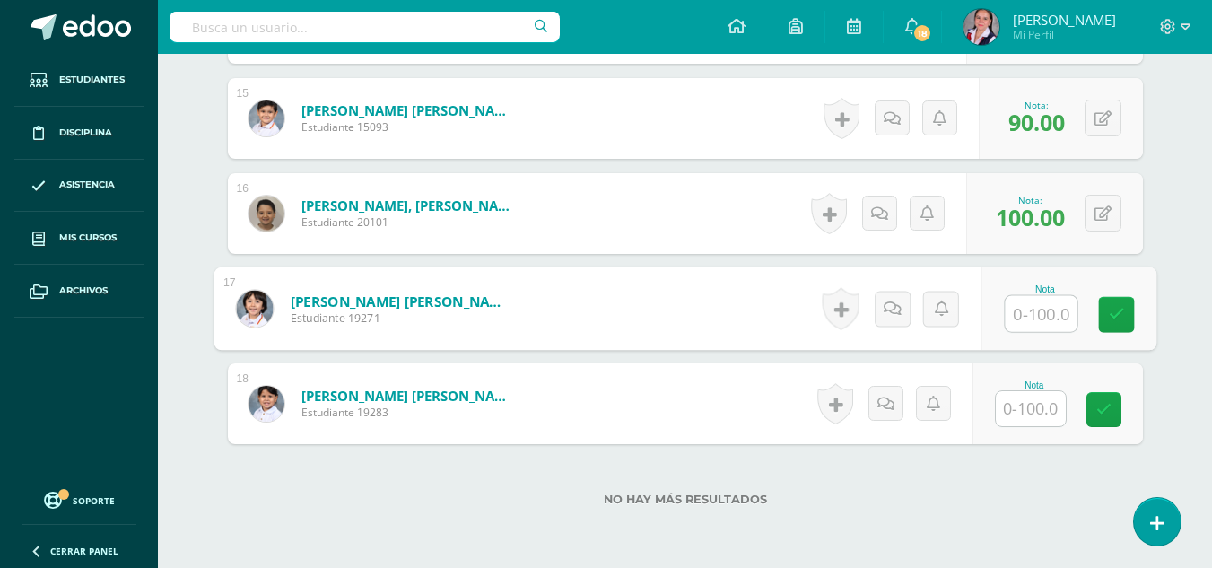
scroll to position [1944, 0]
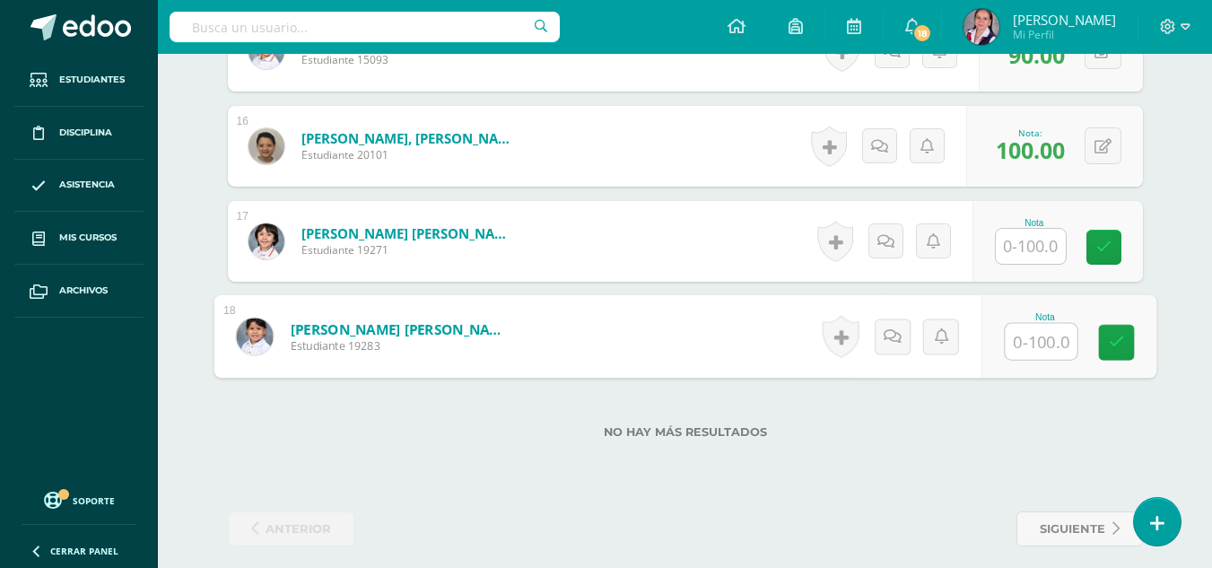
click at [1045, 344] on input "text" at bounding box center [1041, 342] width 72 height 36
type input "100"
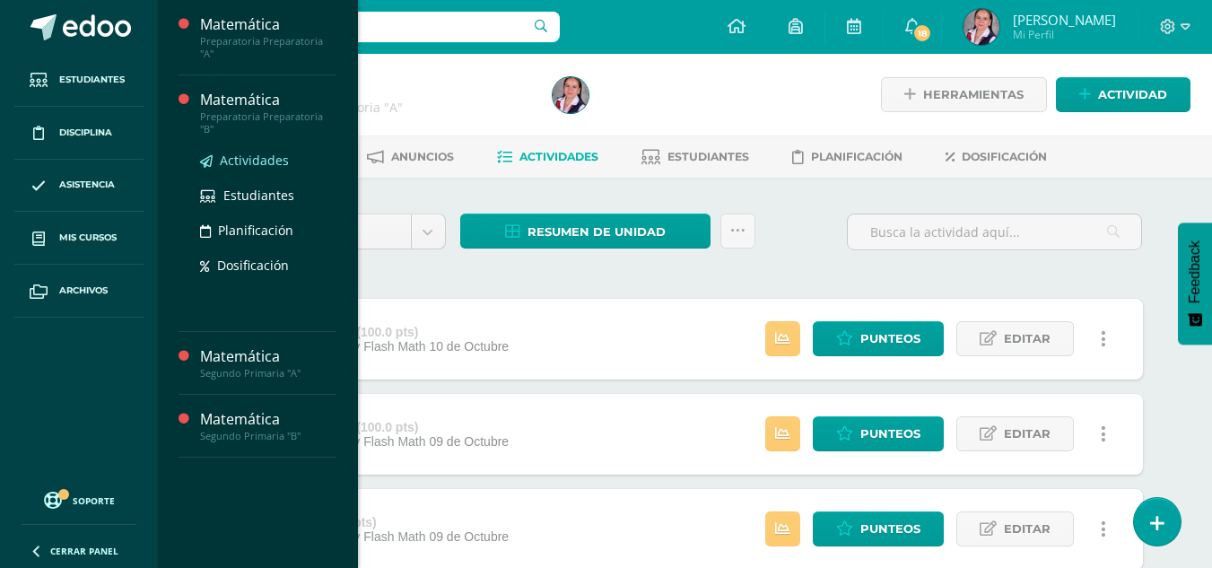
click at [259, 152] on span "Actividades" at bounding box center [254, 160] width 69 height 17
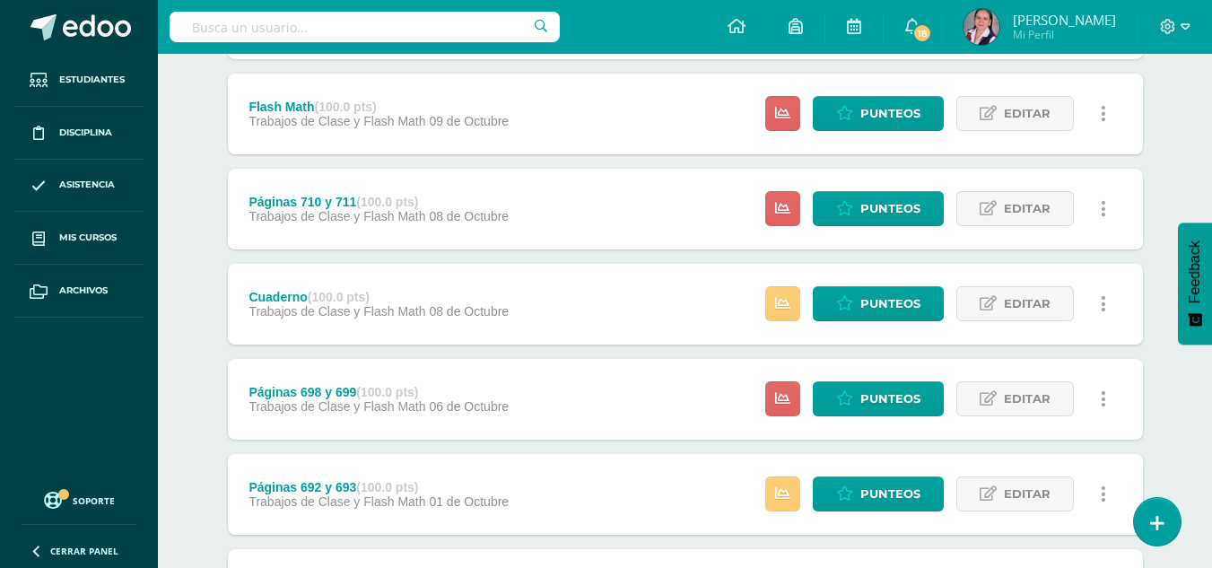
scroll to position [411, 0]
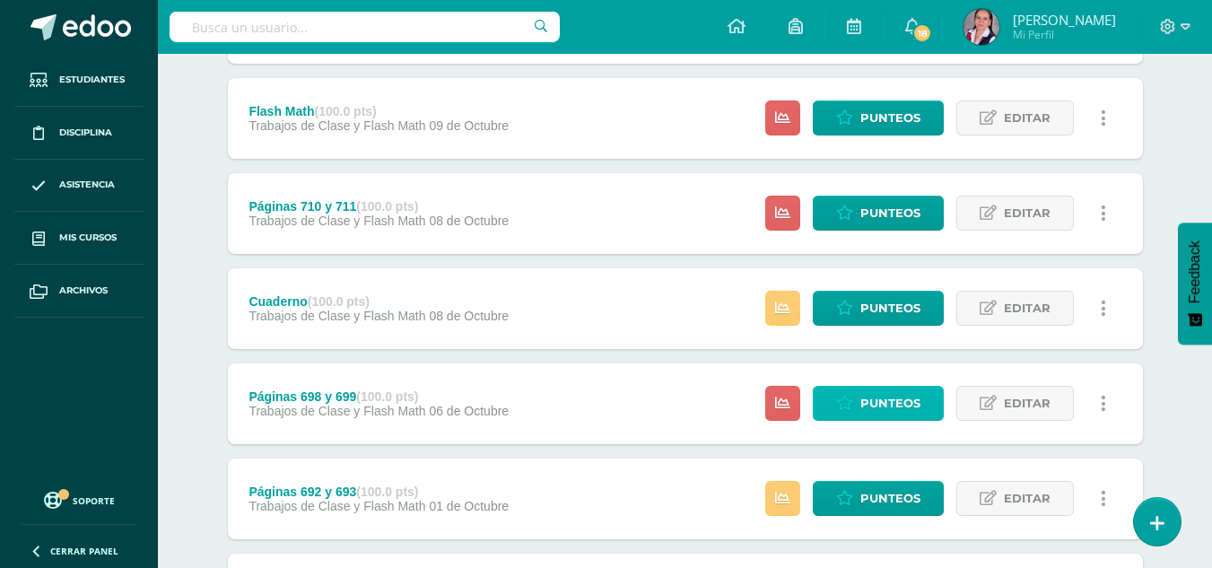
click at [881, 412] on span "Punteos" at bounding box center [890, 403] width 60 height 33
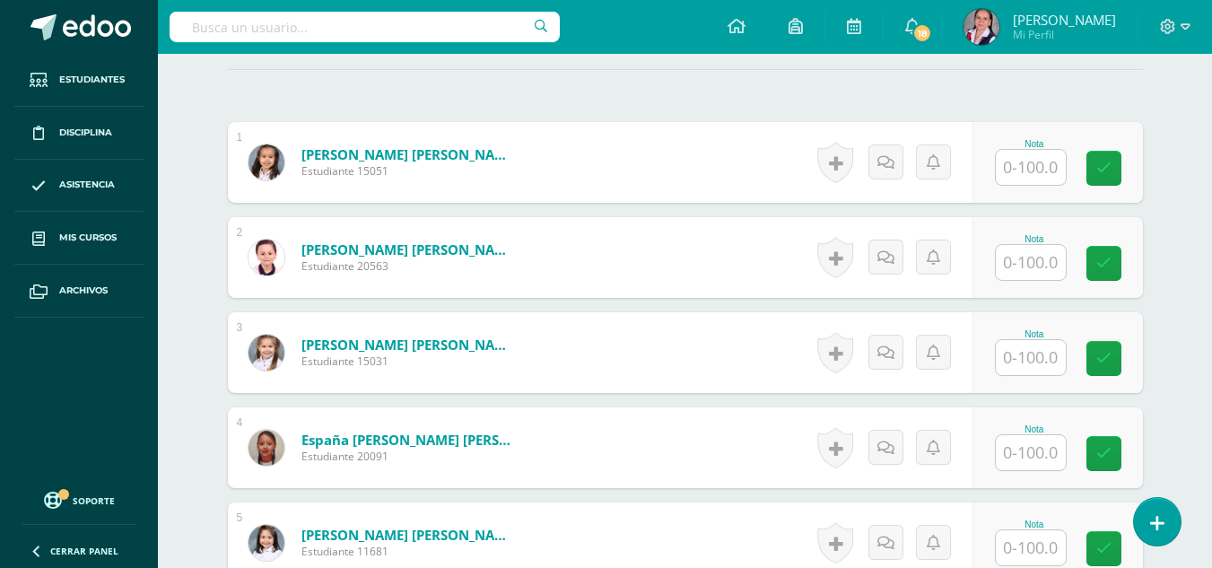
scroll to position [502, 0]
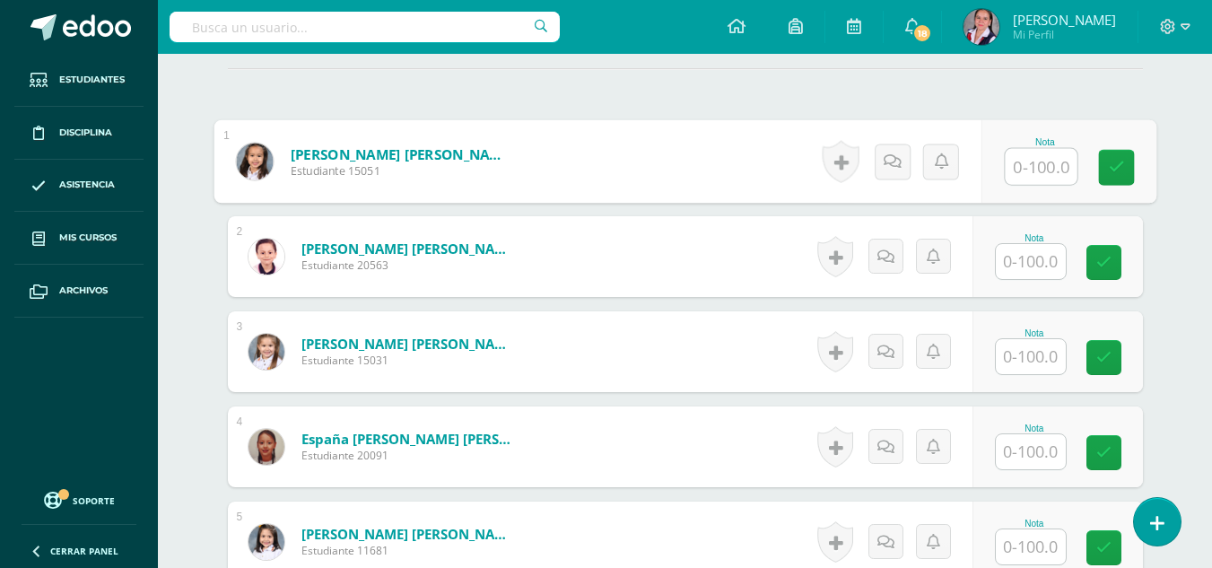
click at [1029, 157] on input "text" at bounding box center [1041, 167] width 72 height 36
click at [1046, 261] on input "text" at bounding box center [1031, 260] width 70 height 35
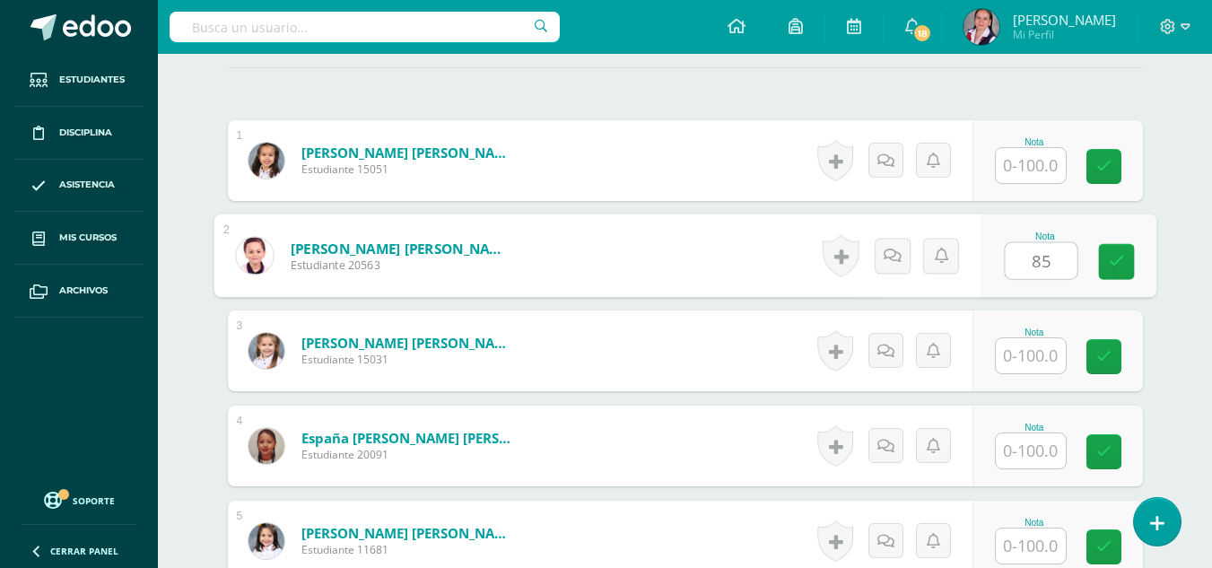
type input "85"
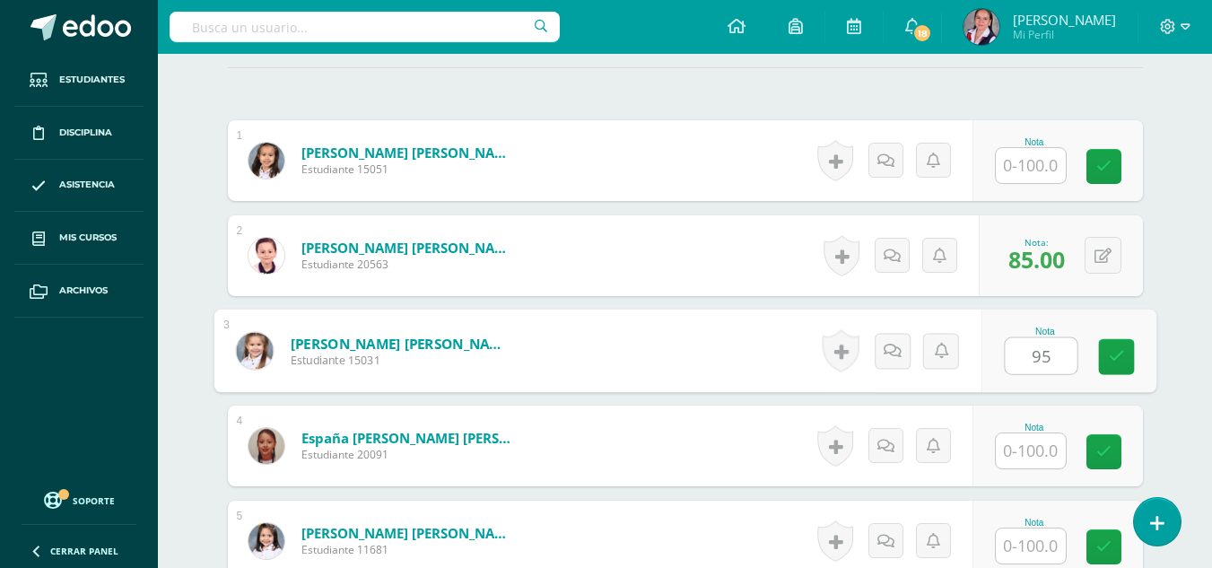
type input "95"
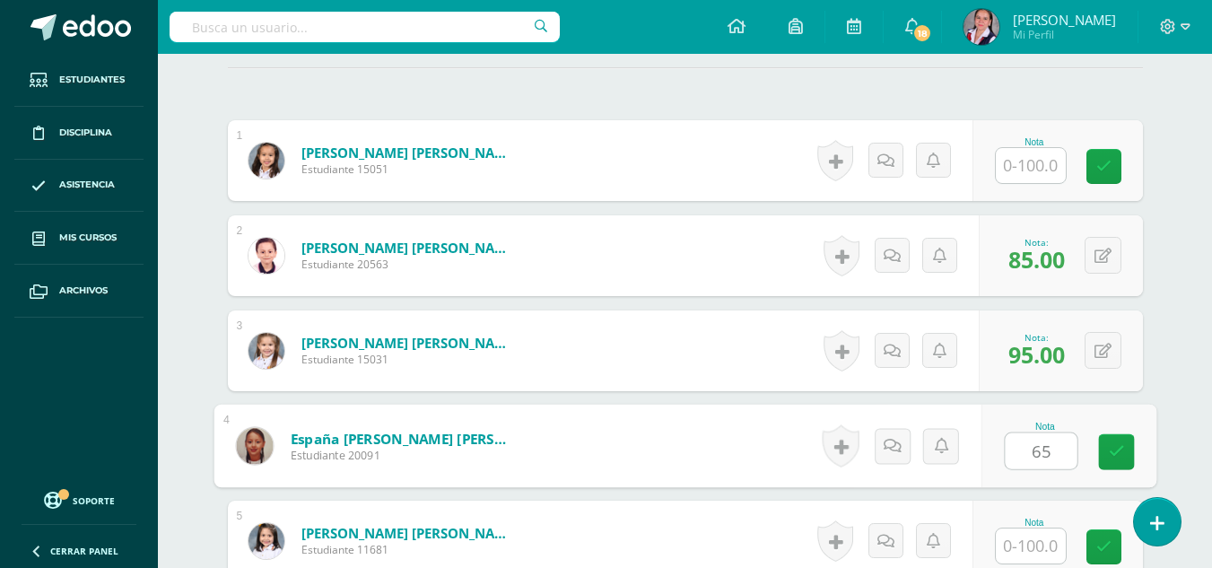
type input "65"
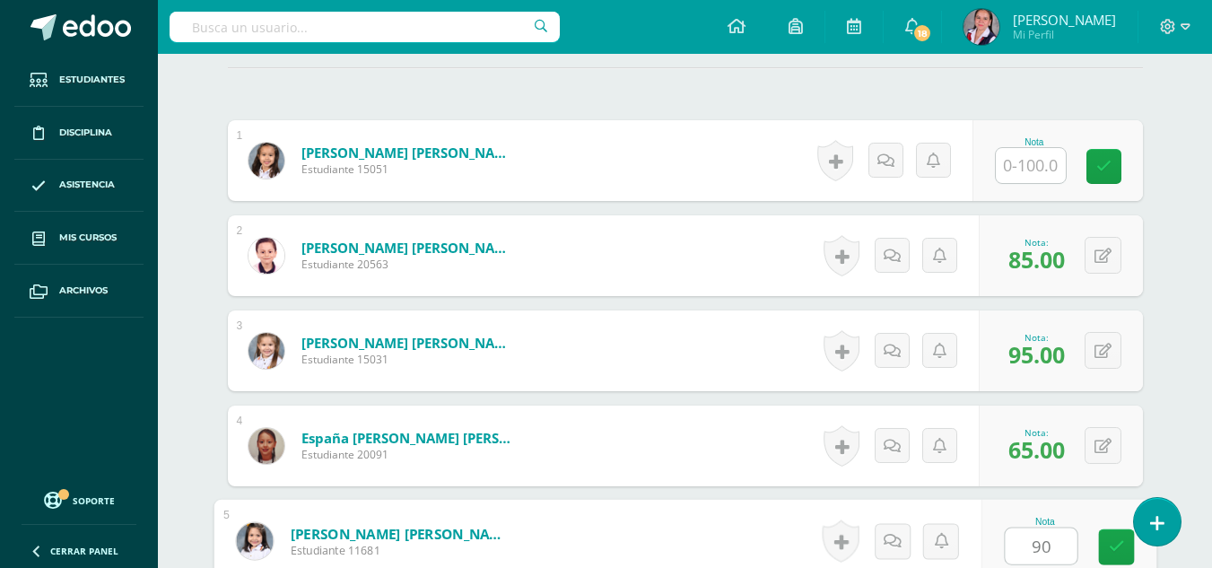
type input "90"
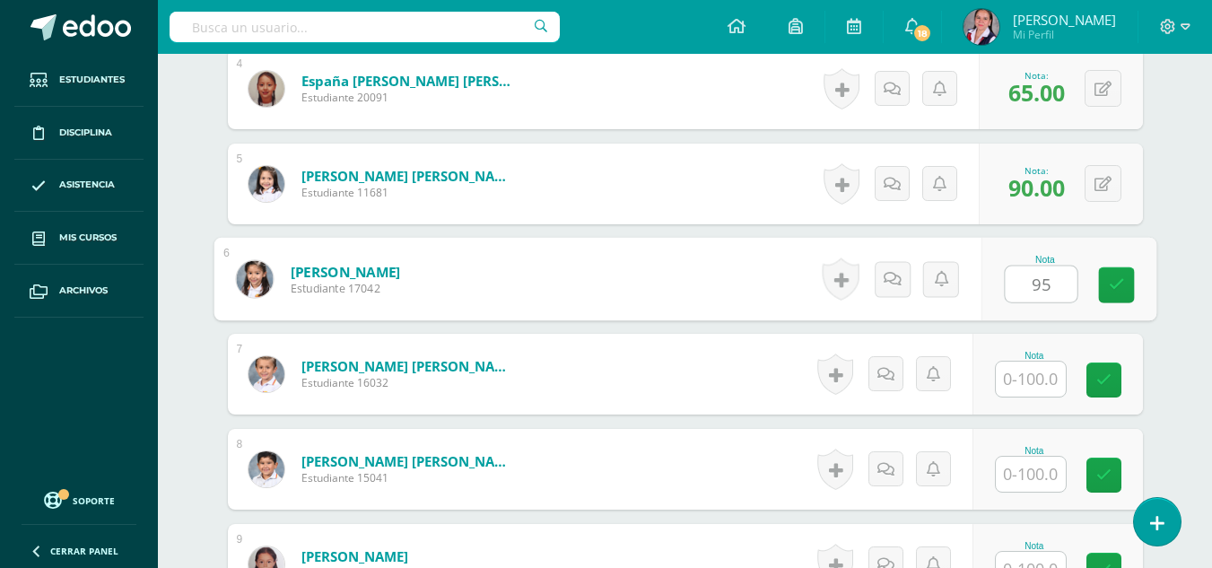
type input "95"
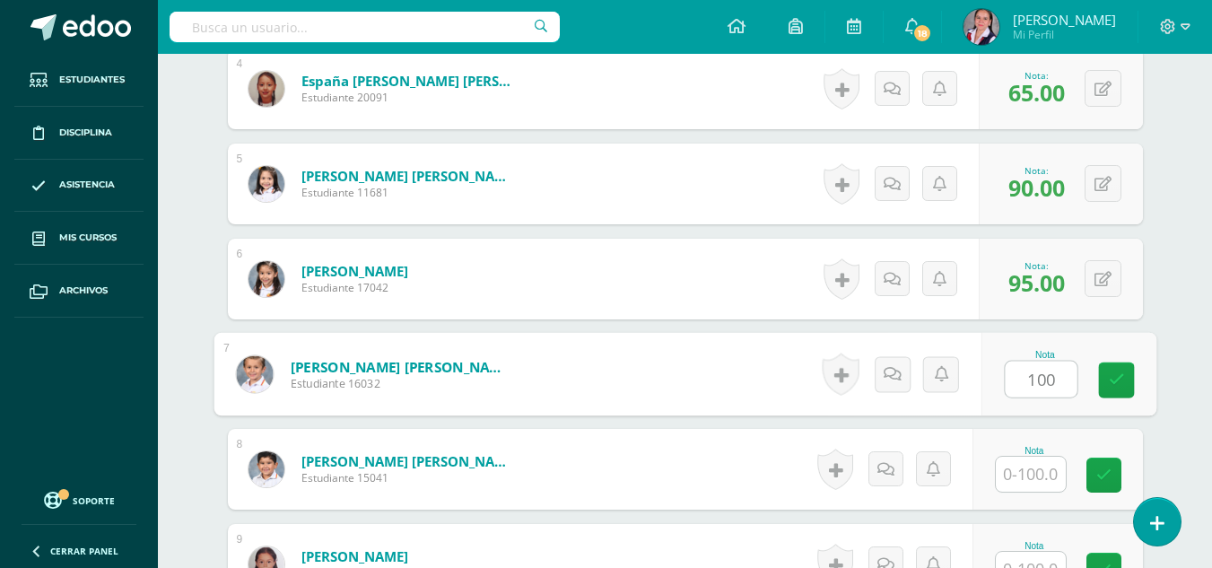
type input "100"
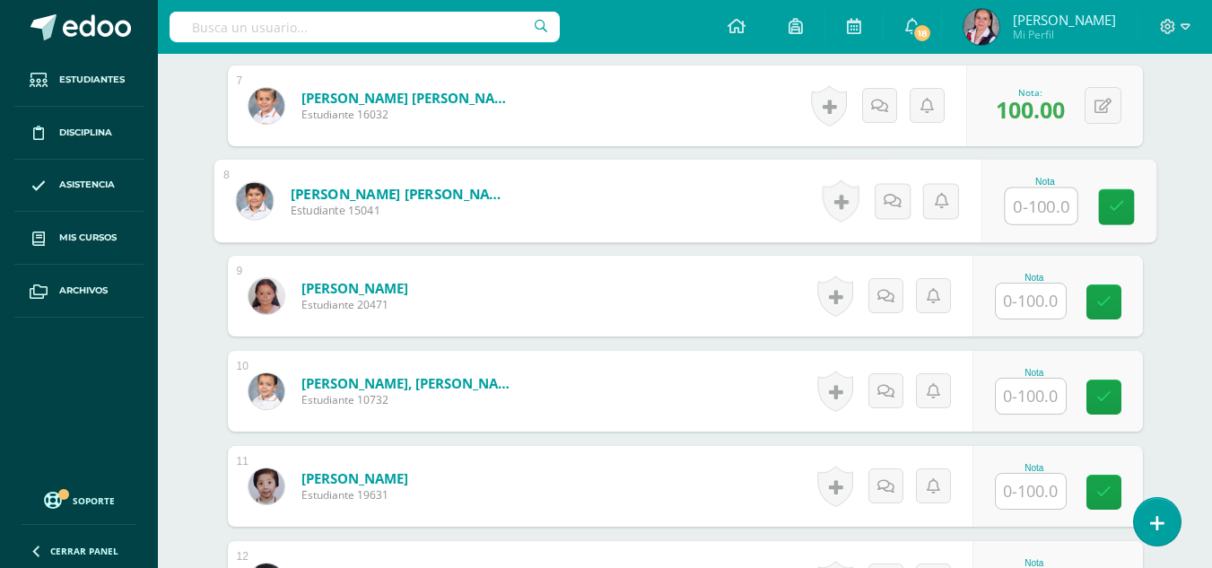
scroll to position [1133, 0]
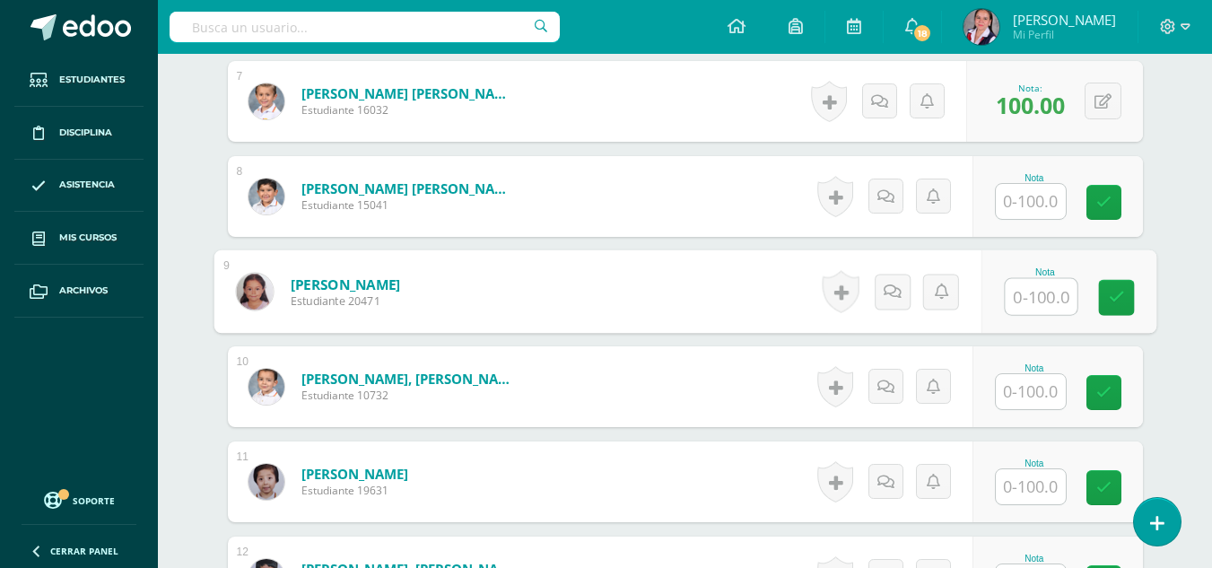
click at [1034, 290] on input "text" at bounding box center [1041, 297] width 72 height 36
type input "0"
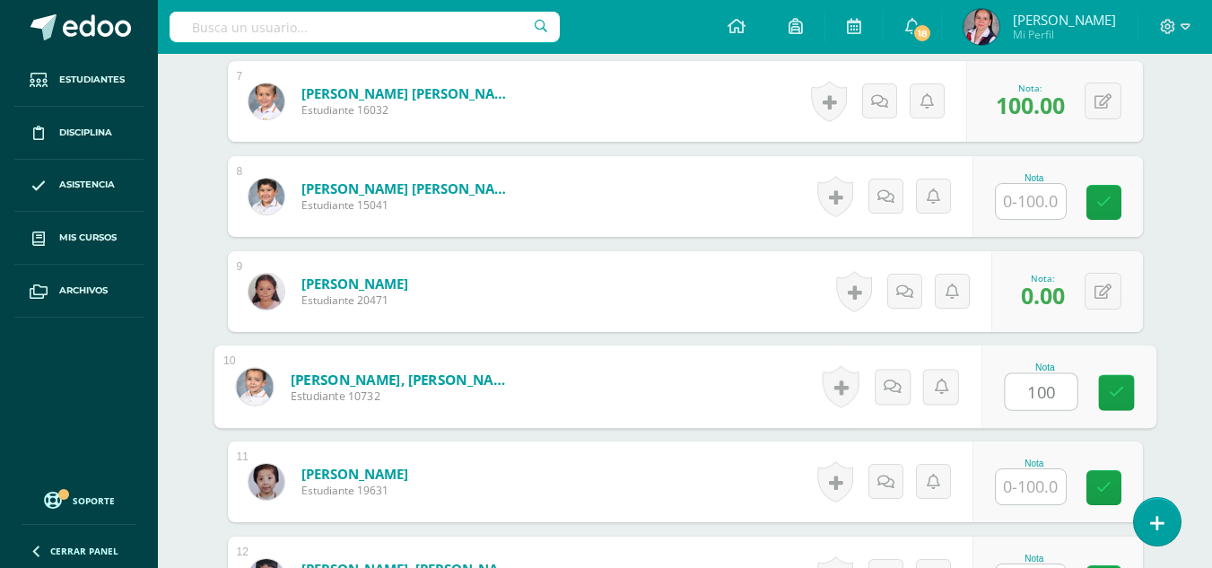
type input "100"
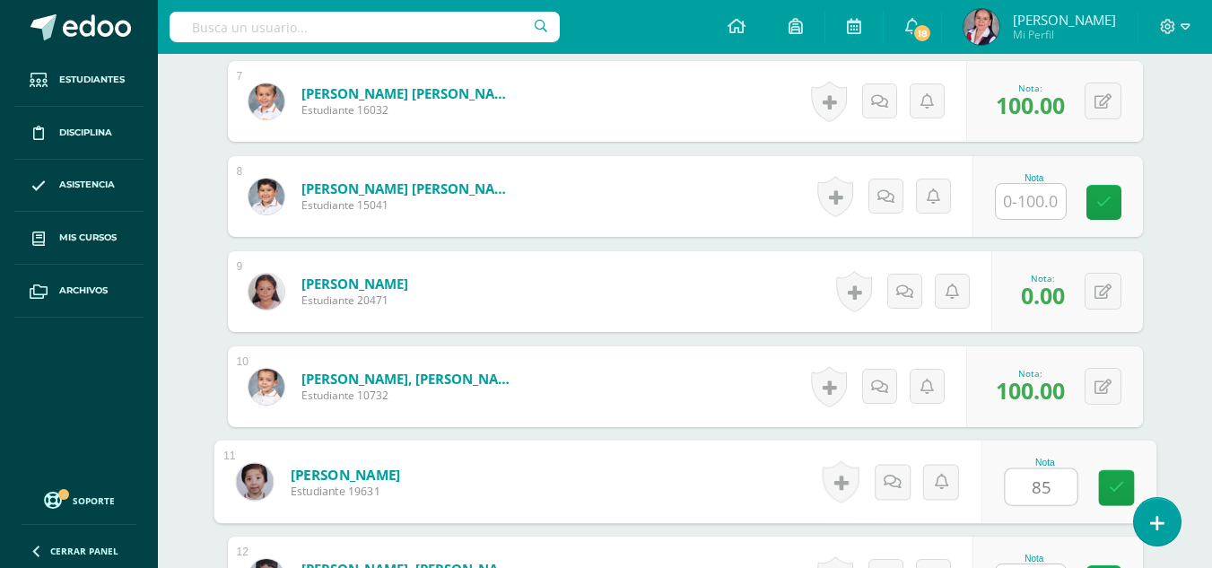
type input "85"
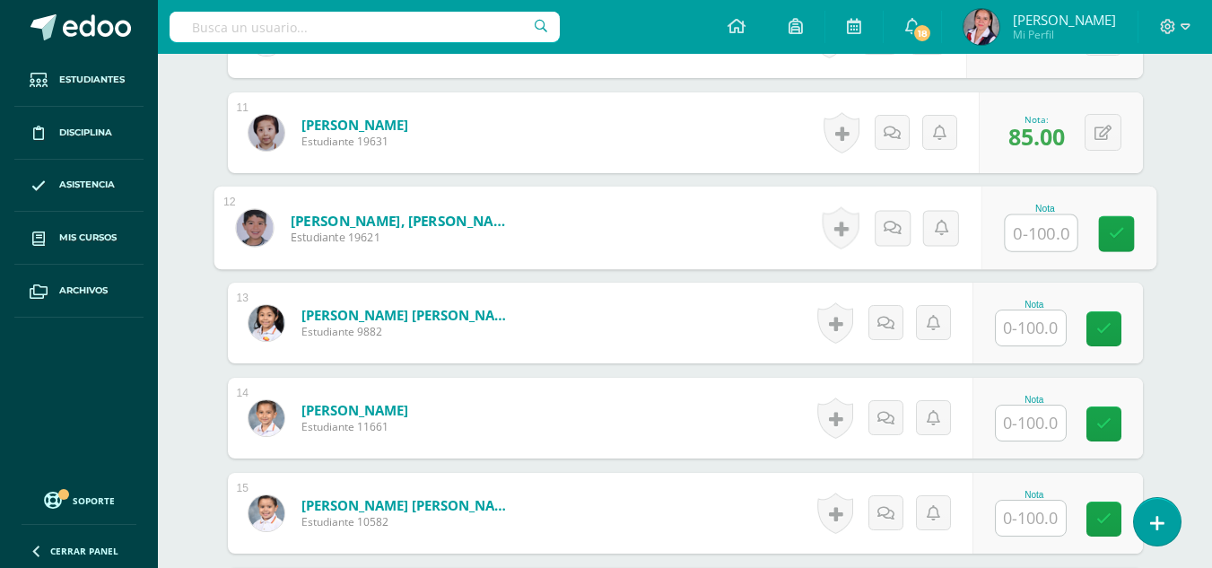
scroll to position [1486, 0]
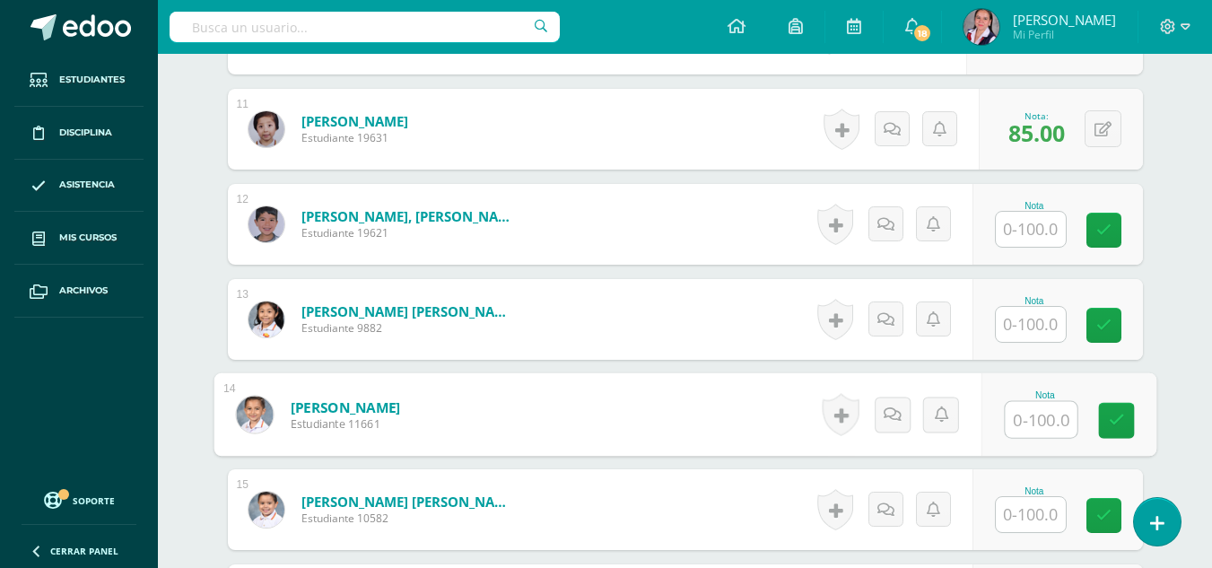
click at [1016, 415] on input "text" at bounding box center [1041, 420] width 72 height 36
type input "100"
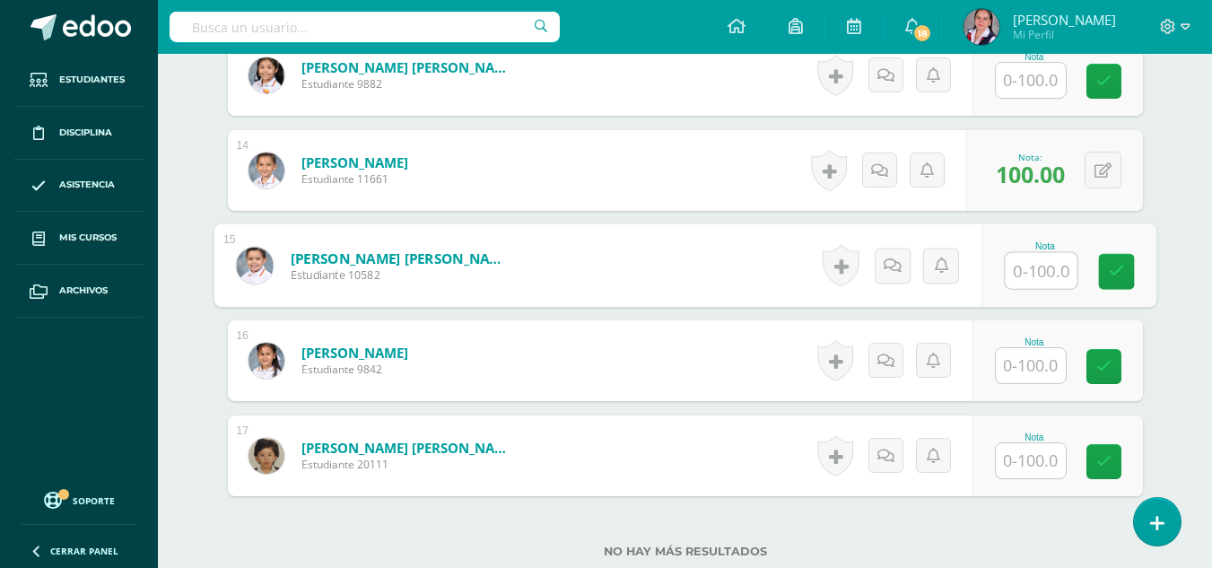
scroll to position [1734, 0]
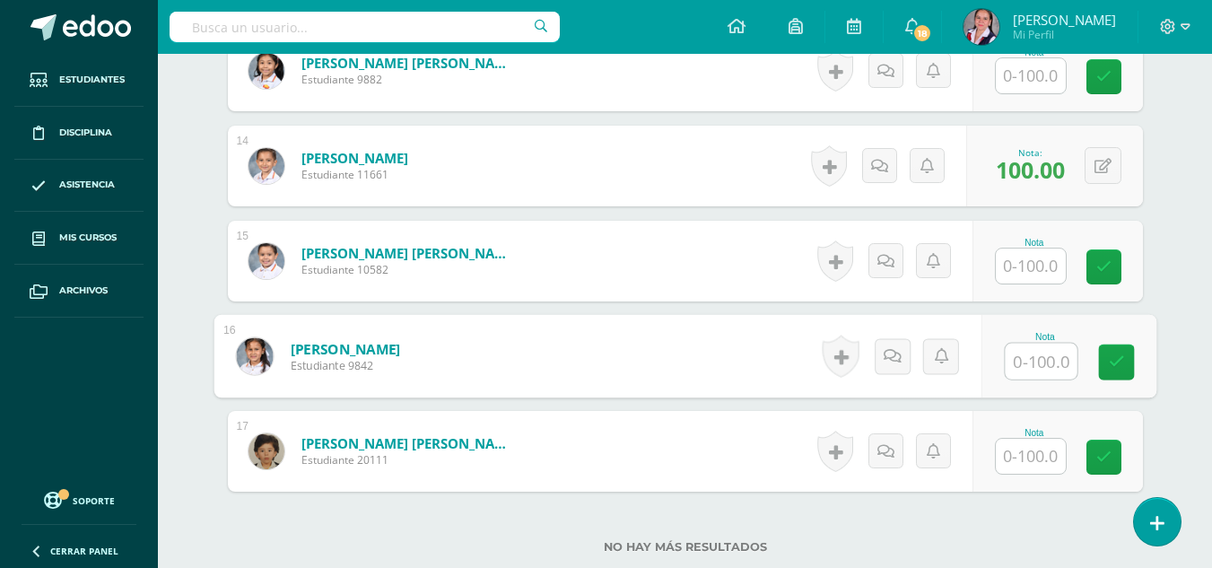
click at [1026, 370] on input "text" at bounding box center [1041, 362] width 72 height 36
type input "80"
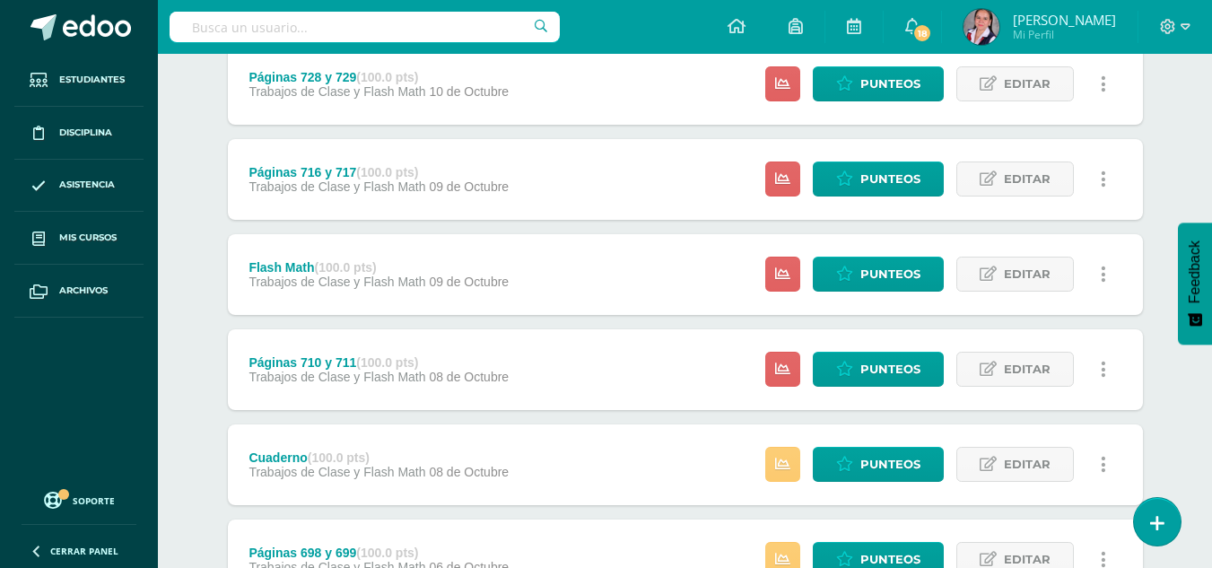
scroll to position [262, 0]
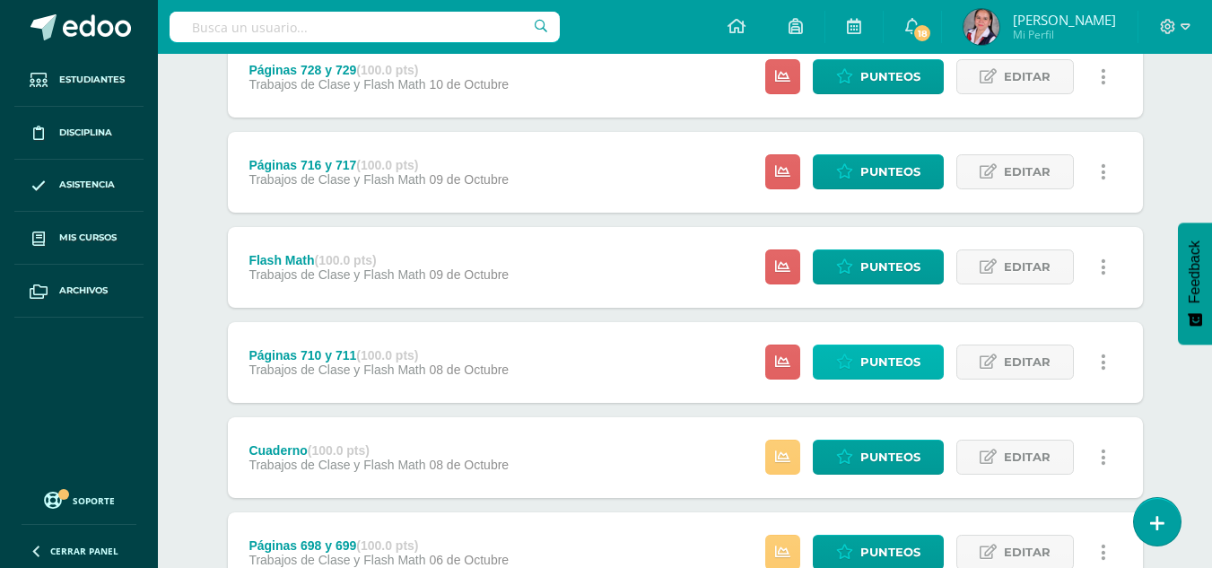
click at [884, 362] on span "Punteos" at bounding box center [890, 361] width 60 height 33
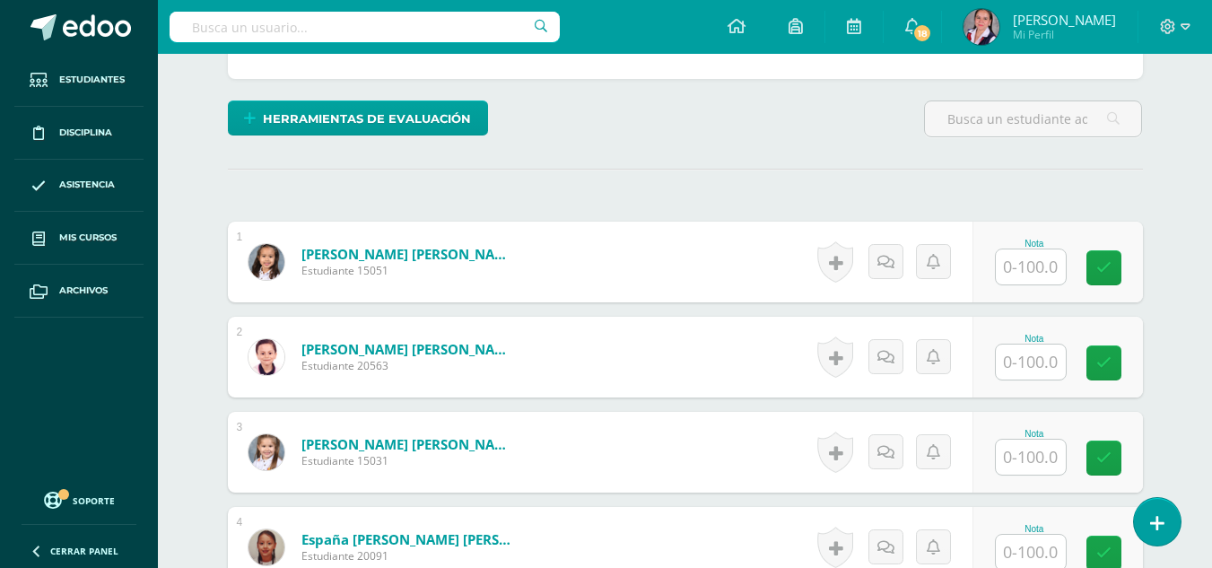
scroll to position [410, 0]
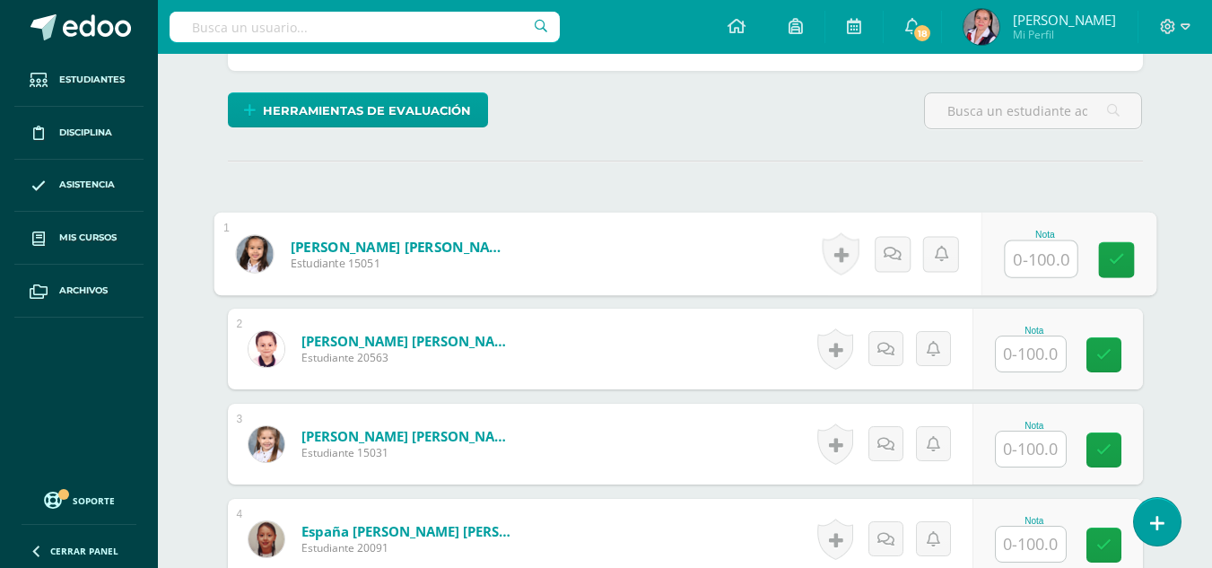
click at [1034, 257] on input "text" at bounding box center [1041, 259] width 72 height 36
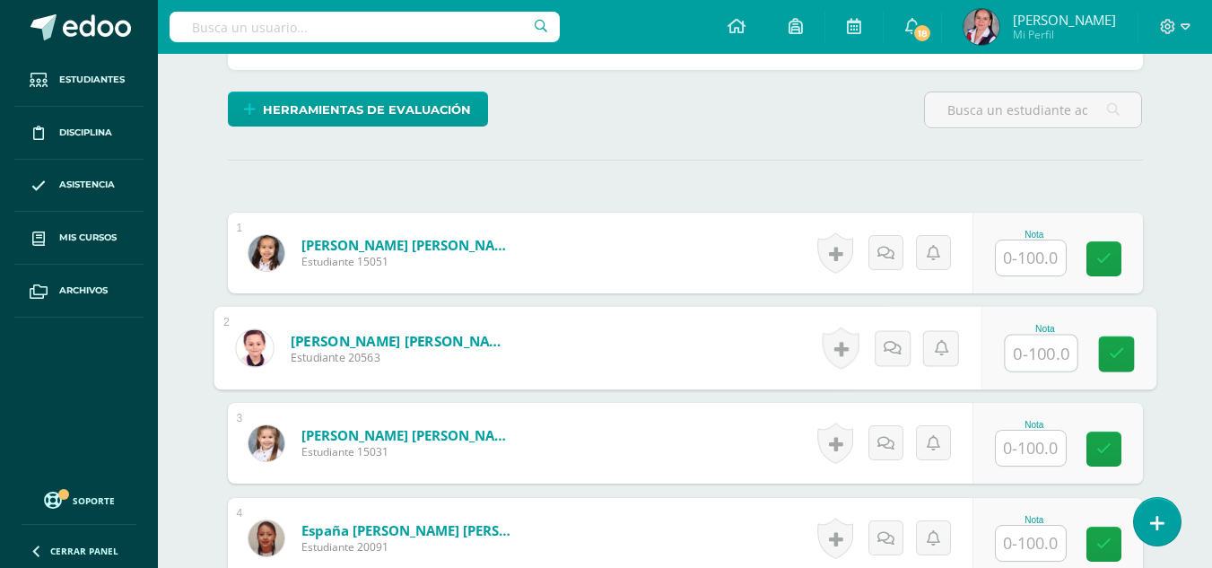
click at [1024, 355] on input "text" at bounding box center [1041, 354] width 72 height 36
type input "90"
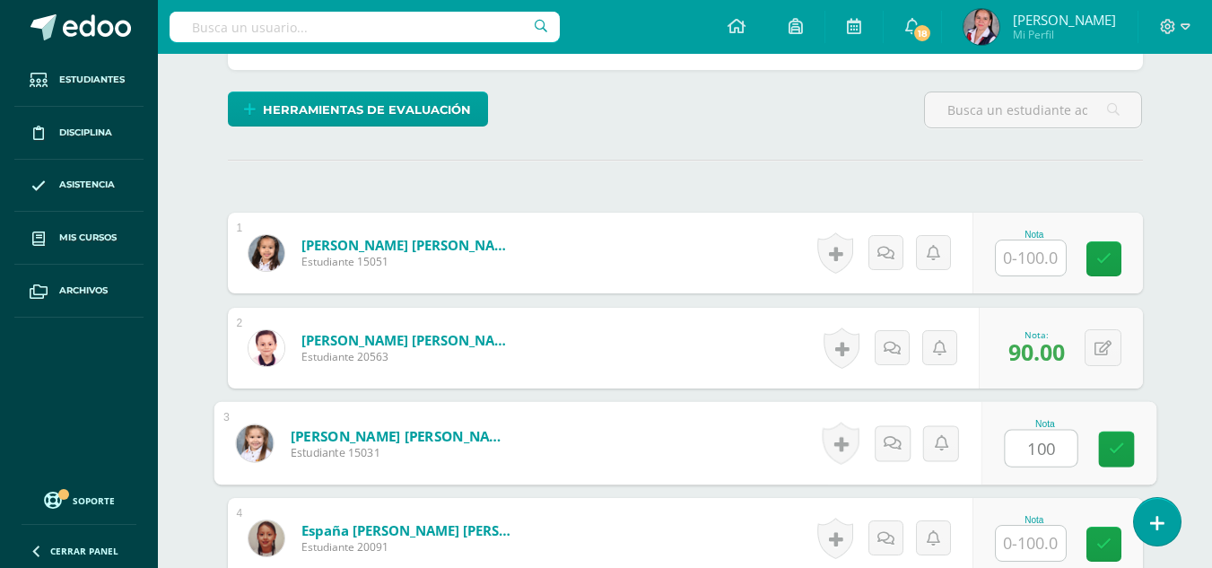
type input "100"
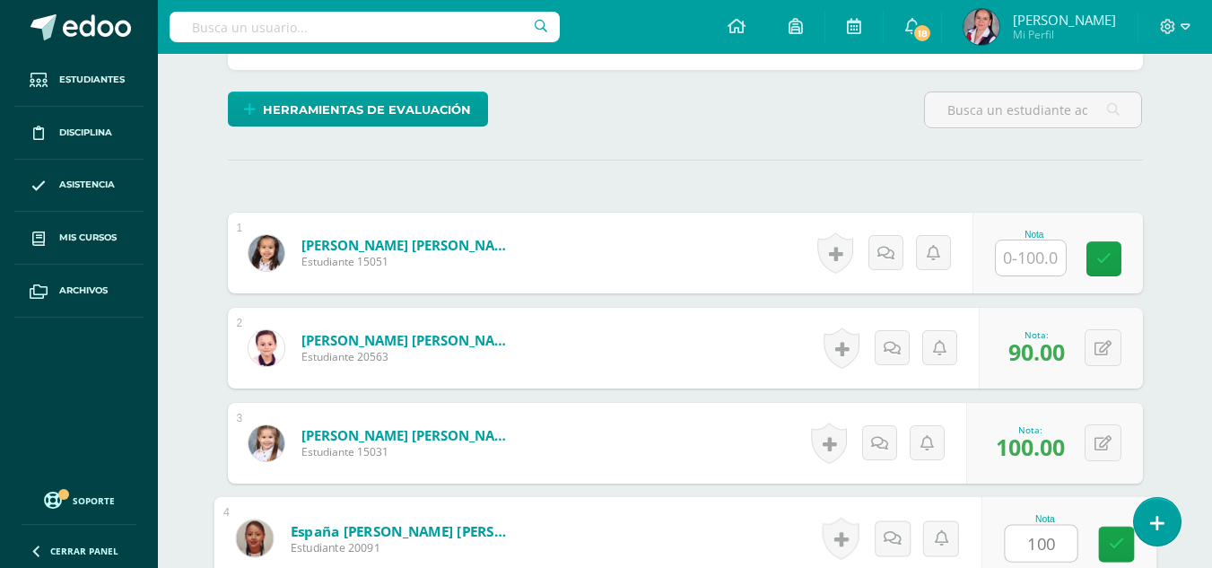
type input "100"
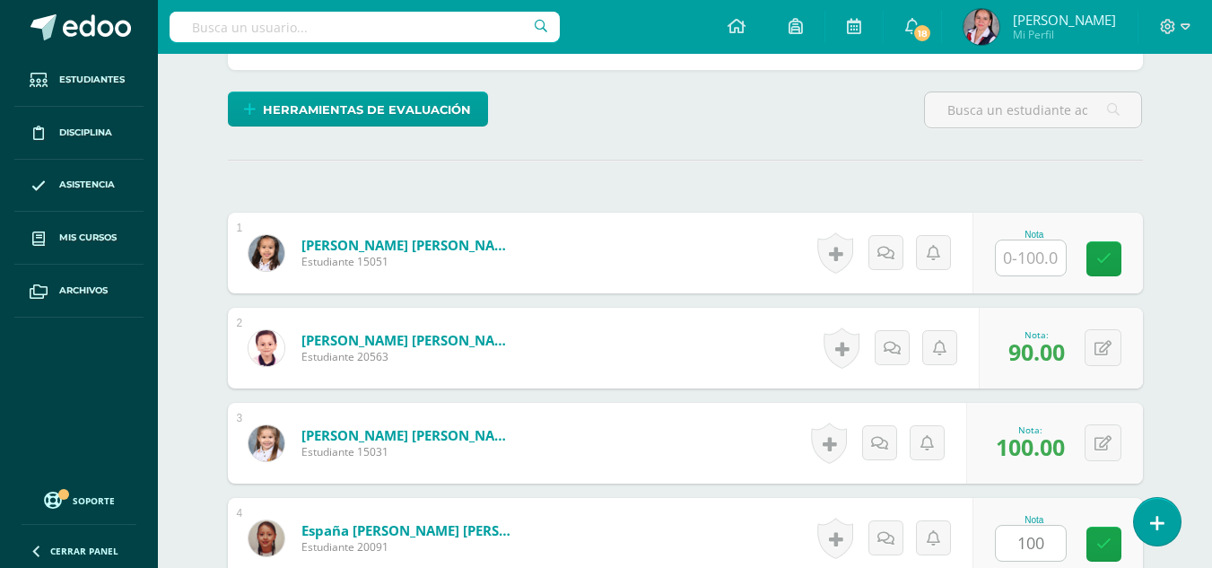
scroll to position [765, 0]
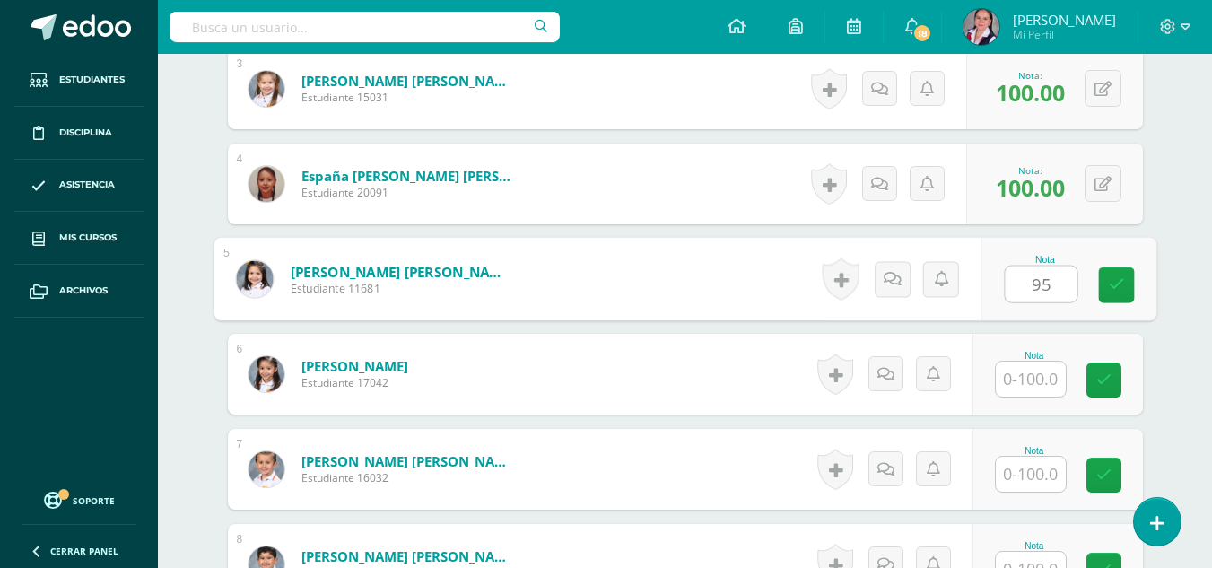
type input "95"
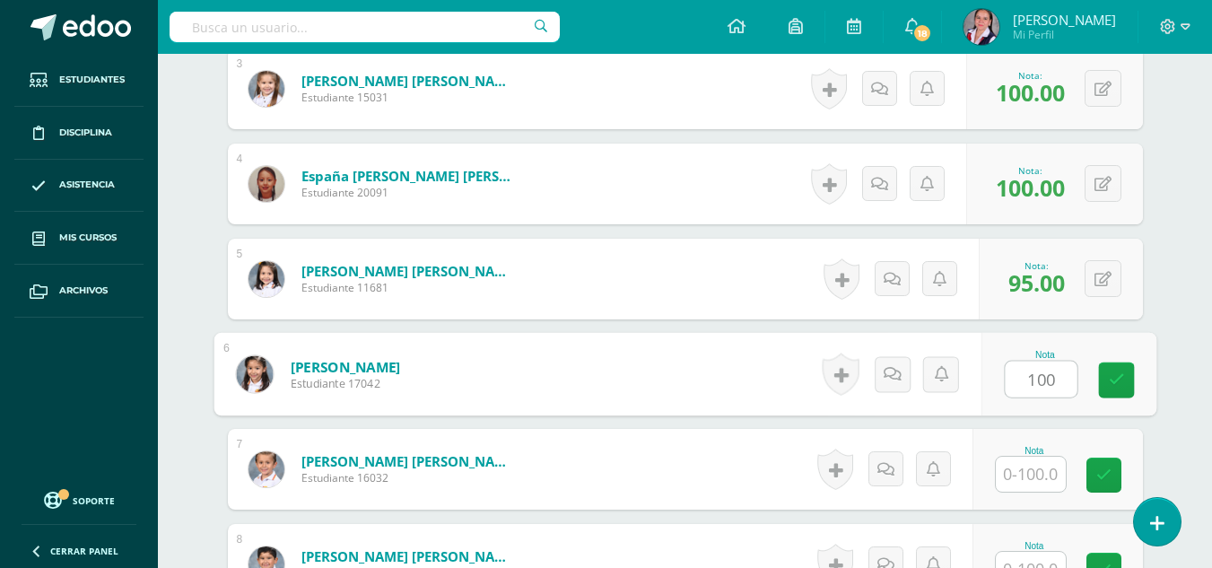
type input "100"
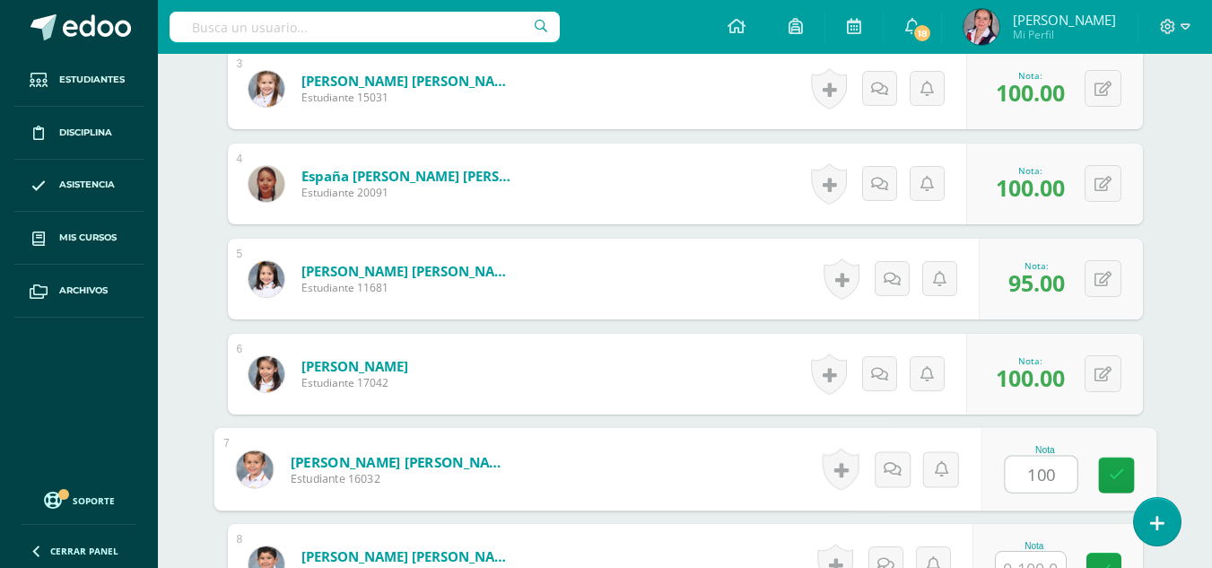
type input "100"
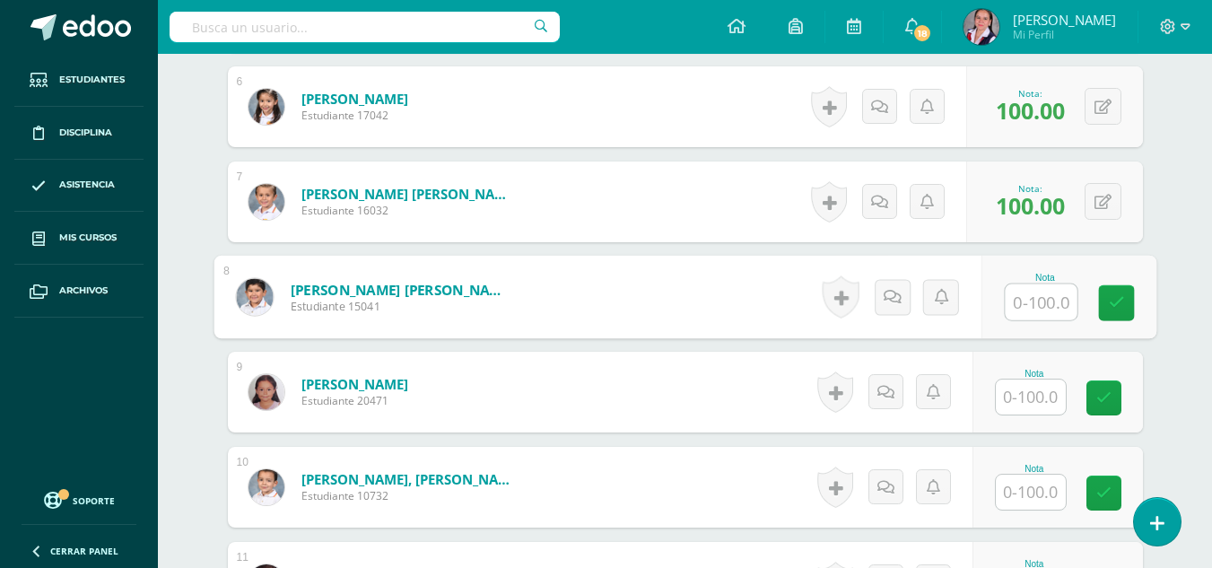
scroll to position [1036, 0]
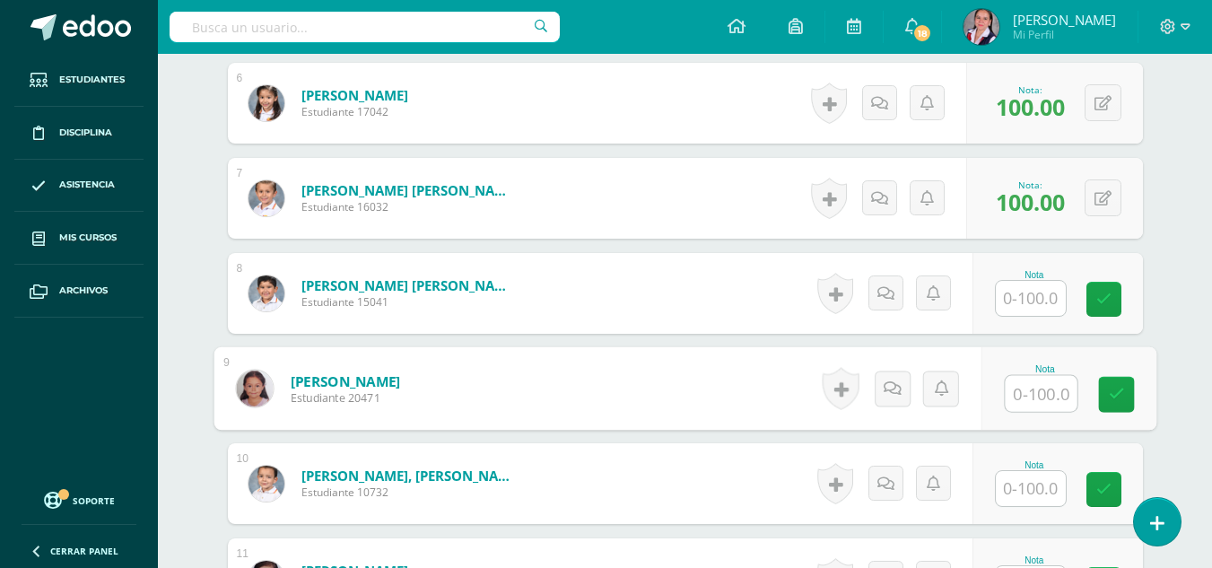
click at [1031, 396] on input "text" at bounding box center [1041, 394] width 72 height 36
type input "90"
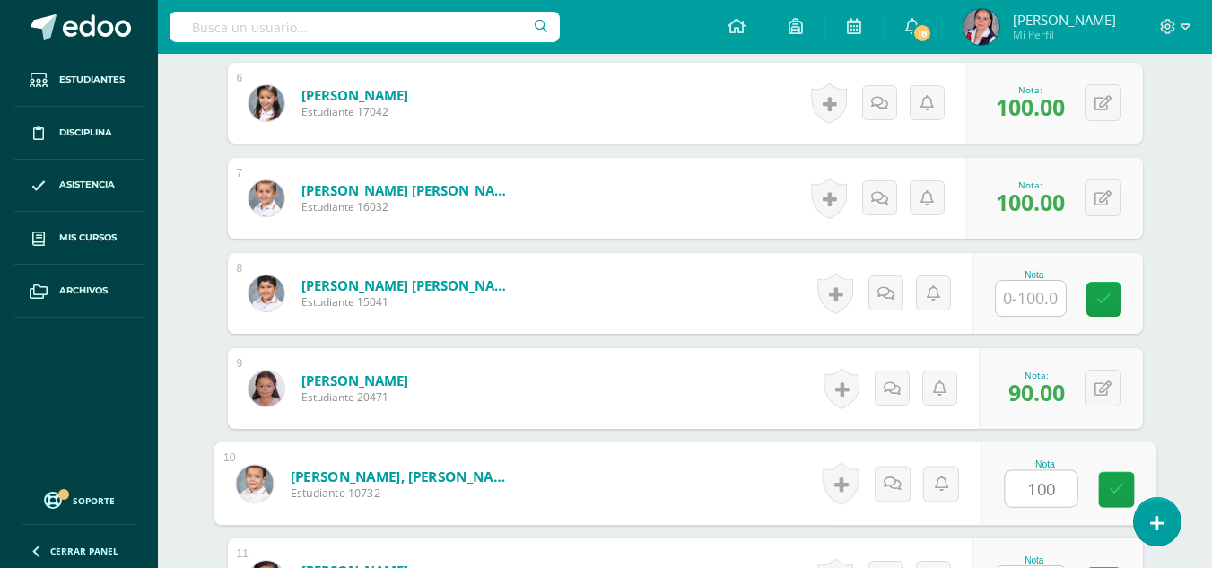
type input "100"
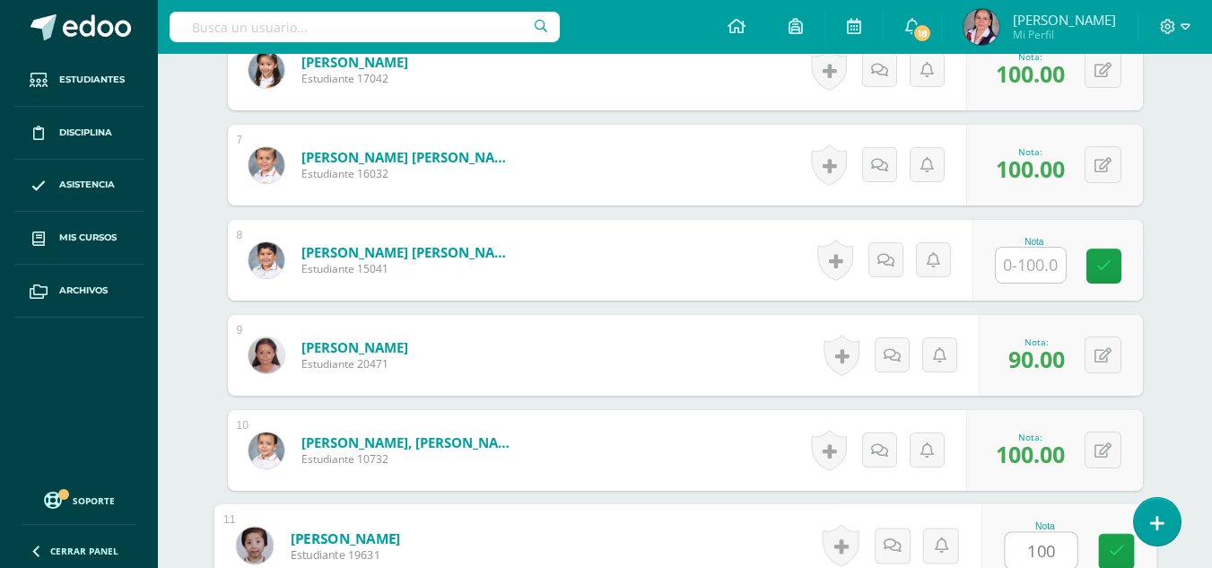
type input "100"
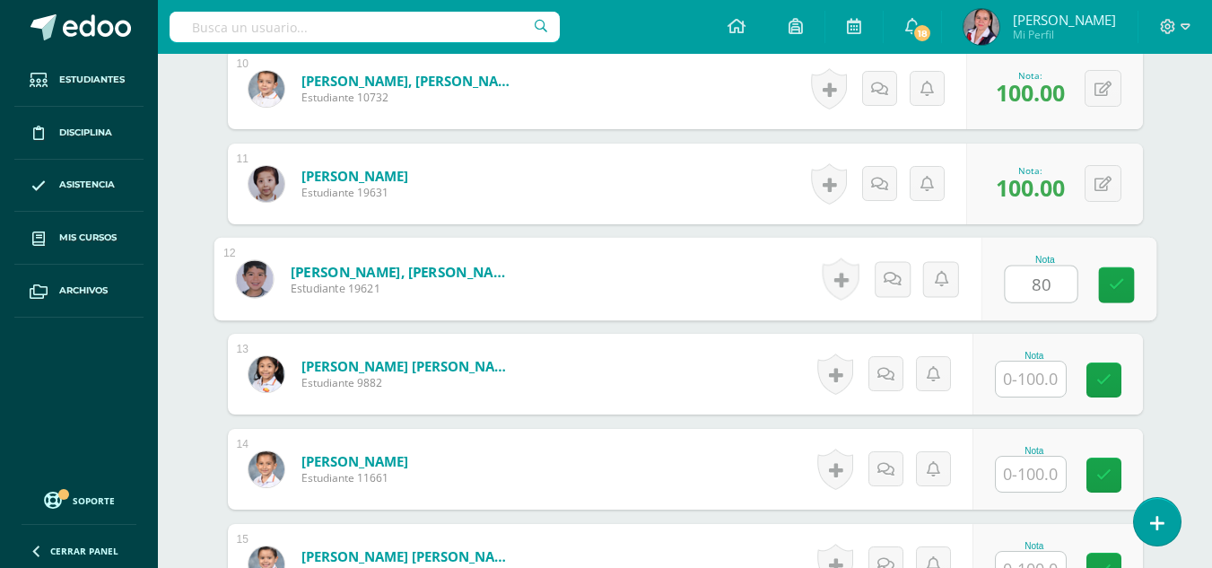
type input "80"
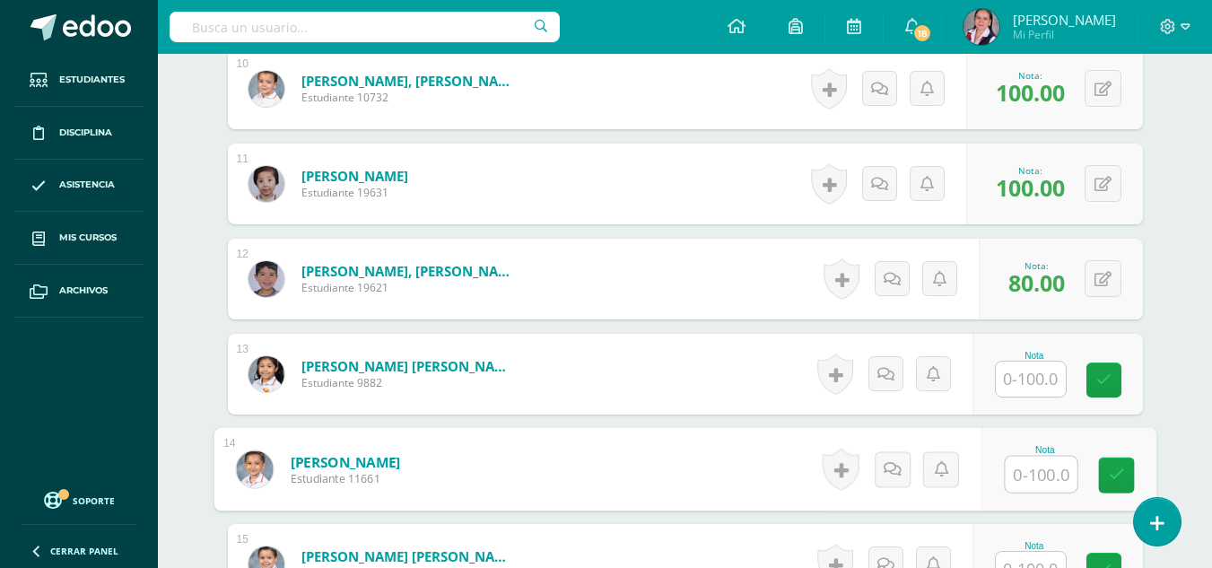
click at [1038, 463] on input "text" at bounding box center [1041, 475] width 72 height 36
type input "90"
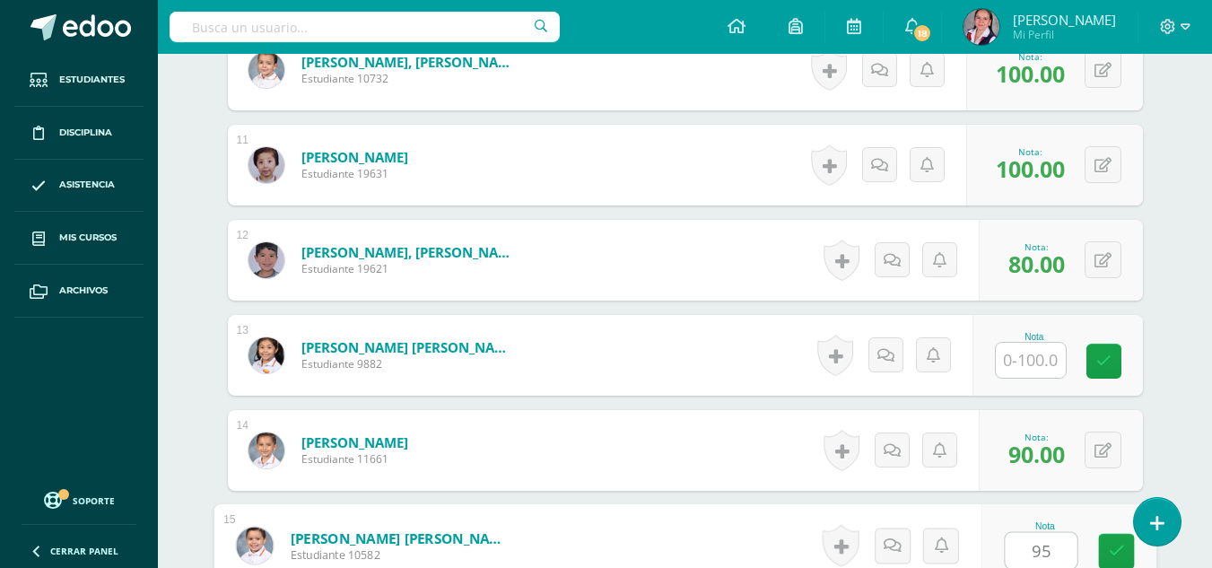
type input "95"
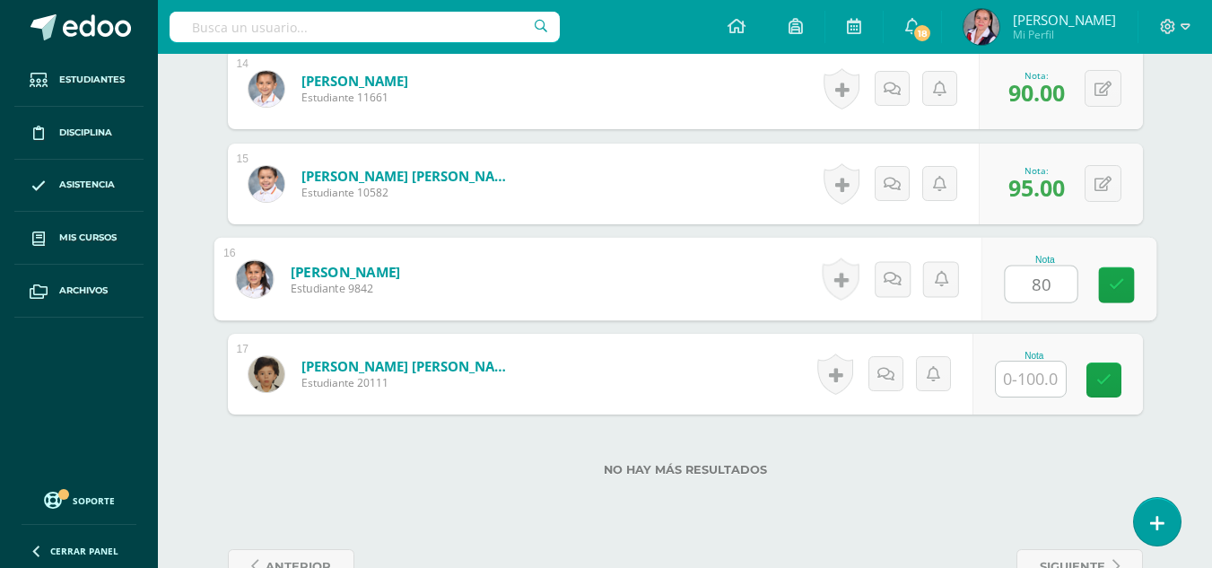
type input "80"
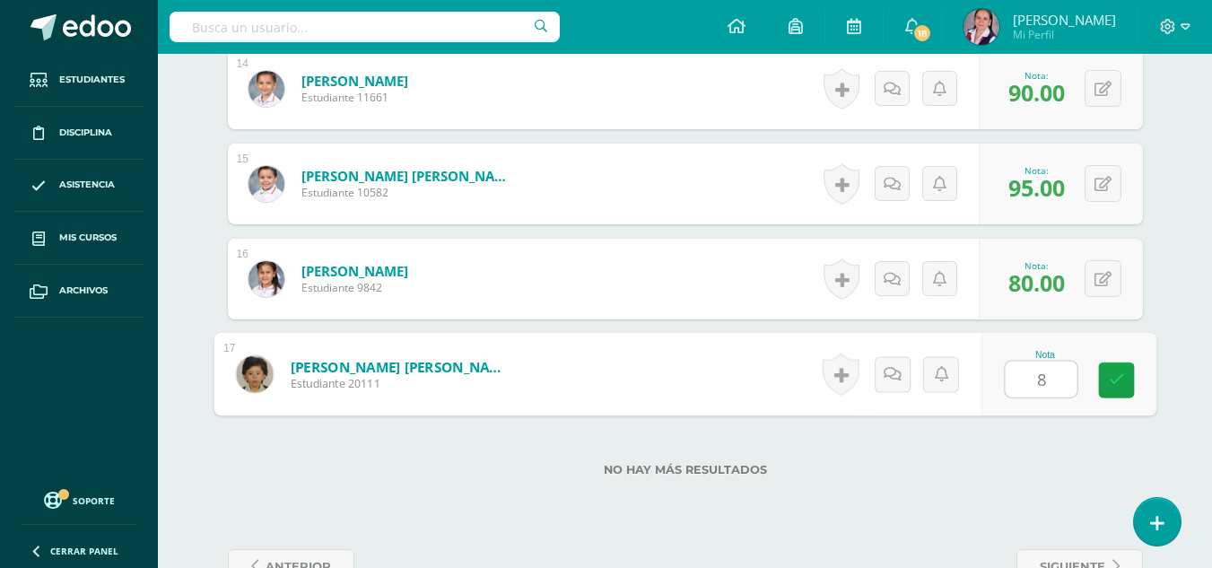
type input "80"
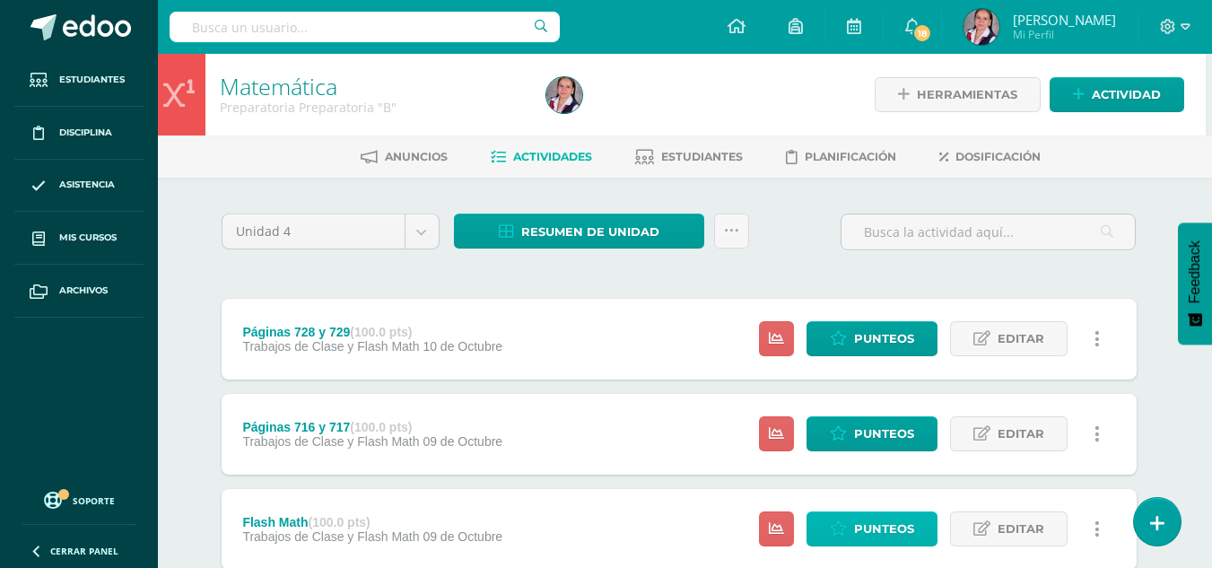
click at [860, 526] on span "Punteos" at bounding box center [884, 528] width 60 height 33
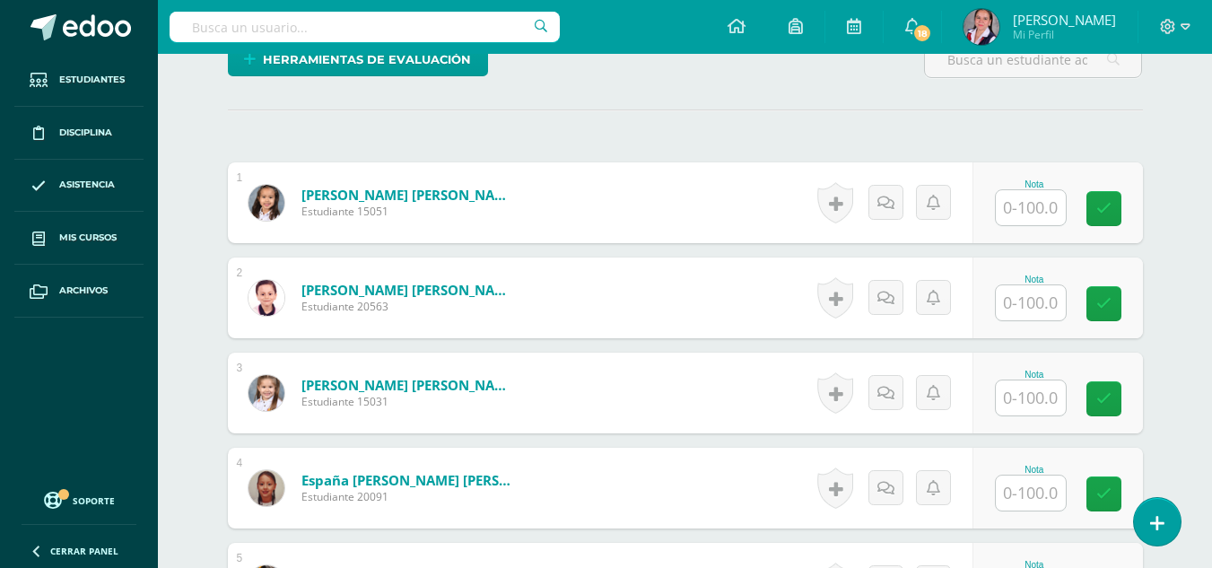
scroll to position [445, 0]
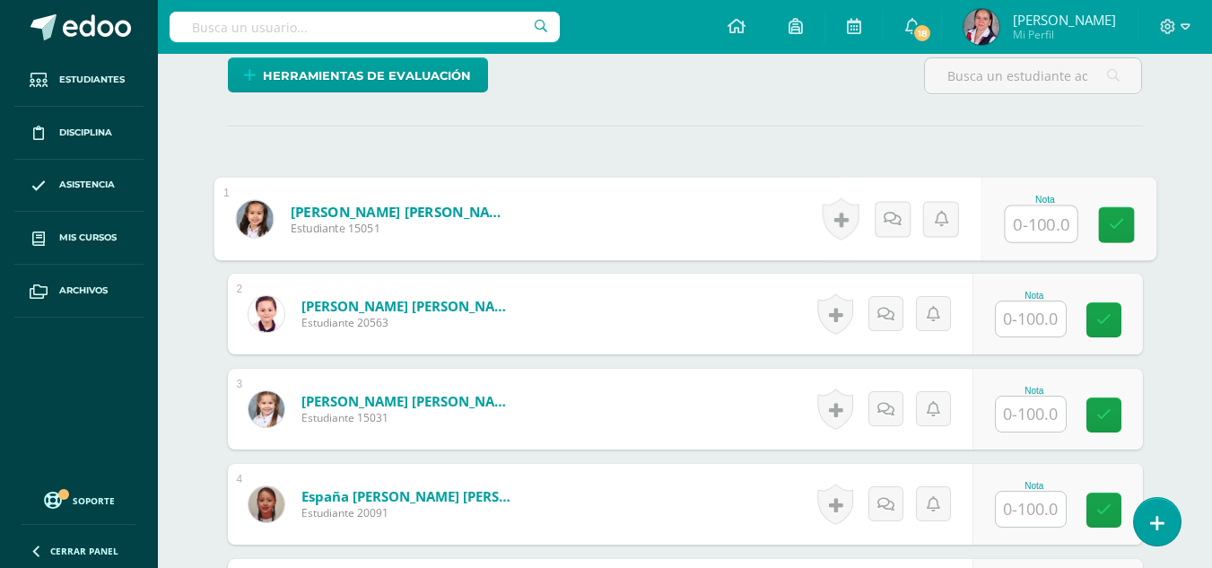
click at [1053, 210] on input "text" at bounding box center [1041, 224] width 72 height 36
type input "60"
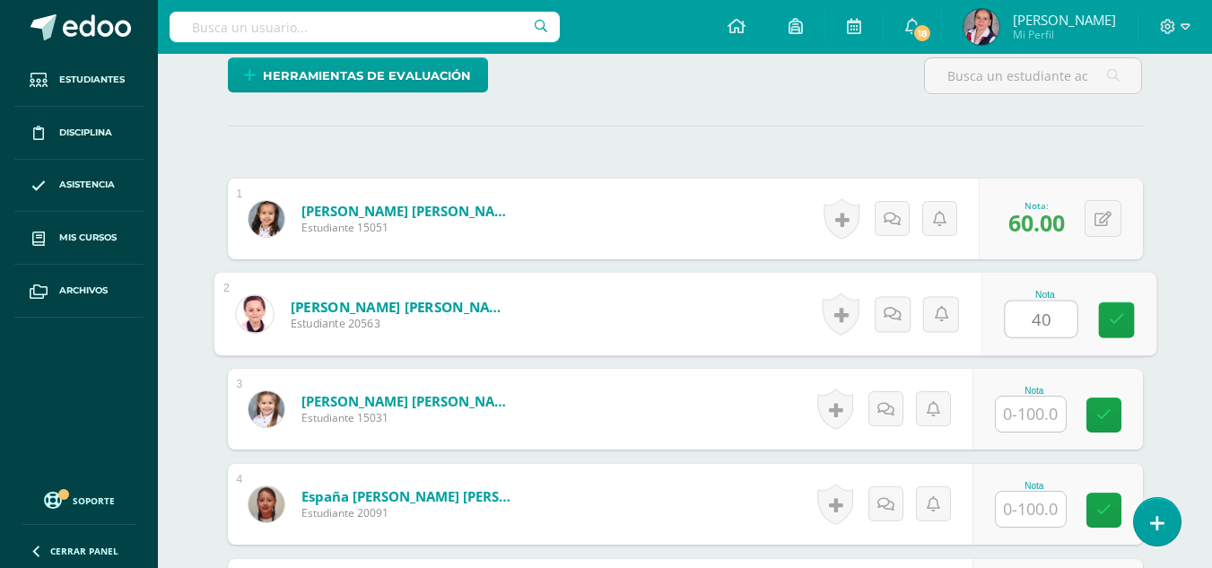
type input "40"
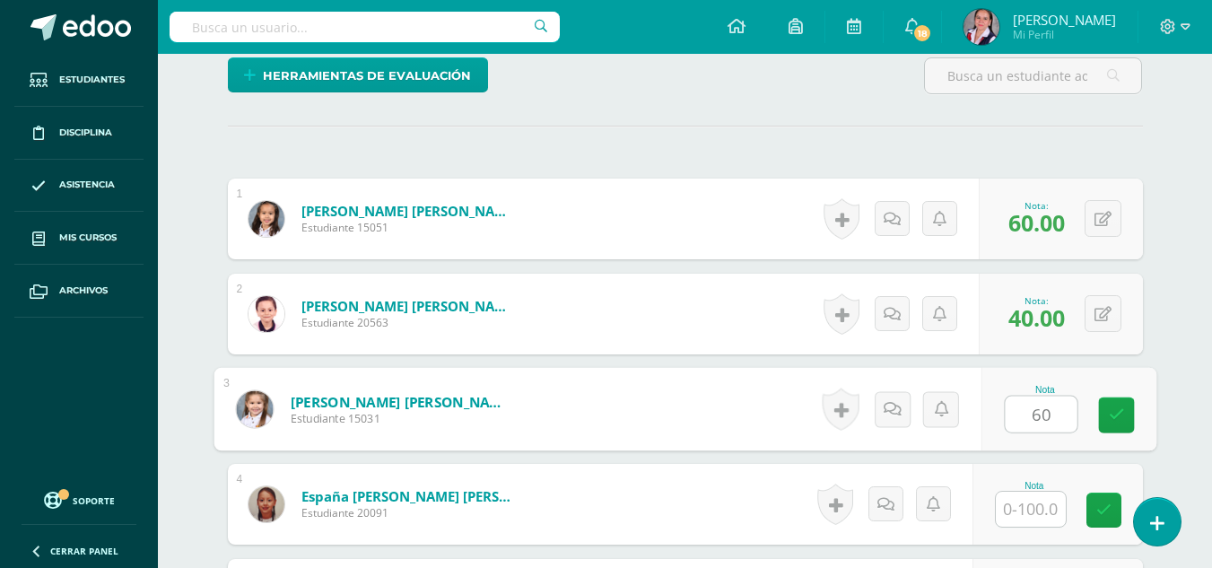
type input "60"
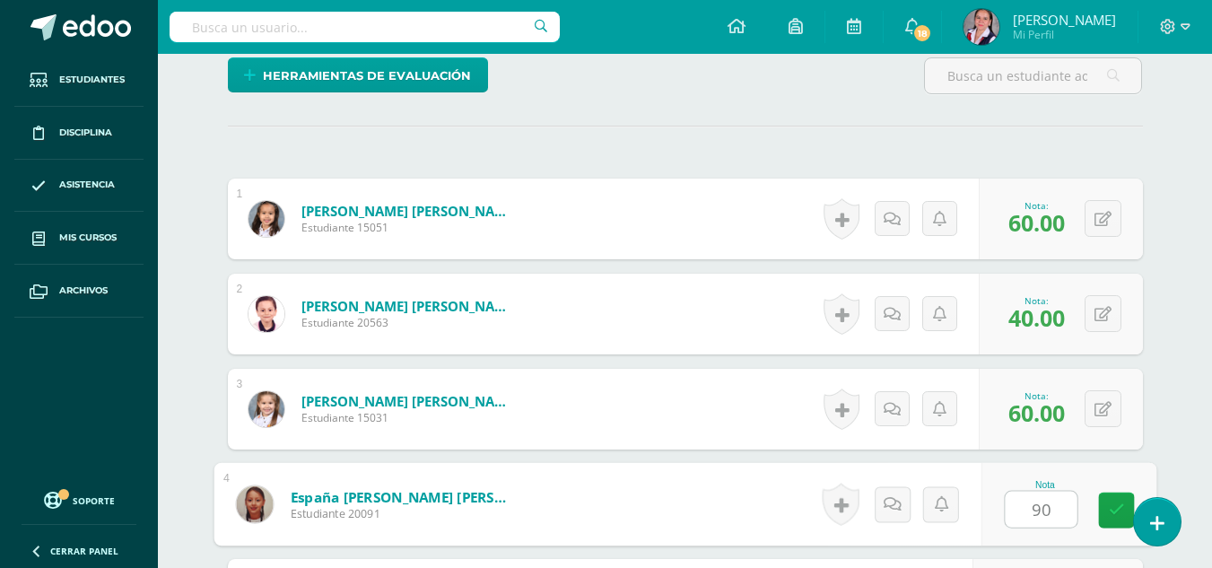
type input "90"
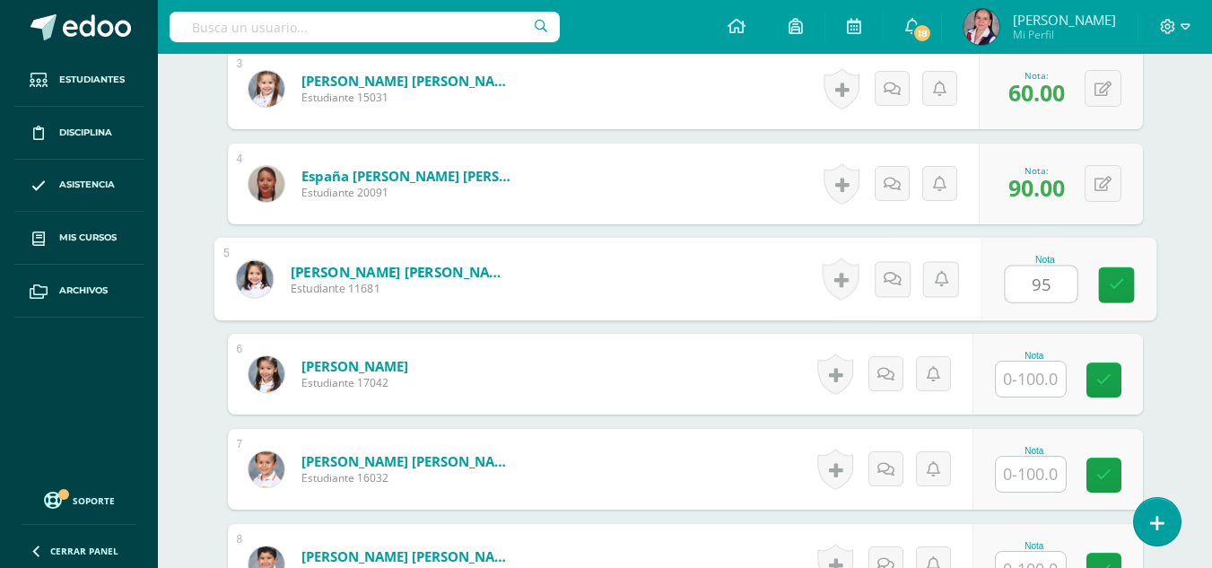
type input "95"
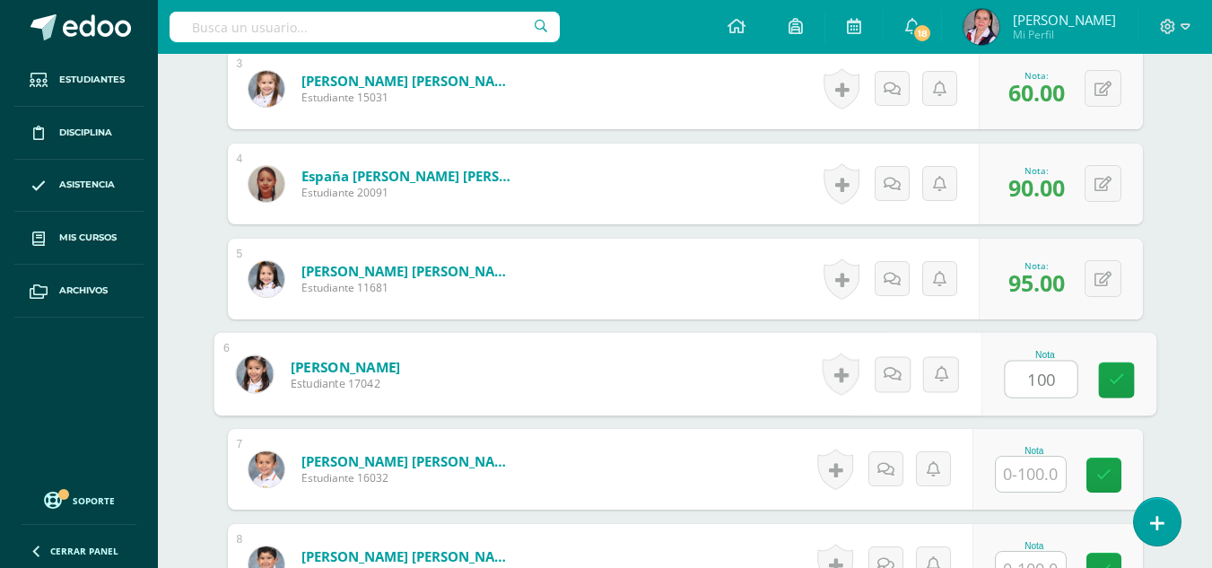
type input "100"
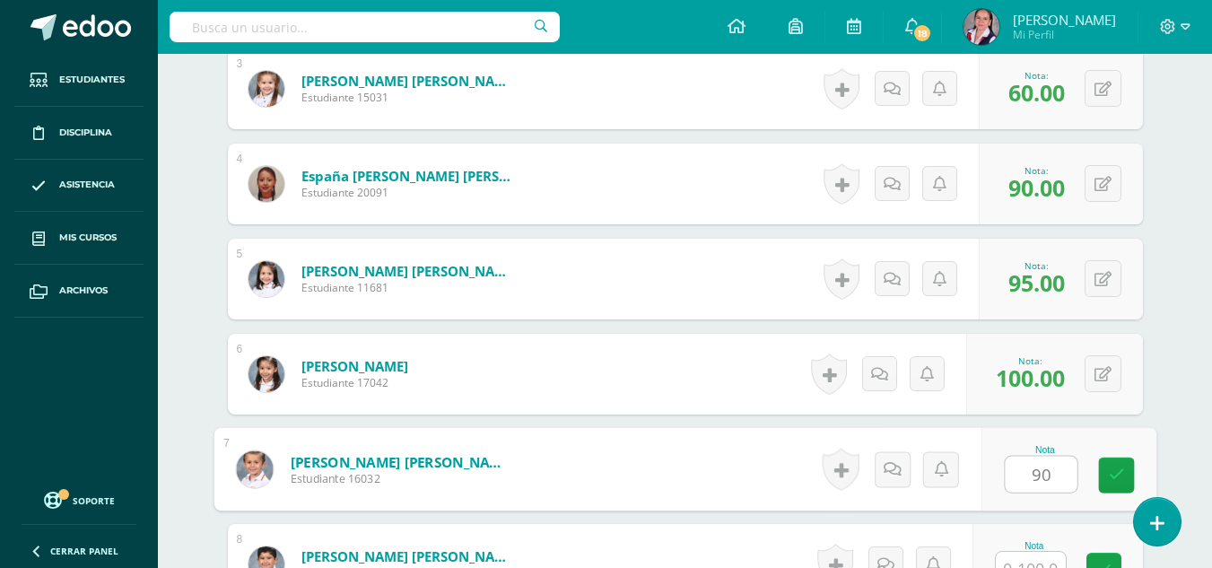
type input "90"
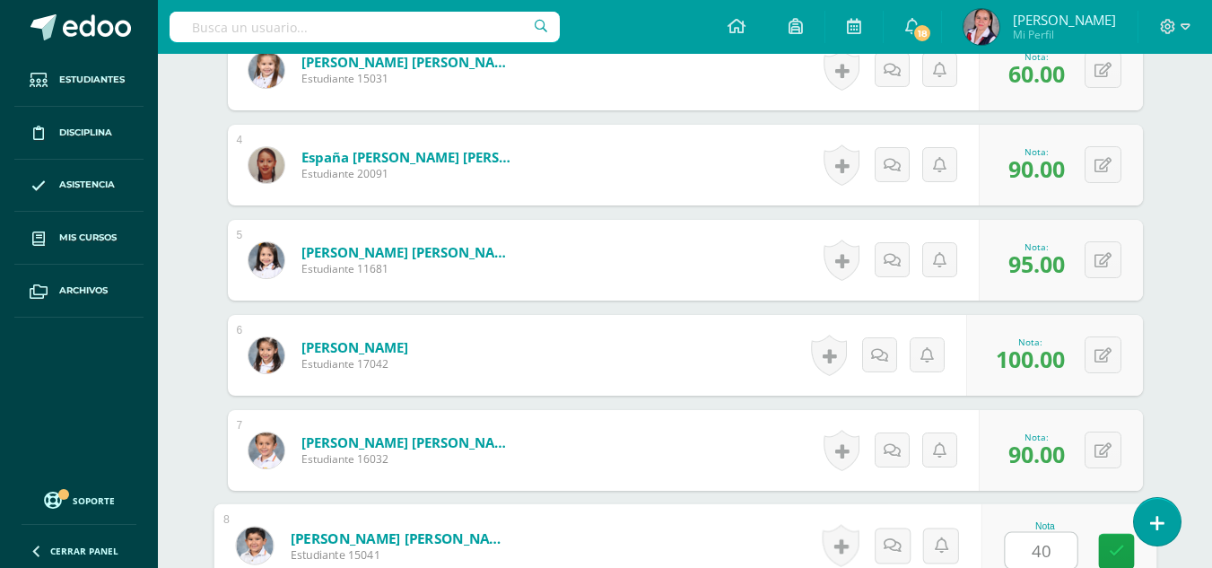
type input "40"
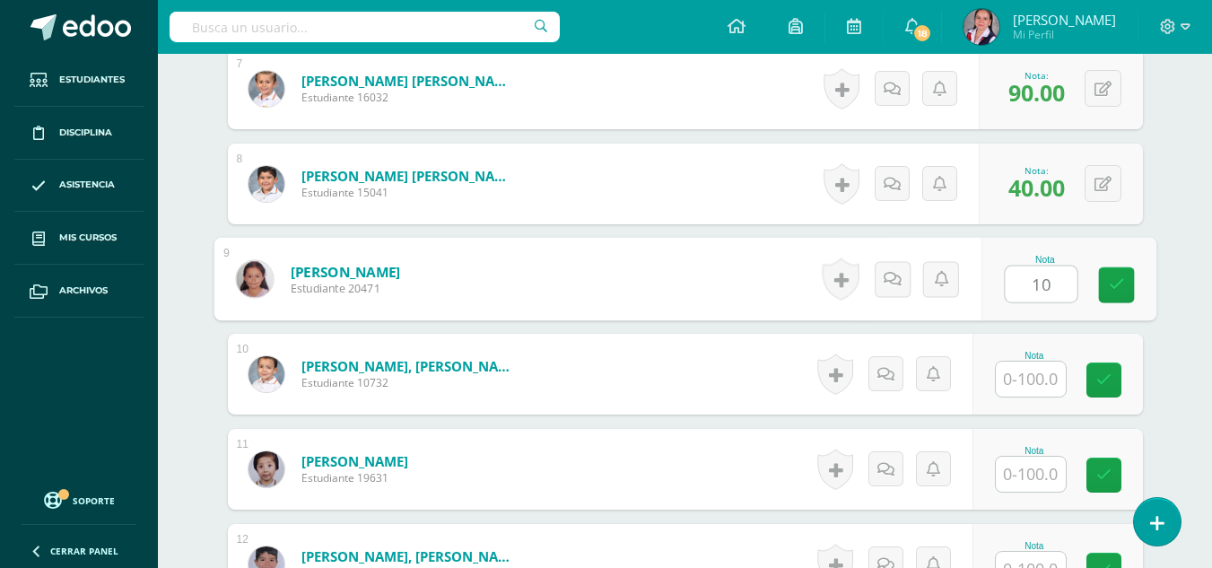
type input "10"
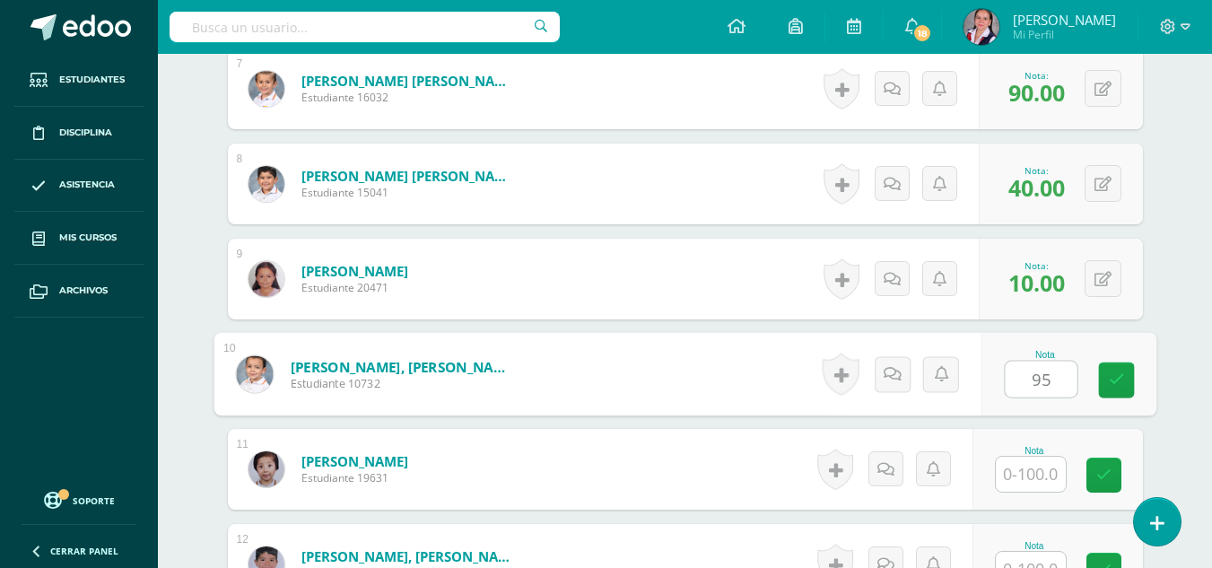
type input "95"
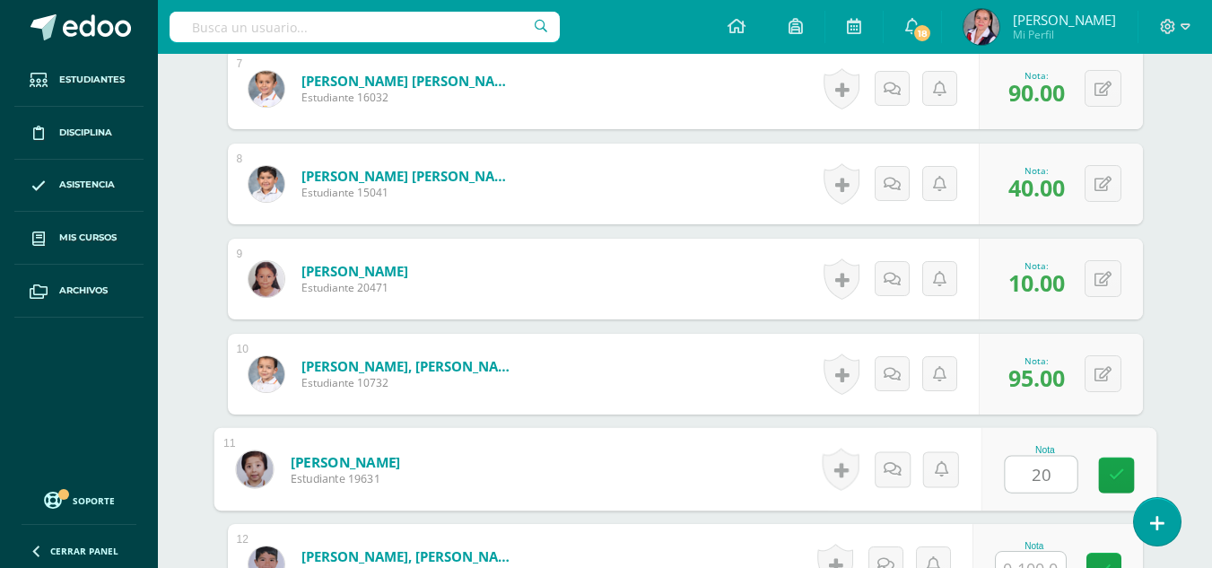
type input "20"
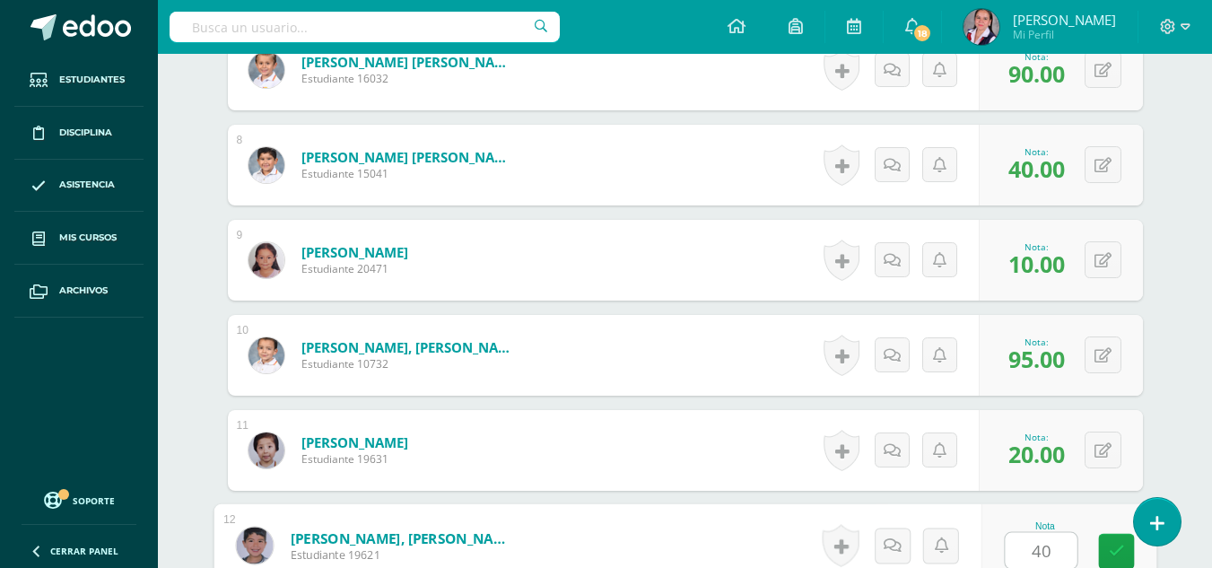
type input "40"
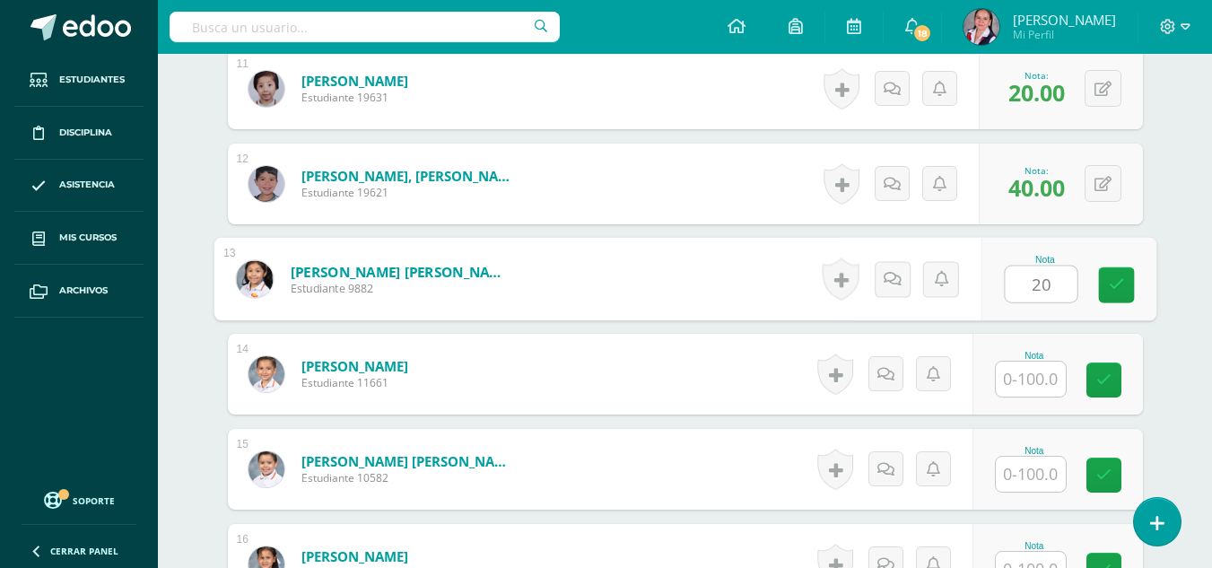
type input "20"
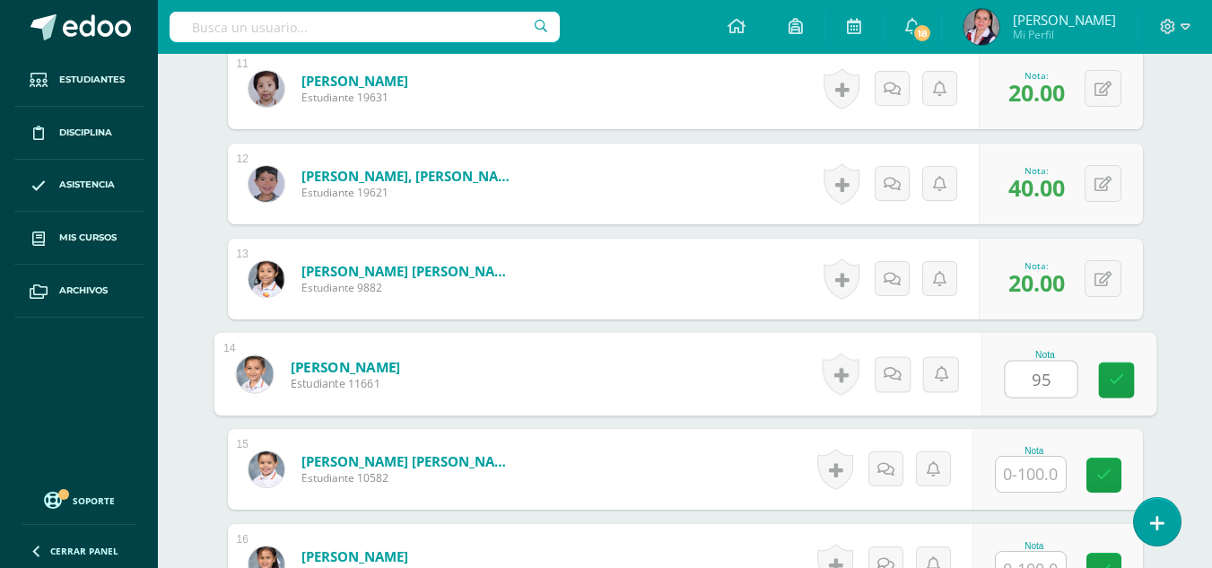
type input "95"
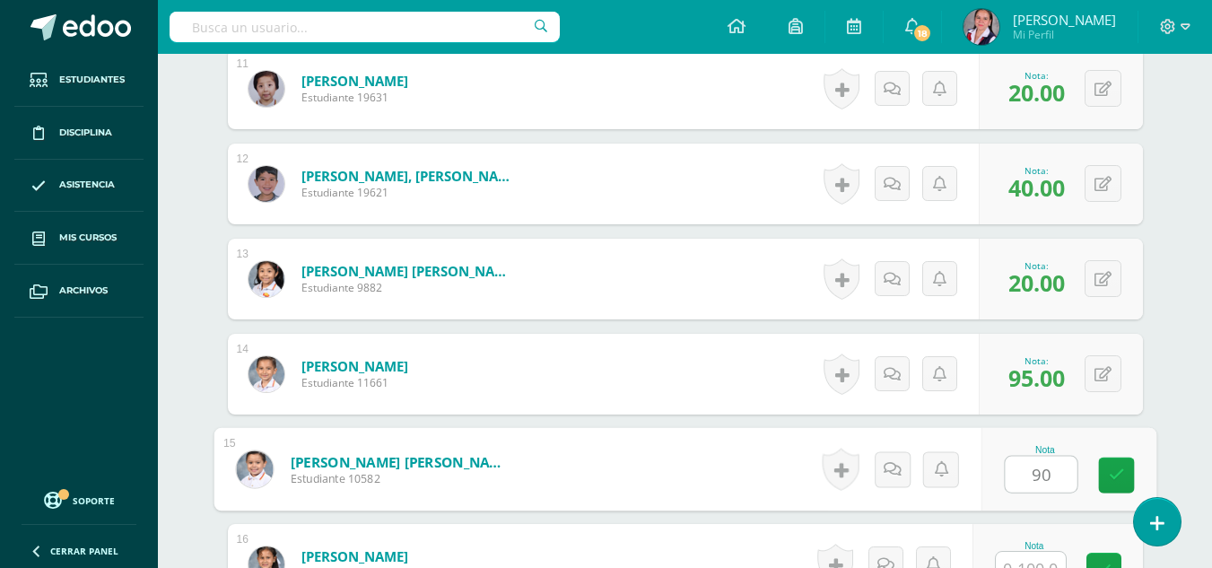
type input "90"
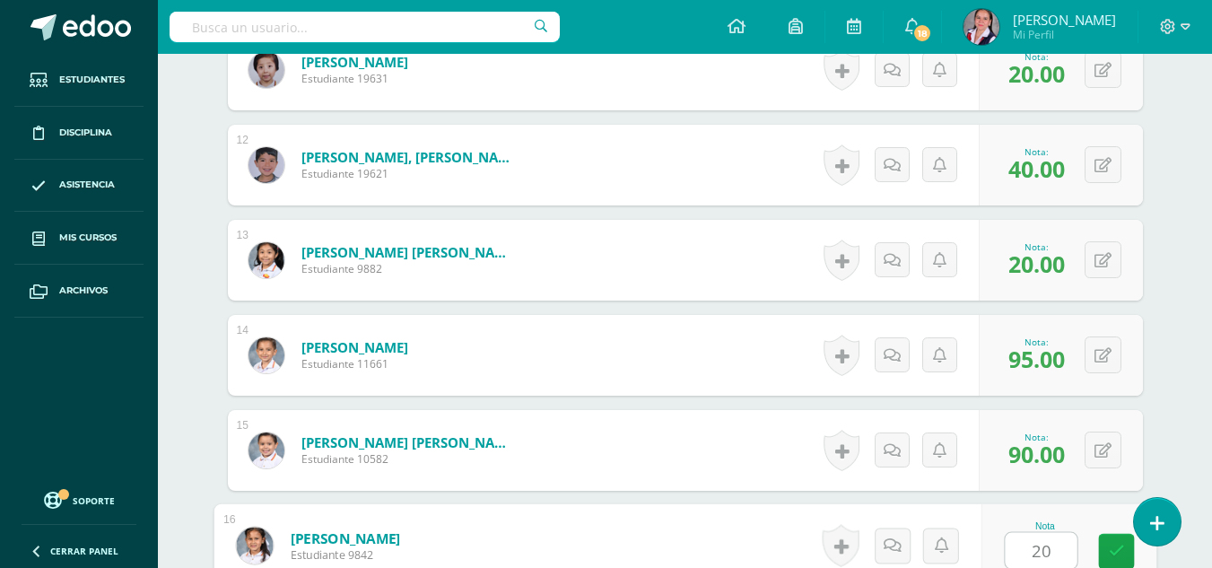
type input "20"
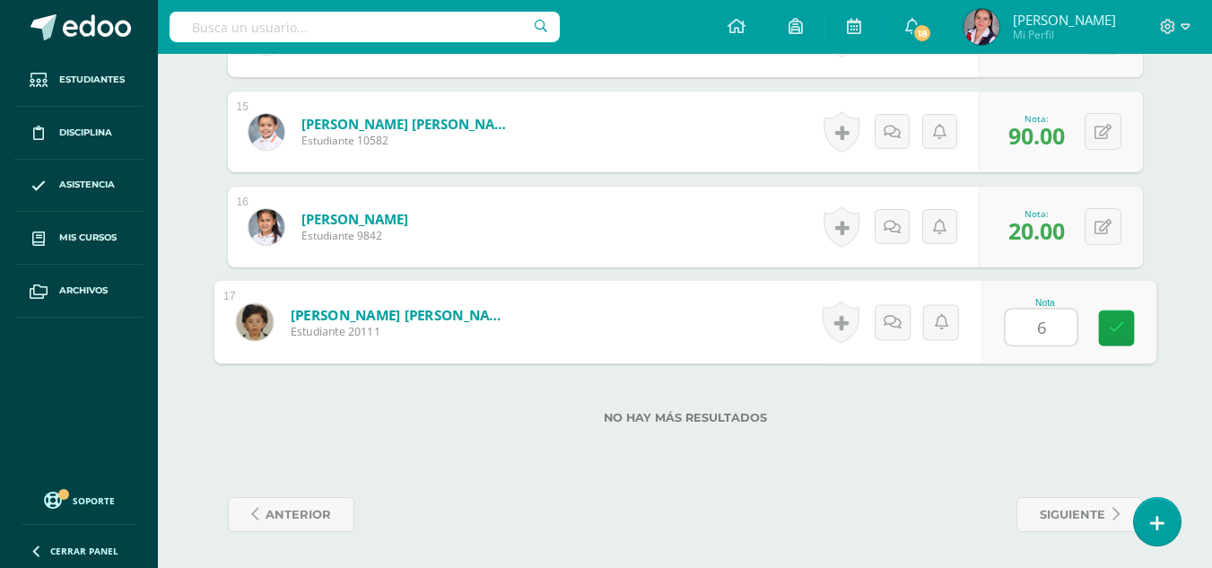
type input "60"
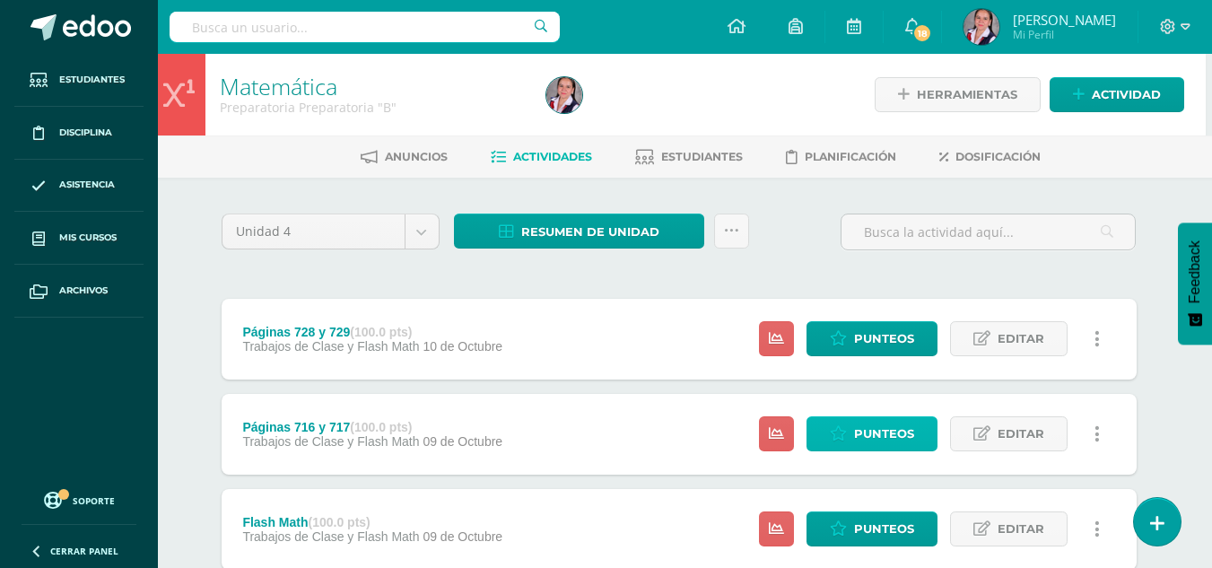
click at [857, 431] on span "Punteos" at bounding box center [884, 433] width 60 height 33
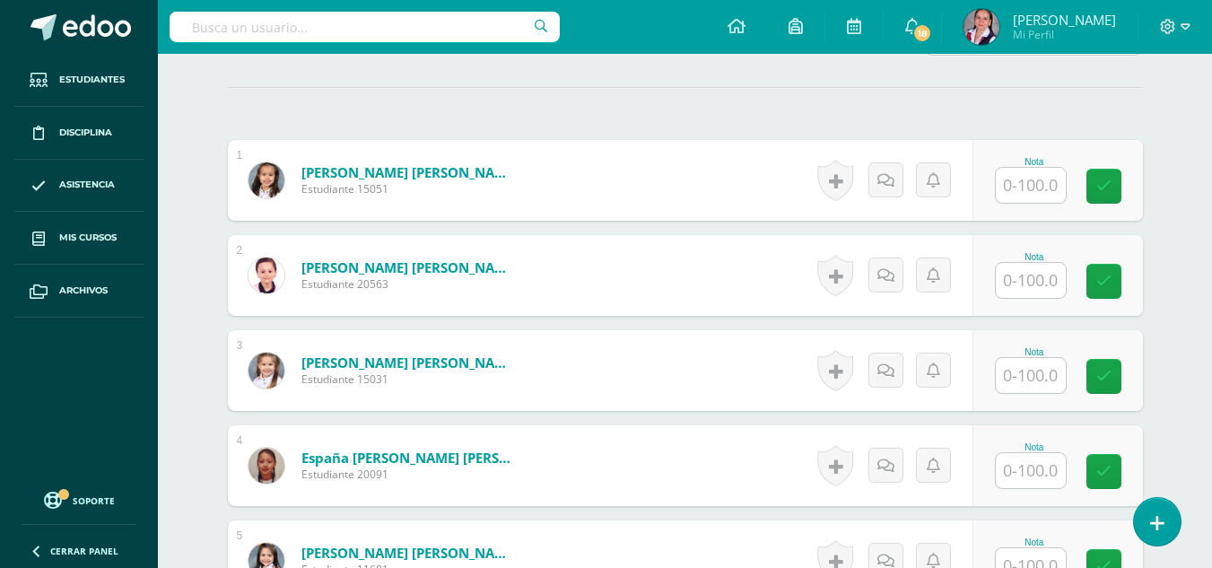
scroll to position [484, 0]
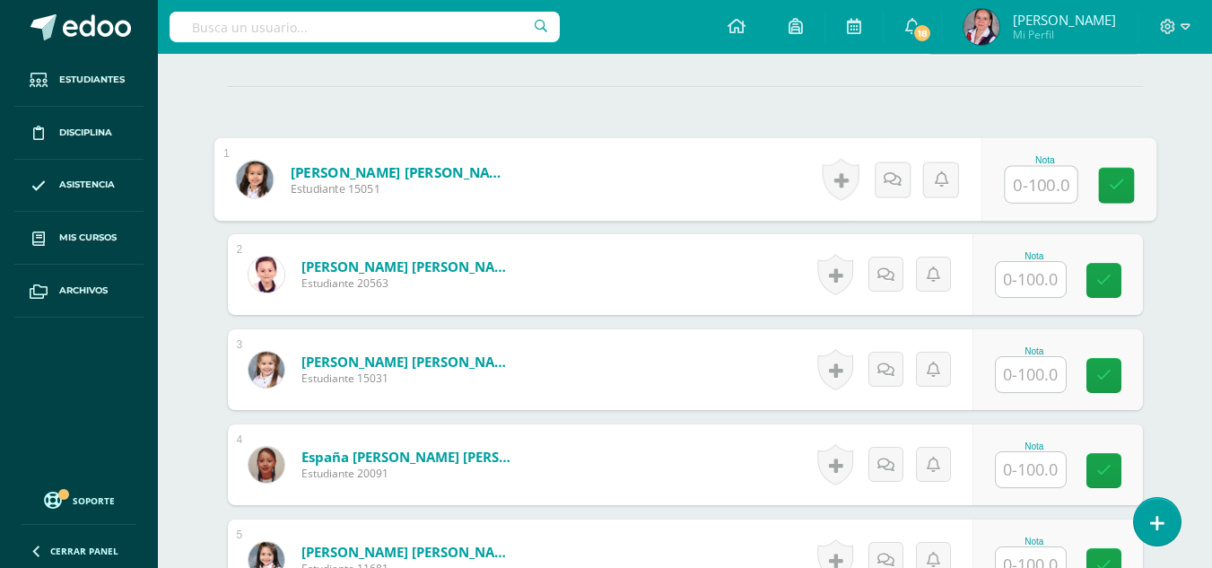
click at [1018, 196] on input "text" at bounding box center [1041, 185] width 72 height 36
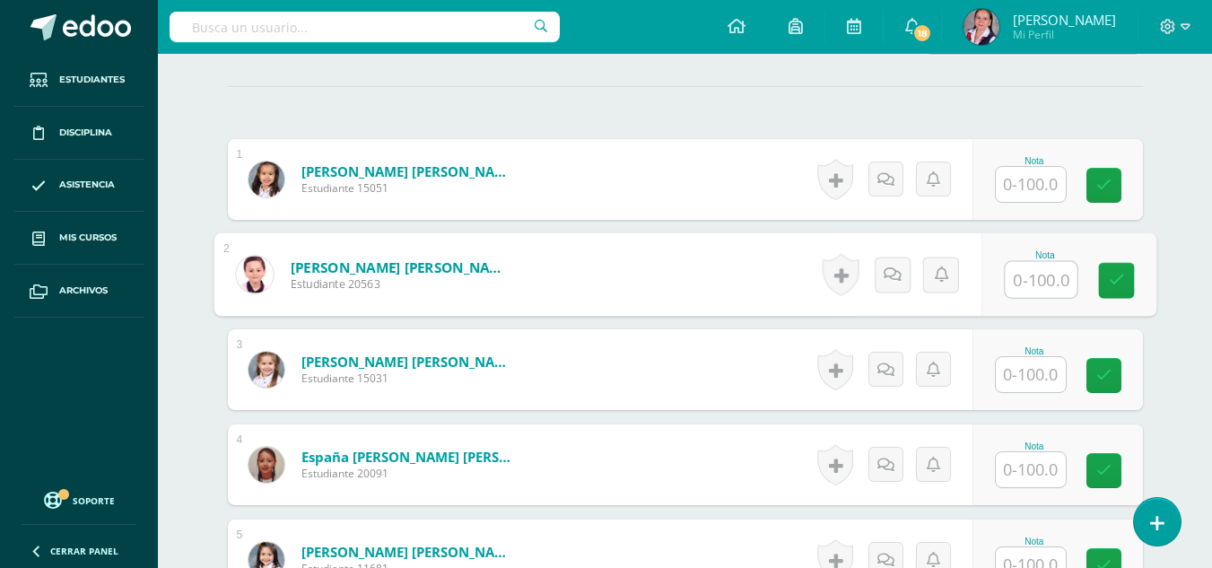
click at [1028, 272] on input "text" at bounding box center [1041, 280] width 72 height 36
type input "70"
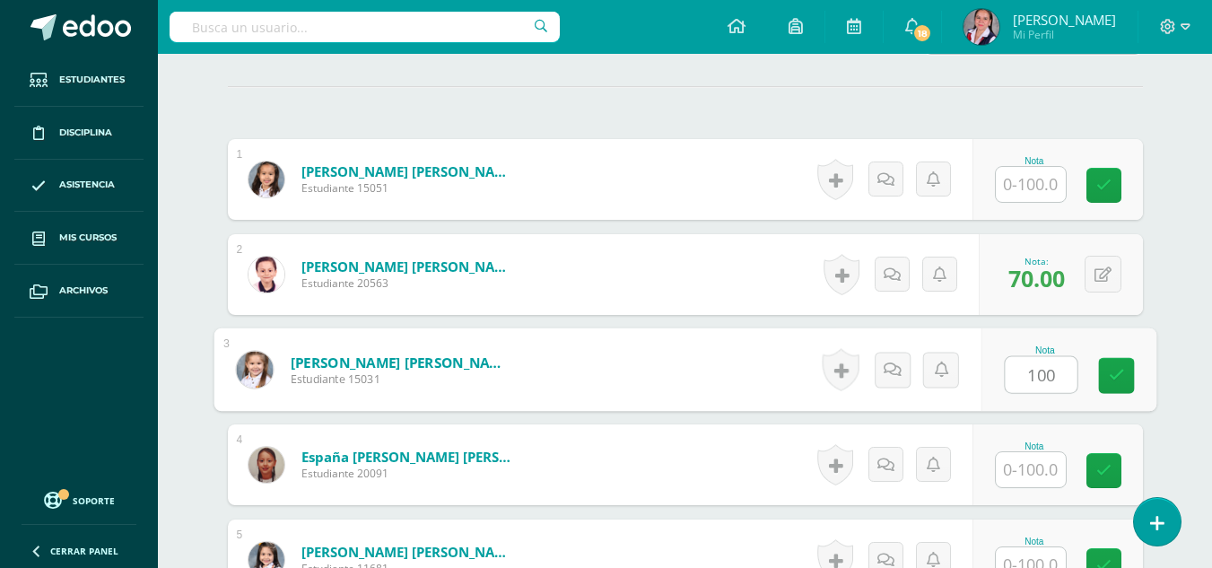
type input "100"
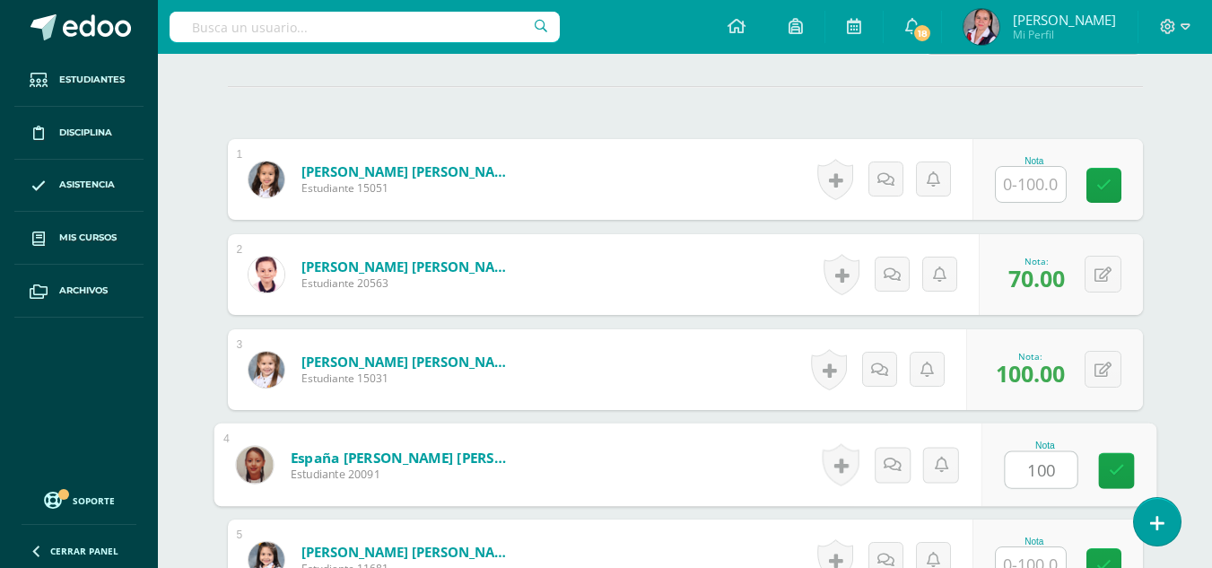
type input "100"
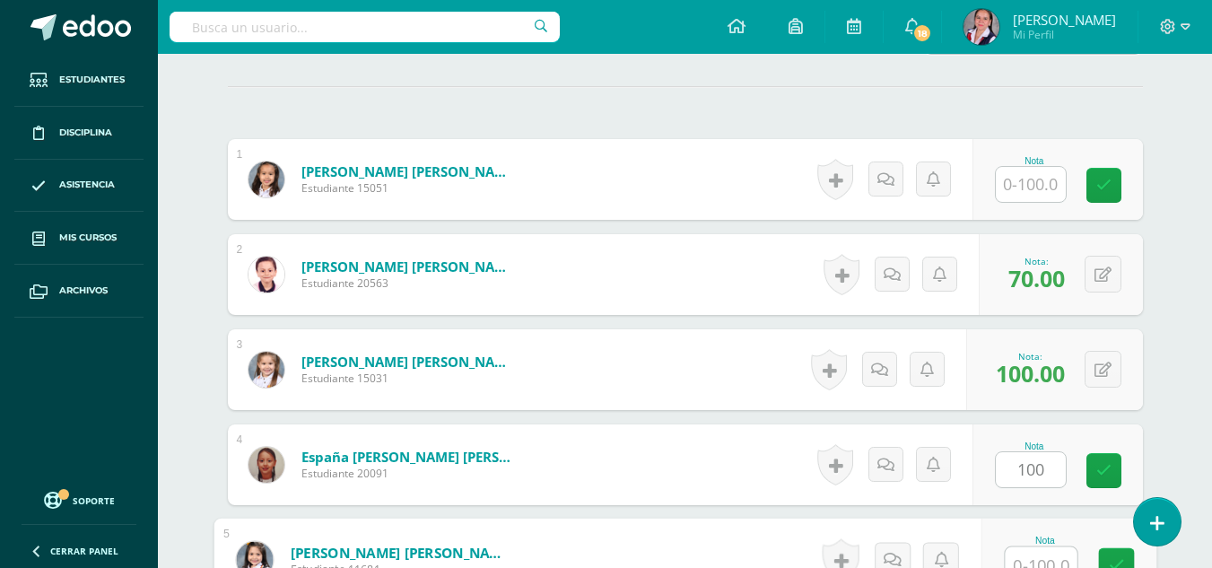
scroll to position [499, 0]
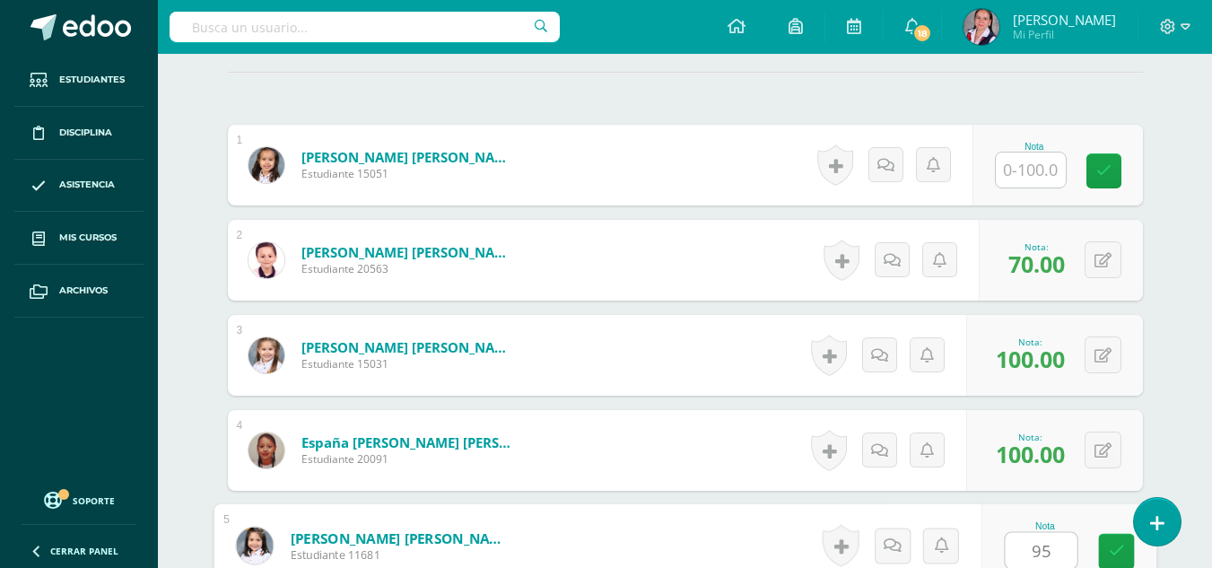
type input "95"
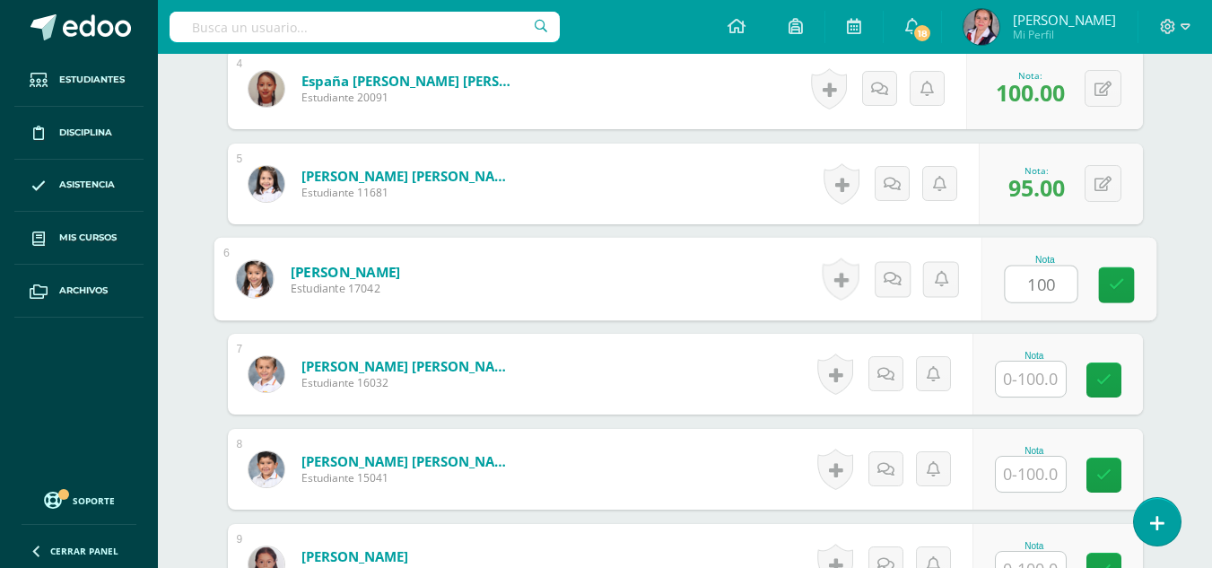
type input "100"
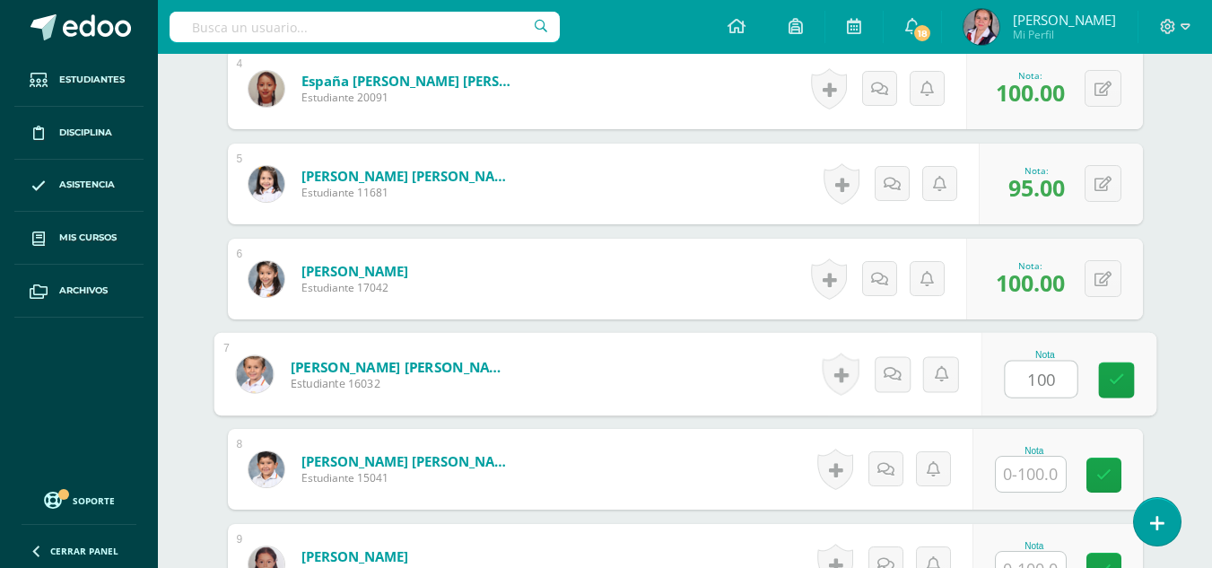
type input "100"
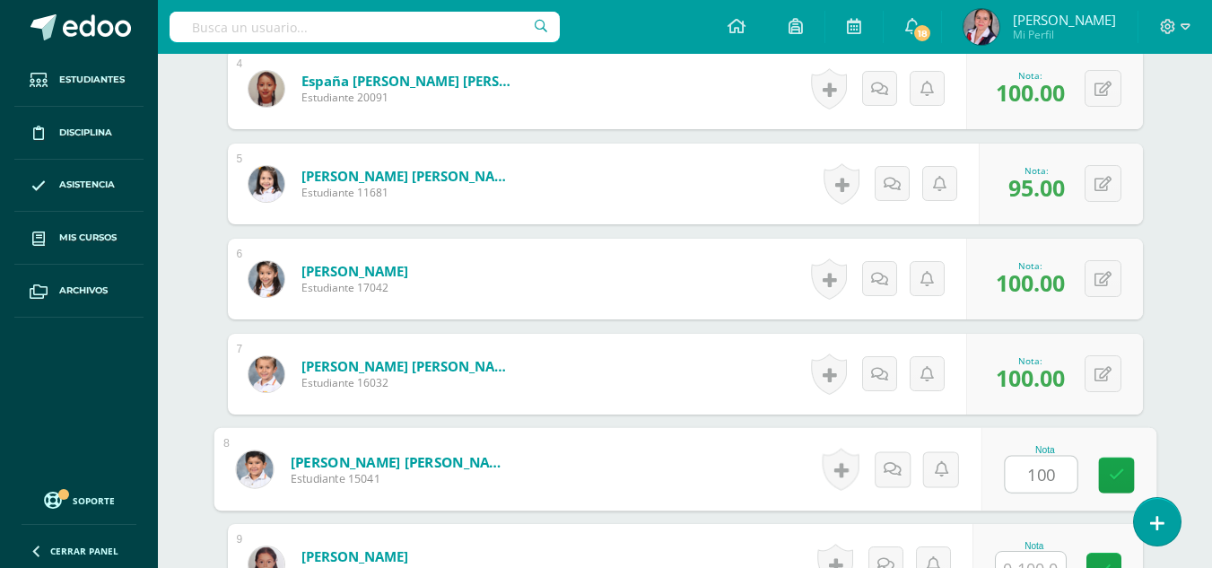
type input "100"
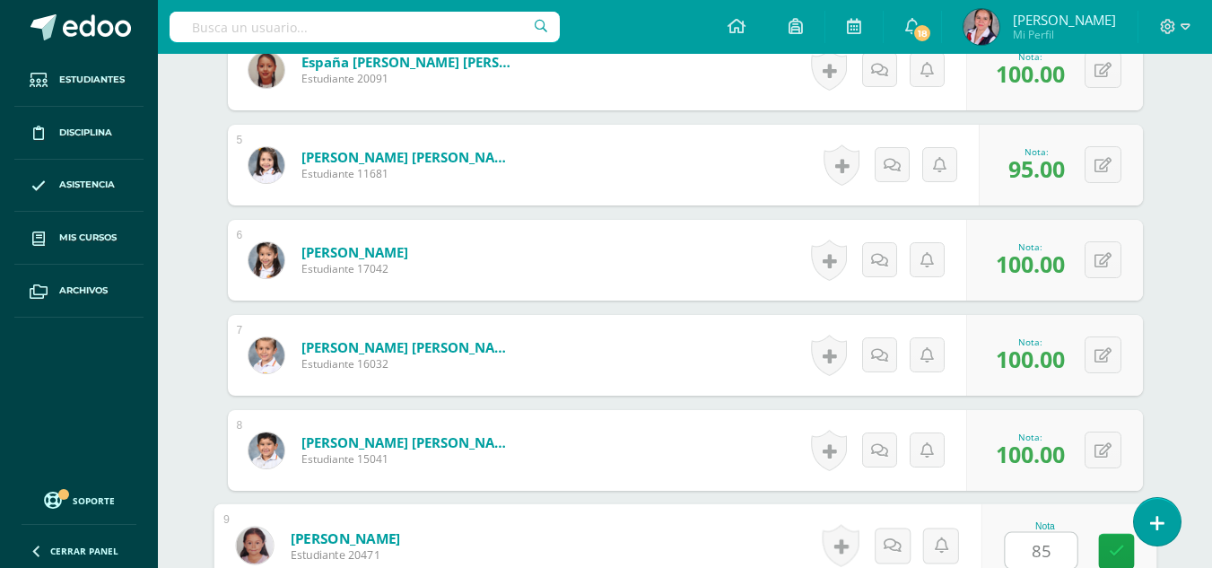
type input "85"
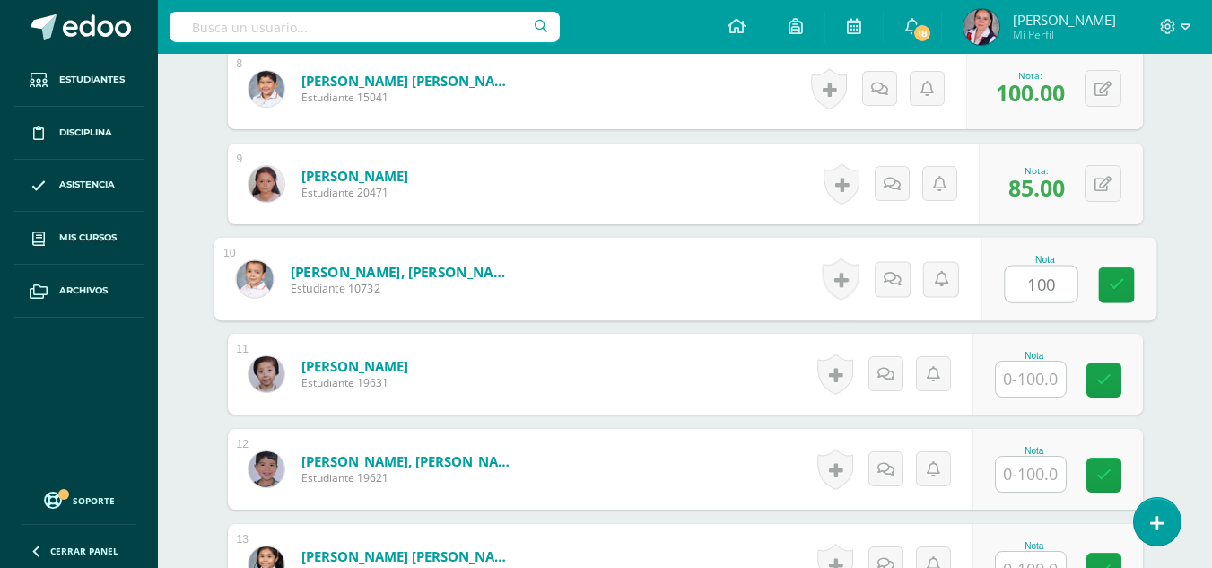
type input "100"
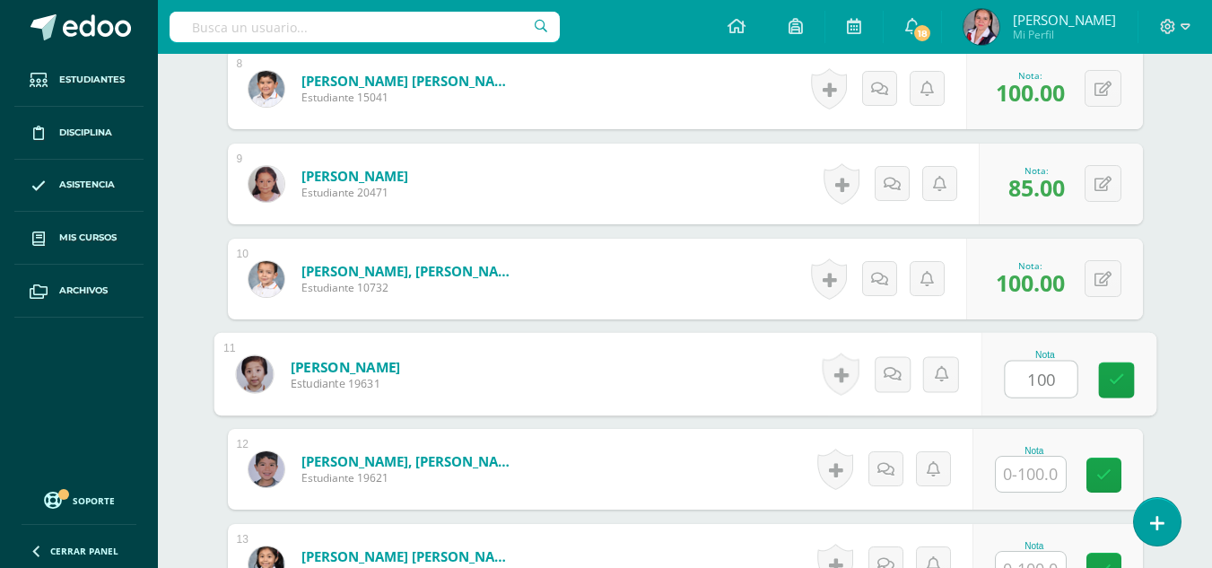
type input "100"
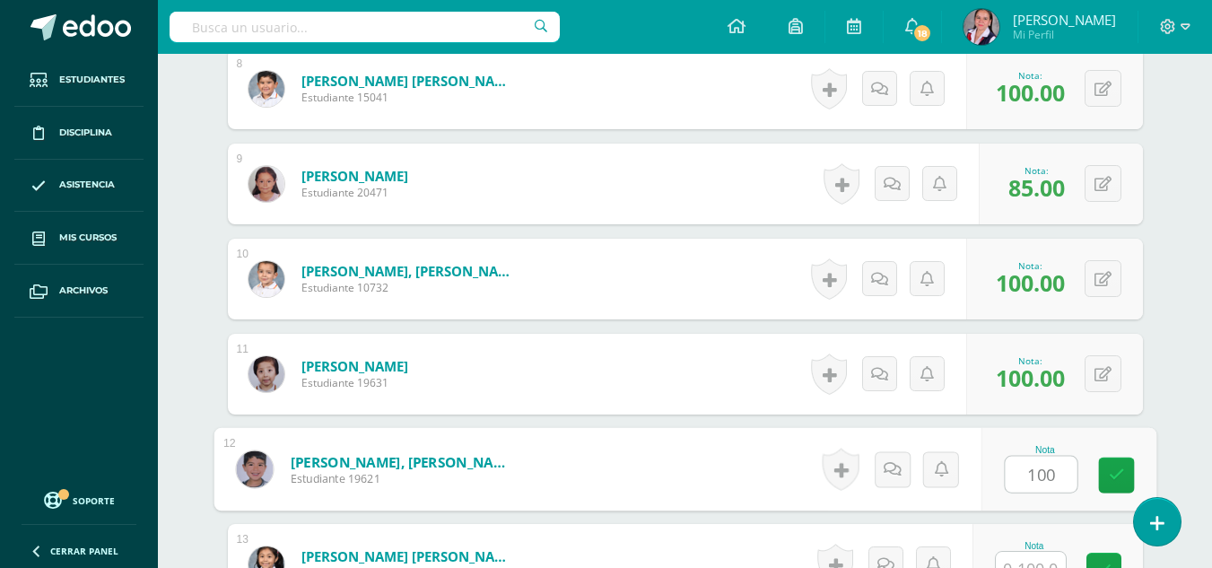
type input "100"
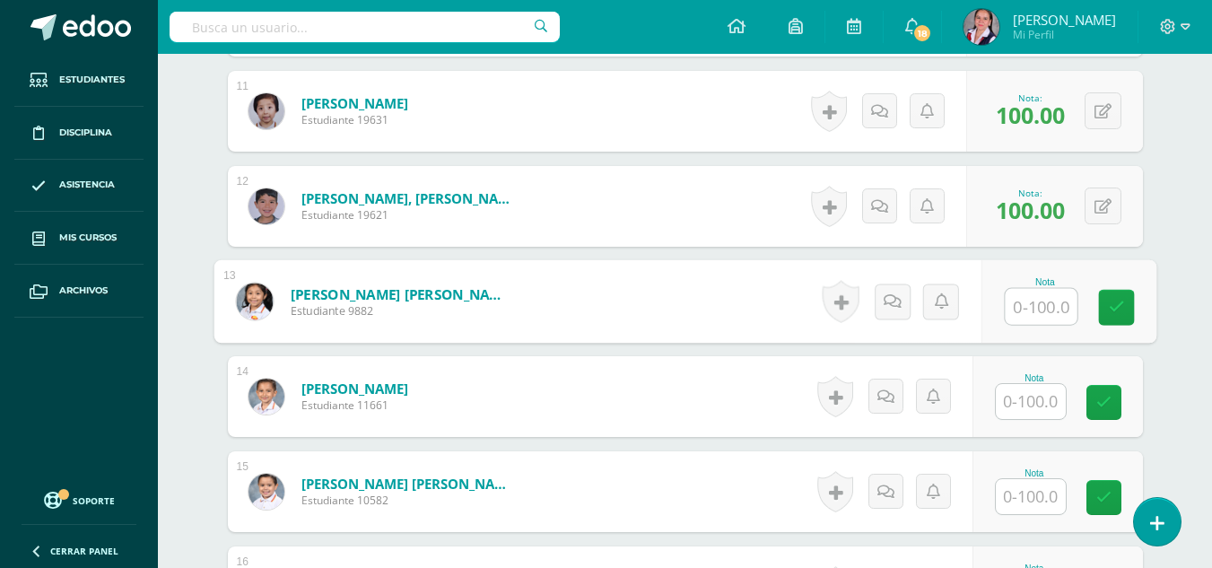
scroll to position [1512, 0]
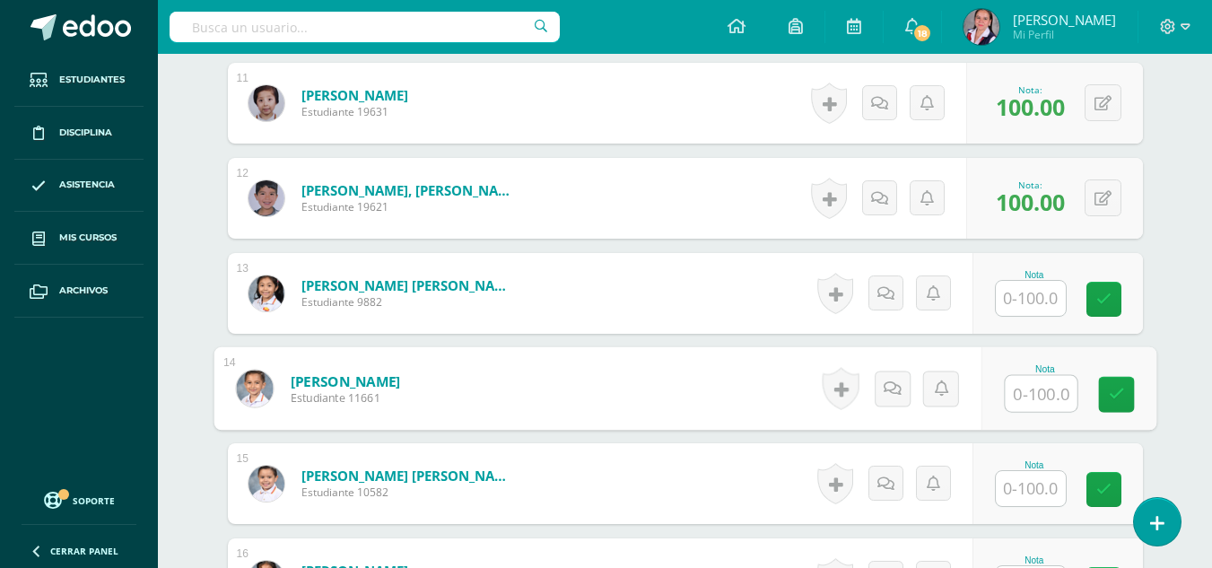
click at [1053, 388] on input "text" at bounding box center [1041, 394] width 72 height 36
type input "95"
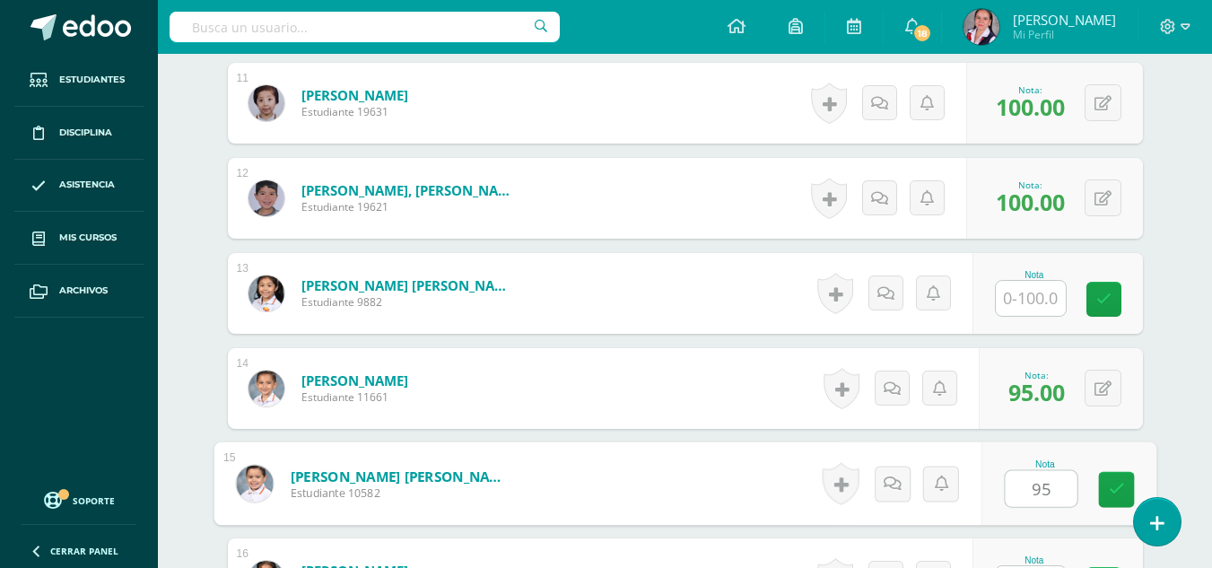
type input "95"
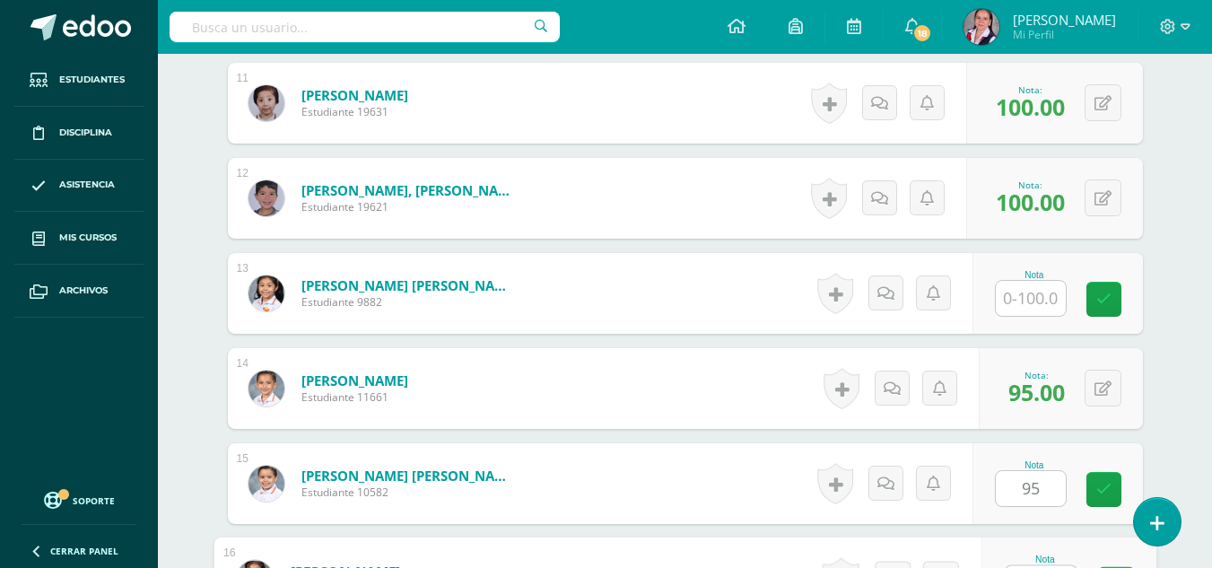
scroll to position [1545, 0]
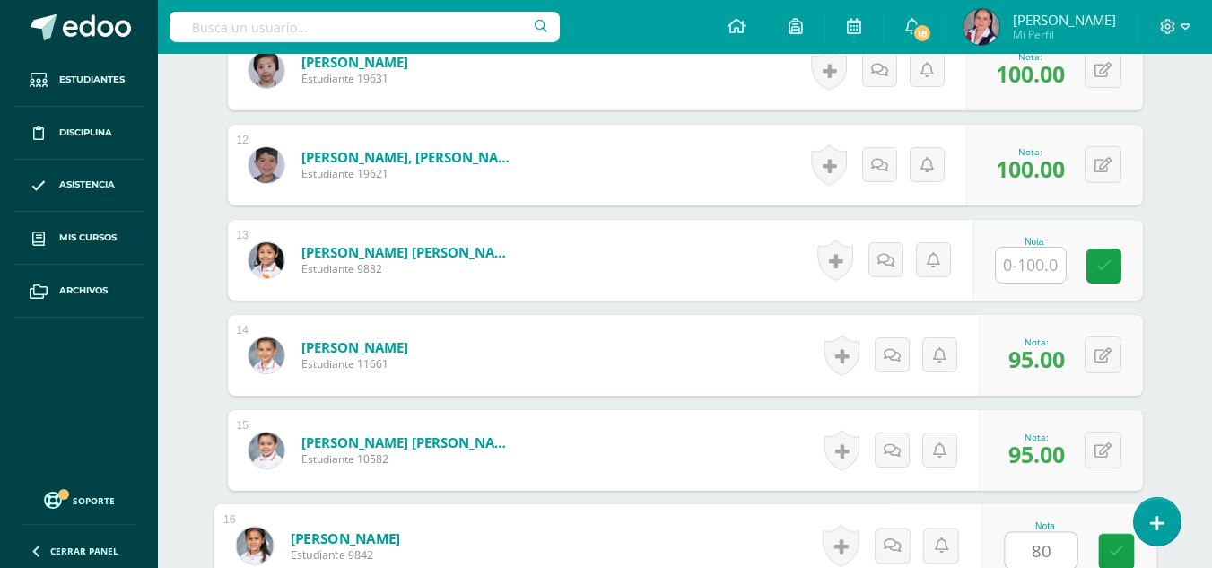
type input "80"
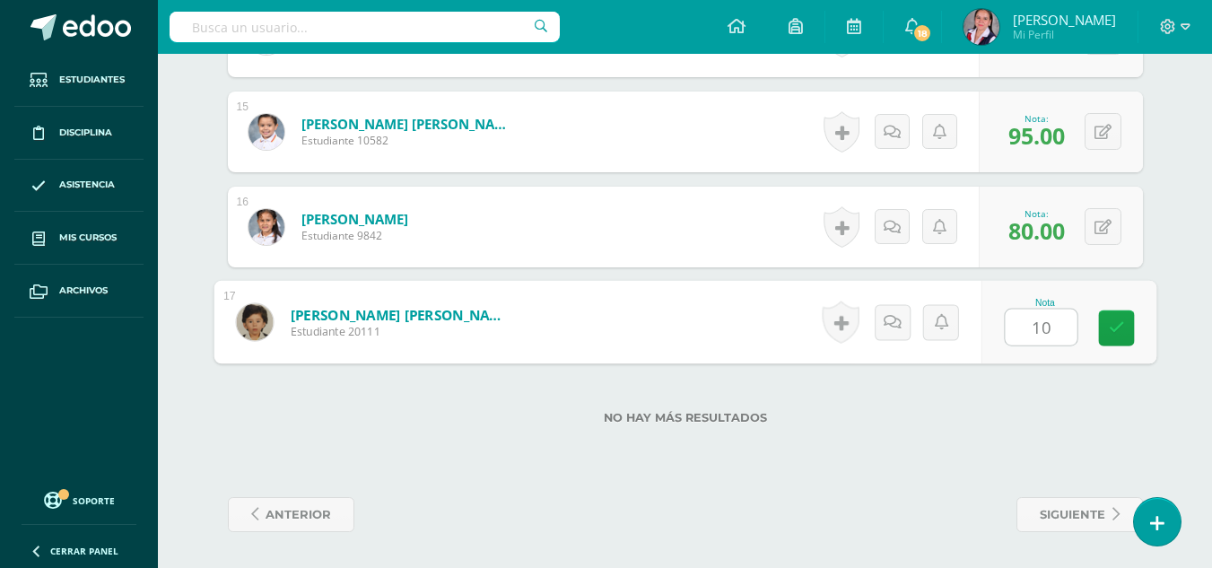
type input "100"
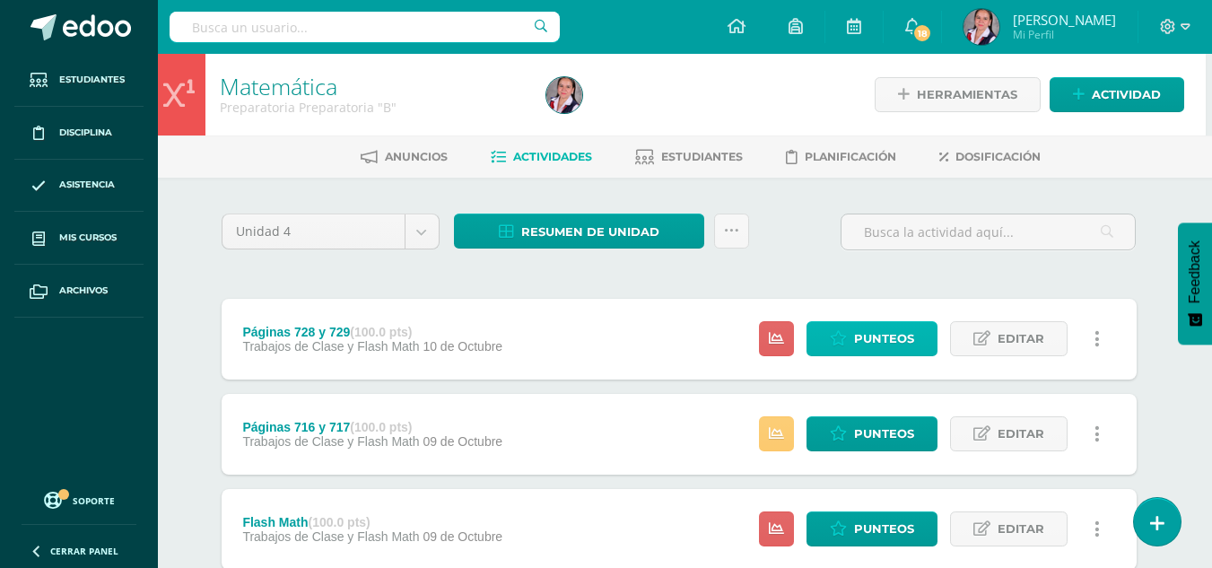
click at [884, 333] on span "Punteos" at bounding box center [884, 338] width 60 height 33
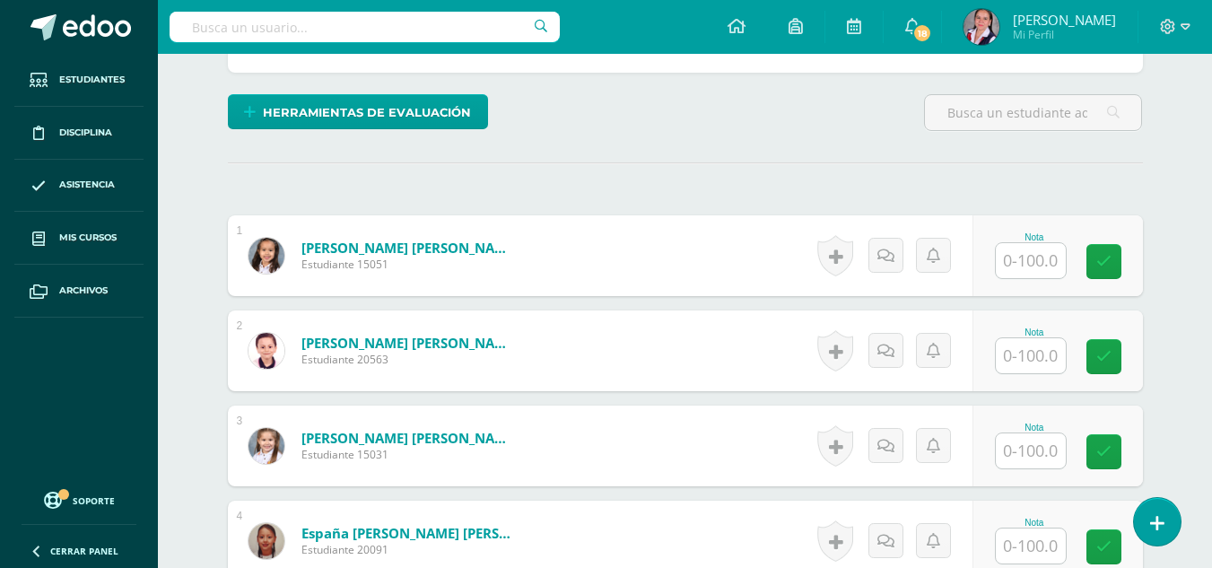
scroll to position [417, 0]
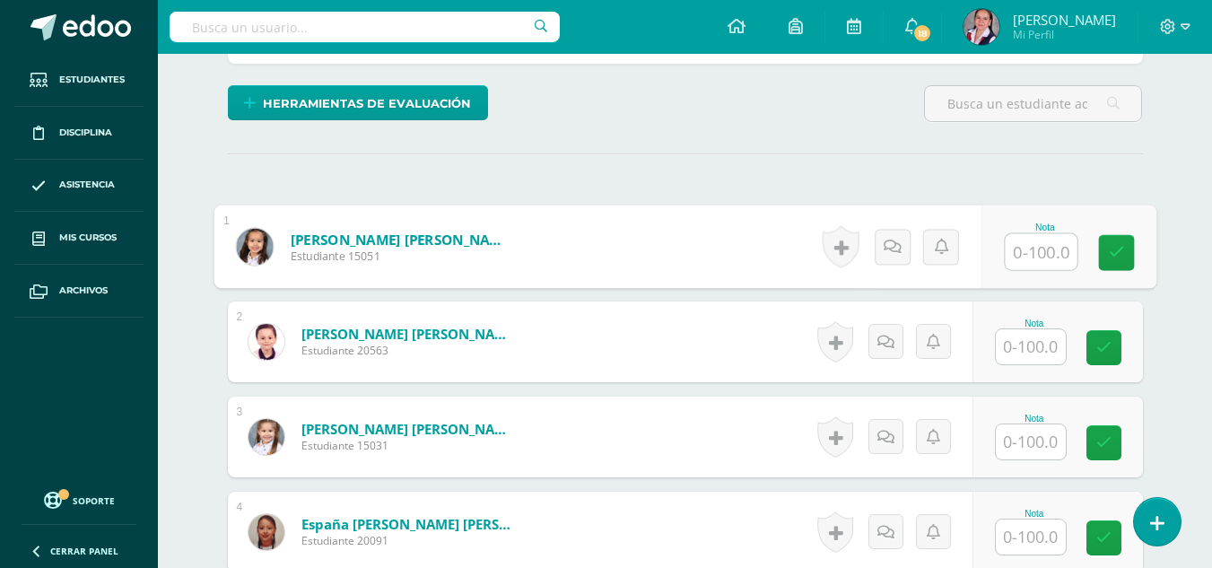
click at [1017, 245] on input "text" at bounding box center [1041, 252] width 72 height 36
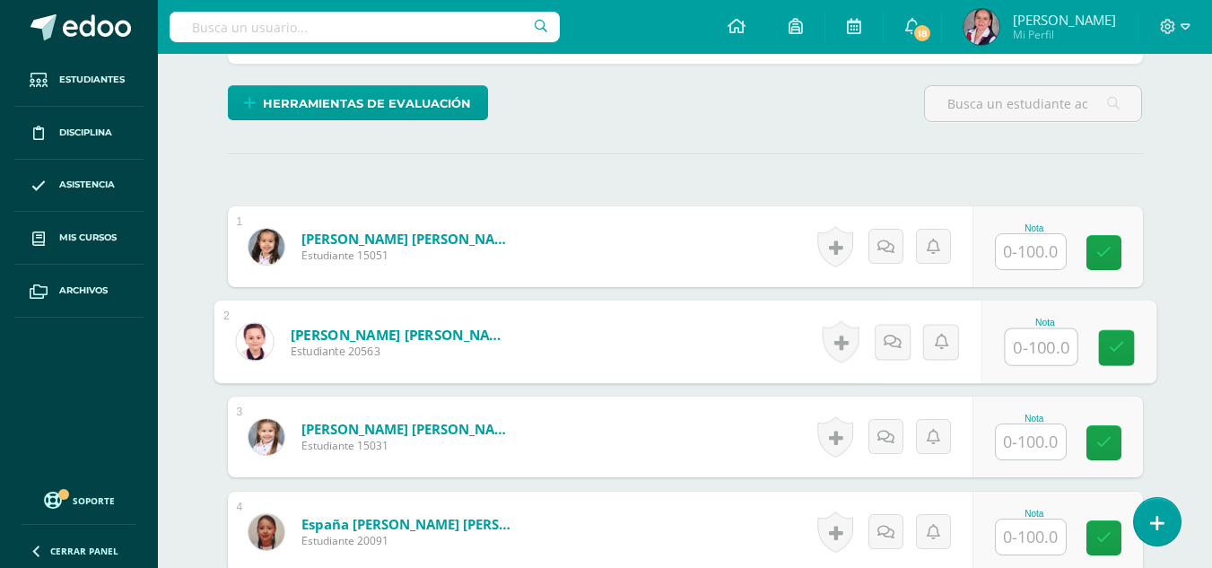
click at [1027, 361] on input "text" at bounding box center [1041, 347] width 72 height 36
type input "60"
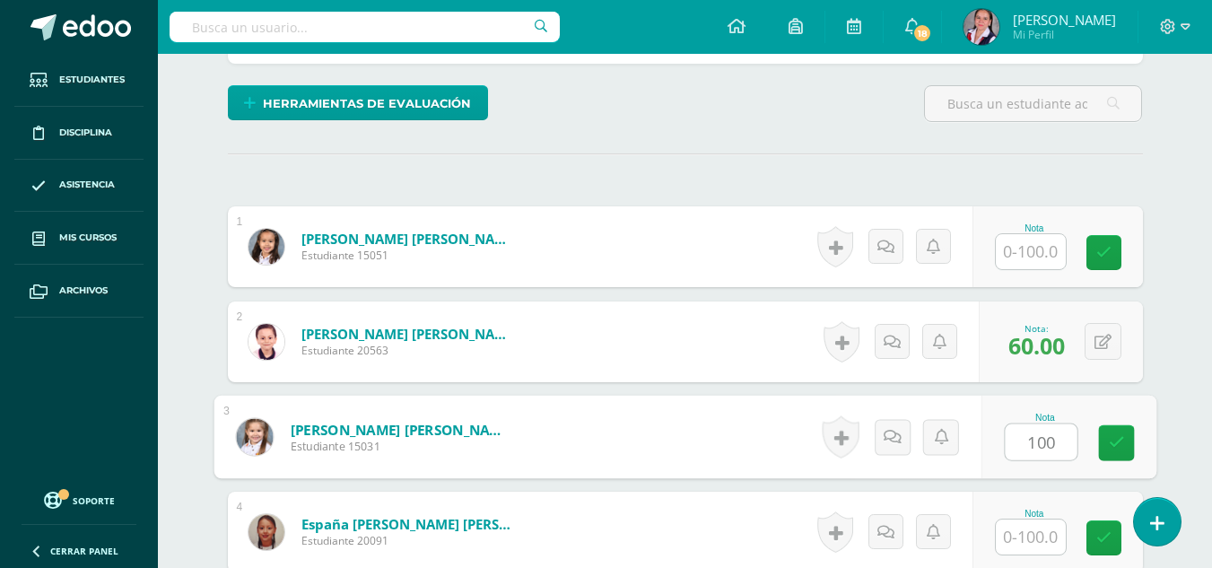
type input "100"
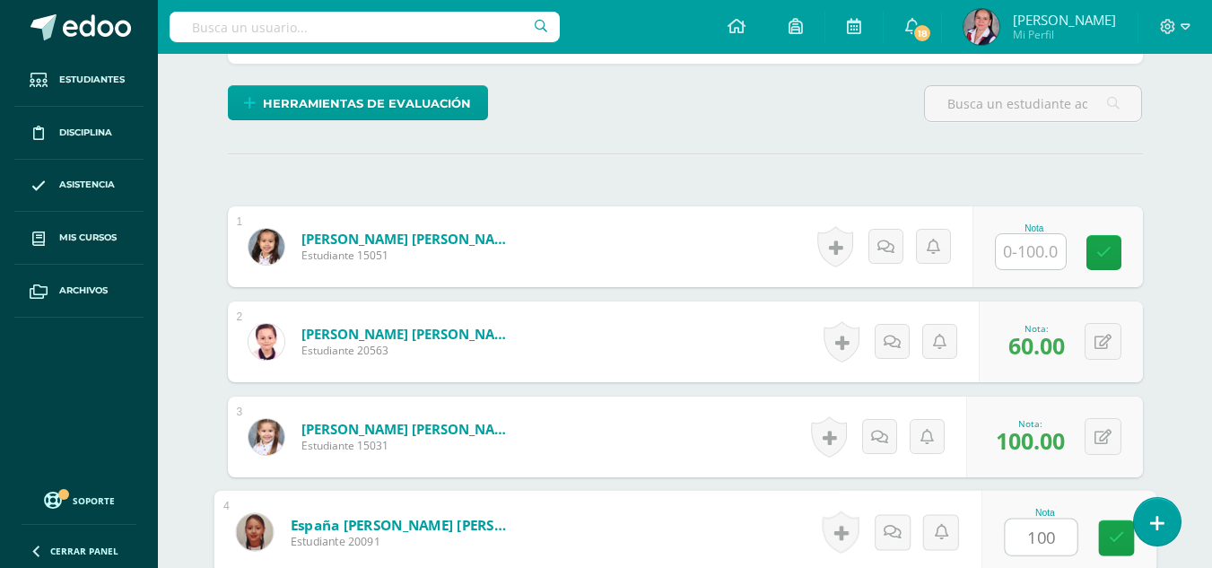
type input "100"
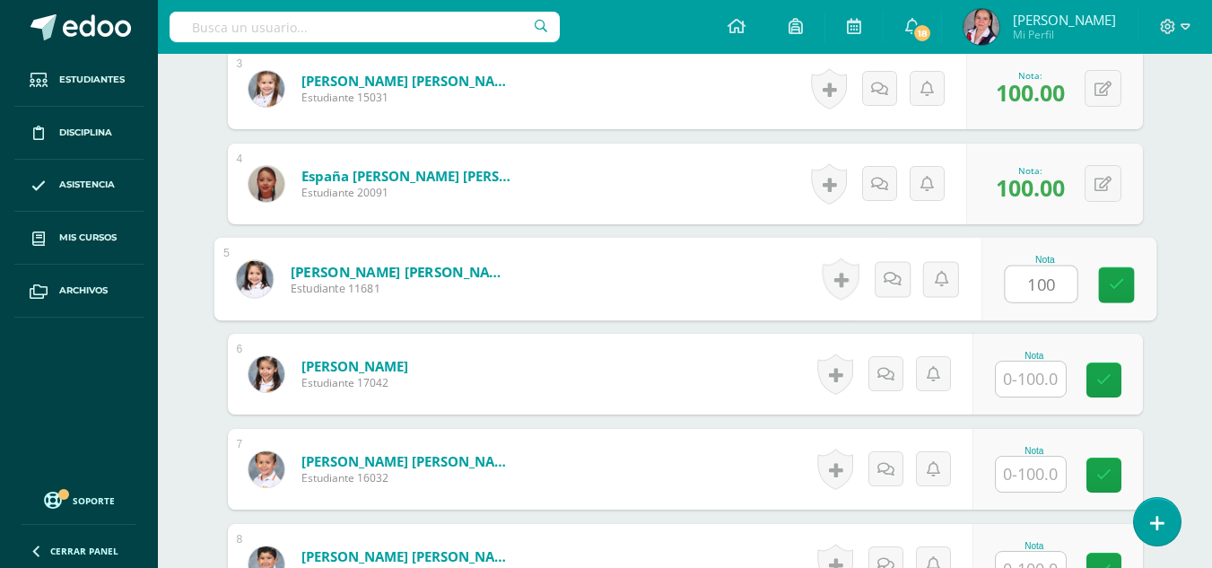
type input "100"
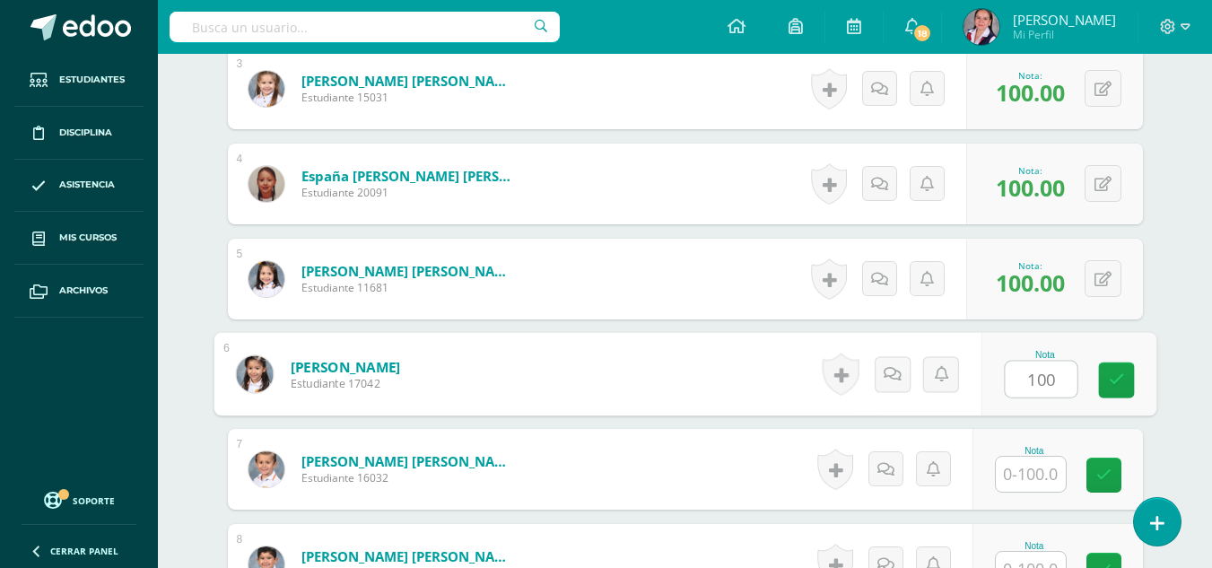
type input "100"
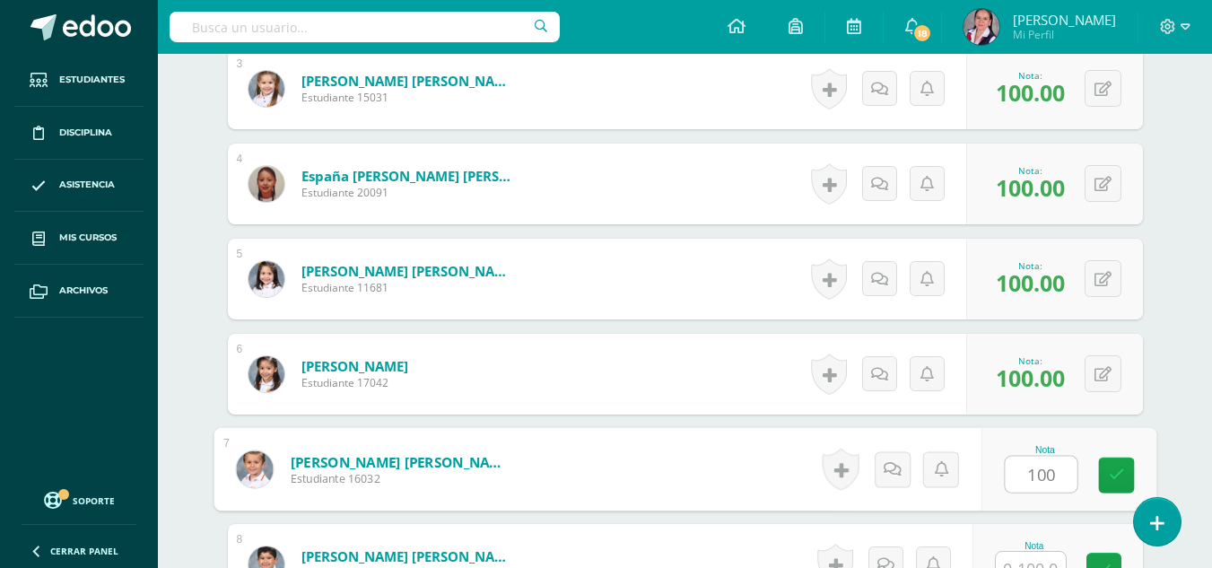
type input "100"
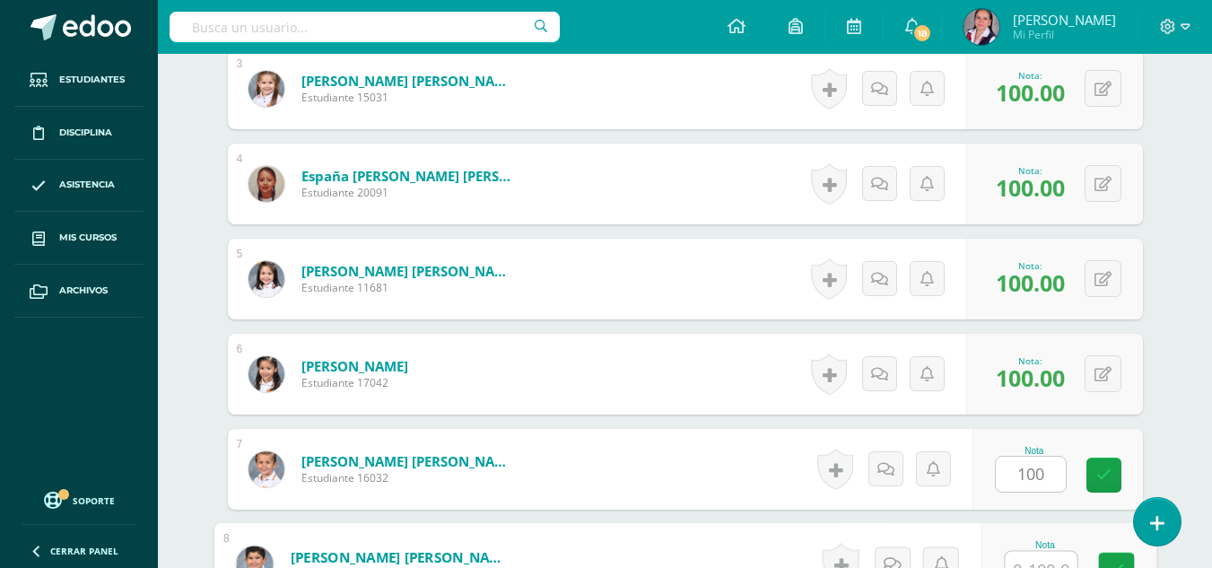
scroll to position [784, 0]
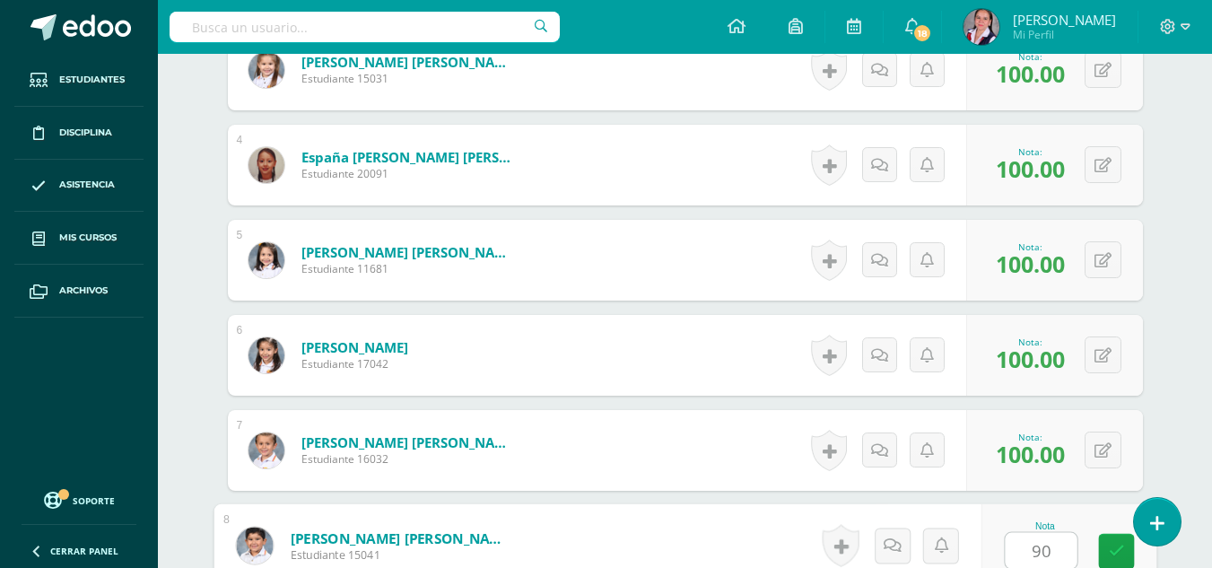
type input "90"
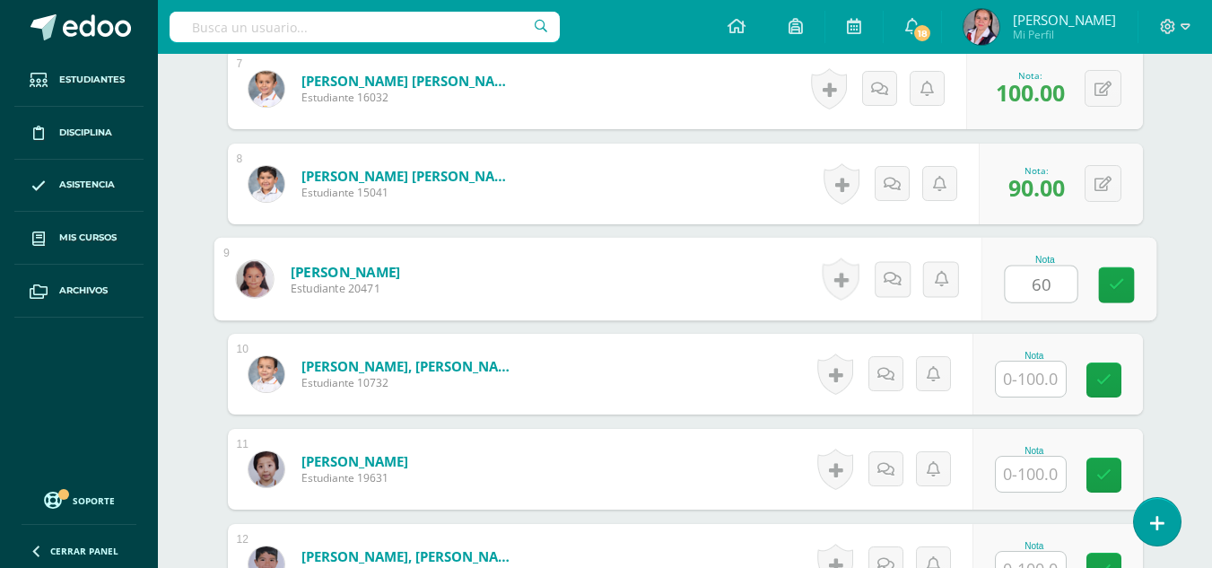
type input "60"
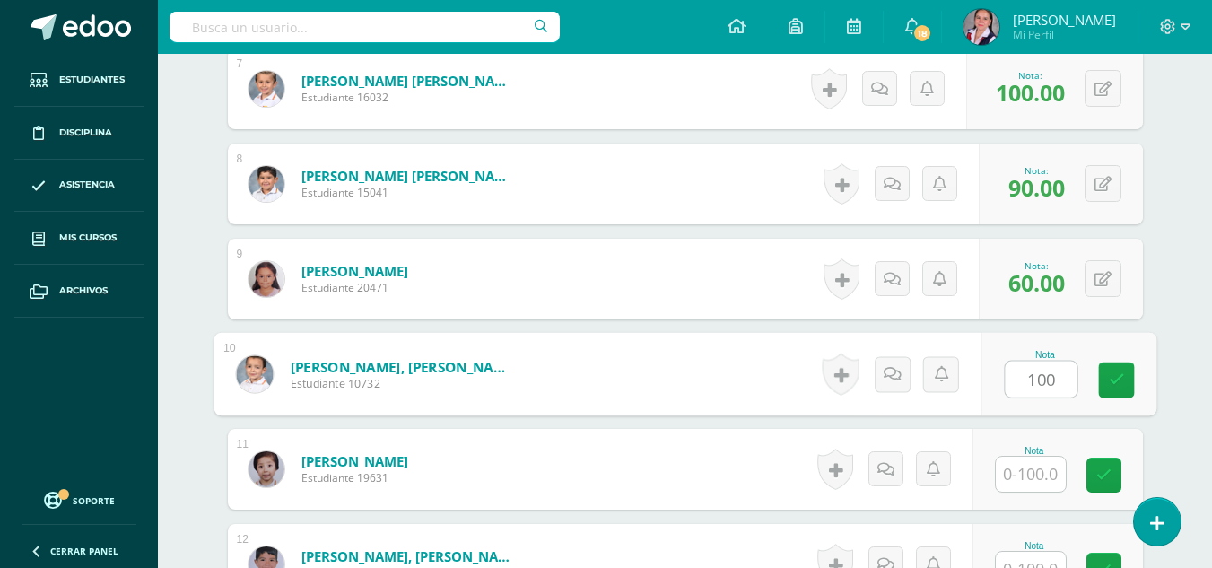
type input "100"
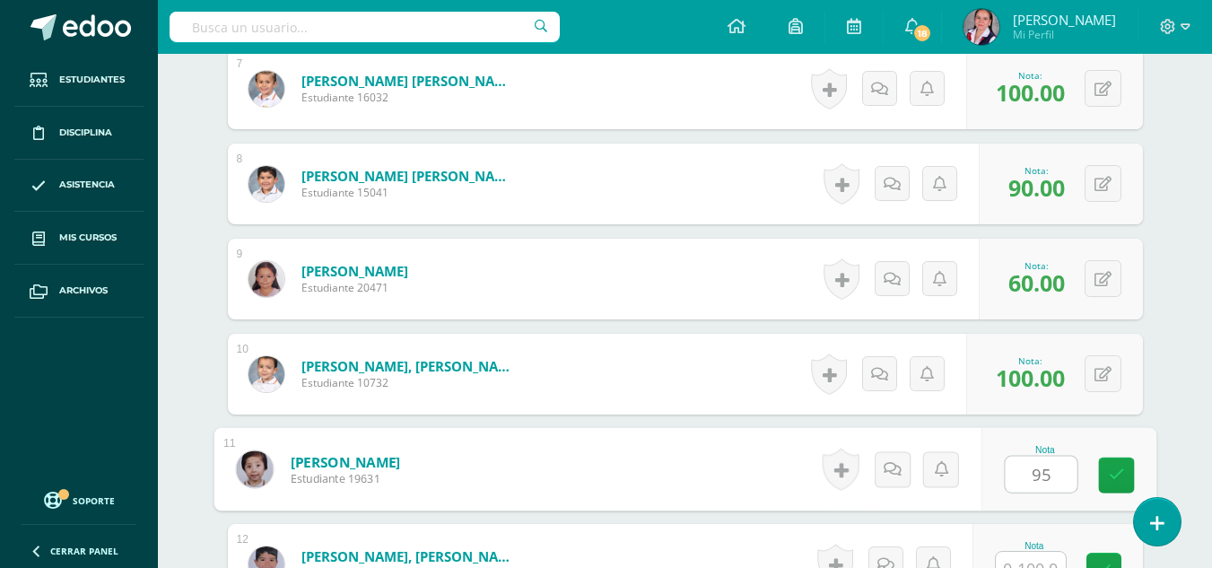
type input "95"
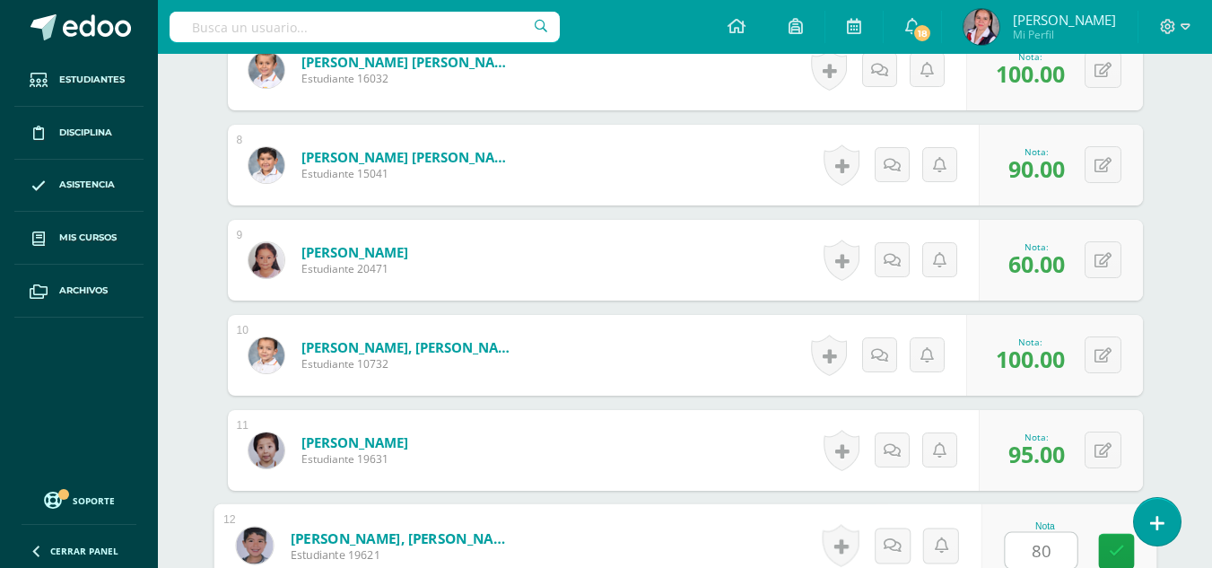
type input "80"
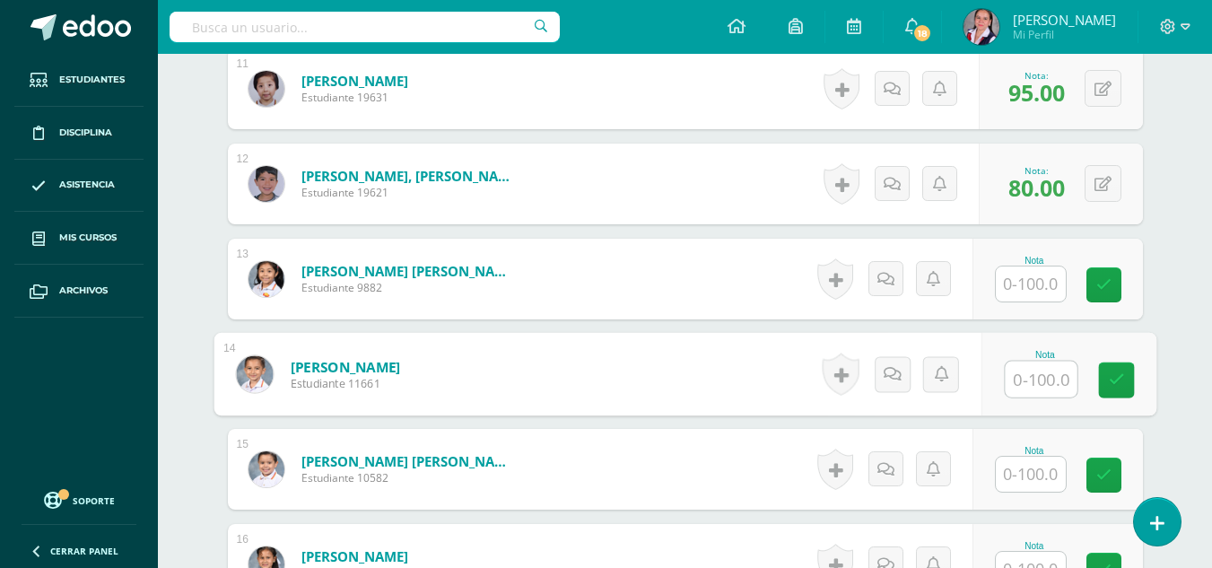
click at [1035, 373] on input "text" at bounding box center [1041, 380] width 72 height 36
type input "100"
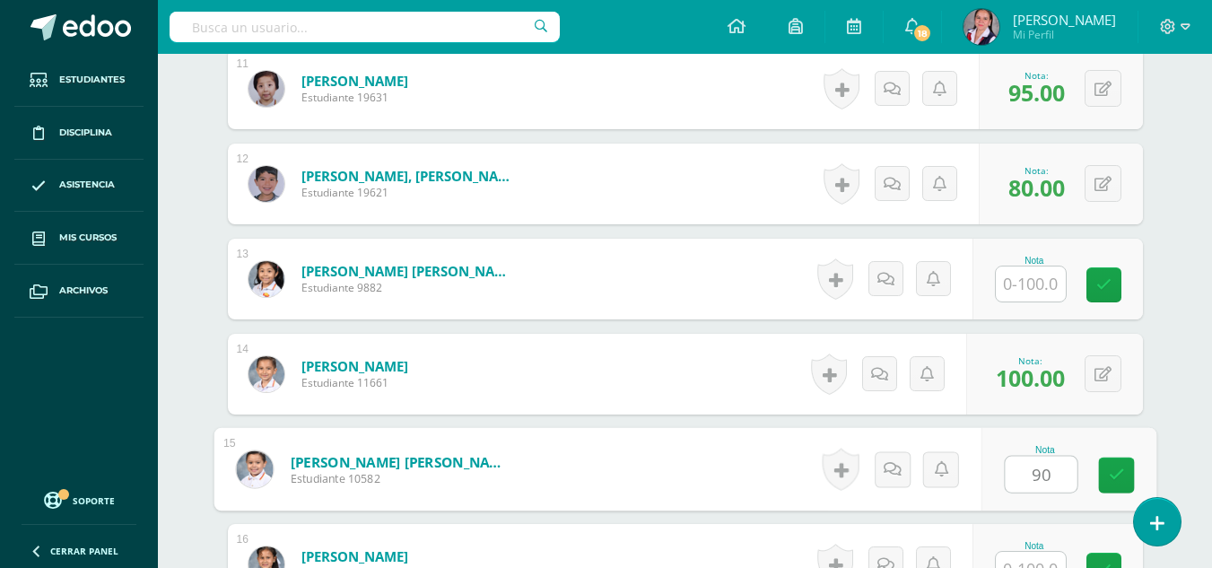
type input "90"
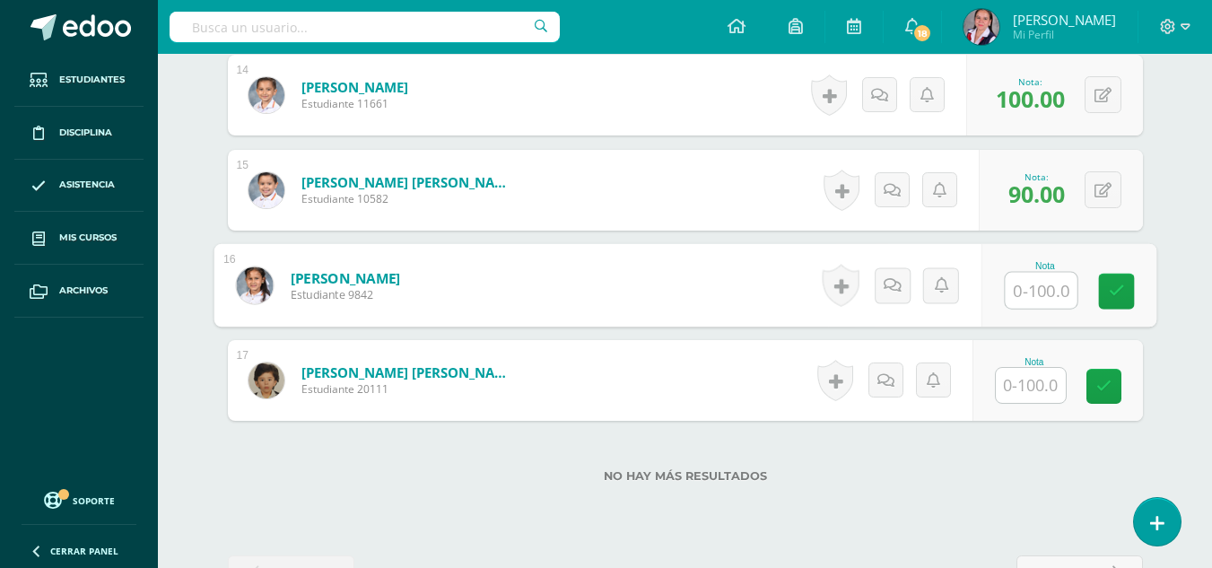
scroll to position [1863, 0]
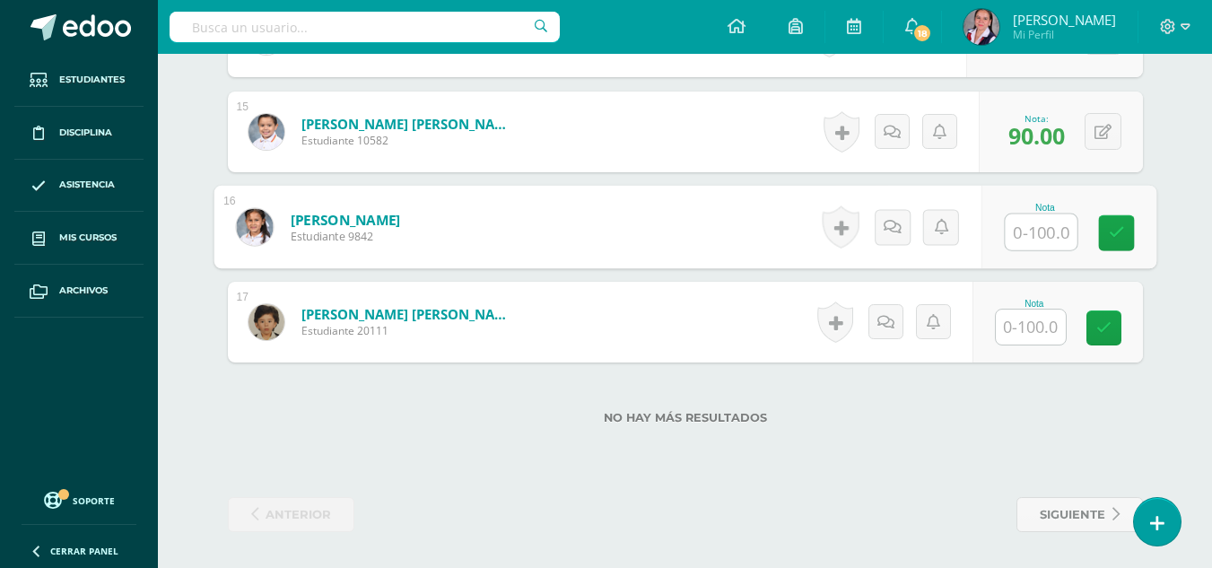
click at [1036, 321] on input "text" at bounding box center [1031, 327] width 70 height 35
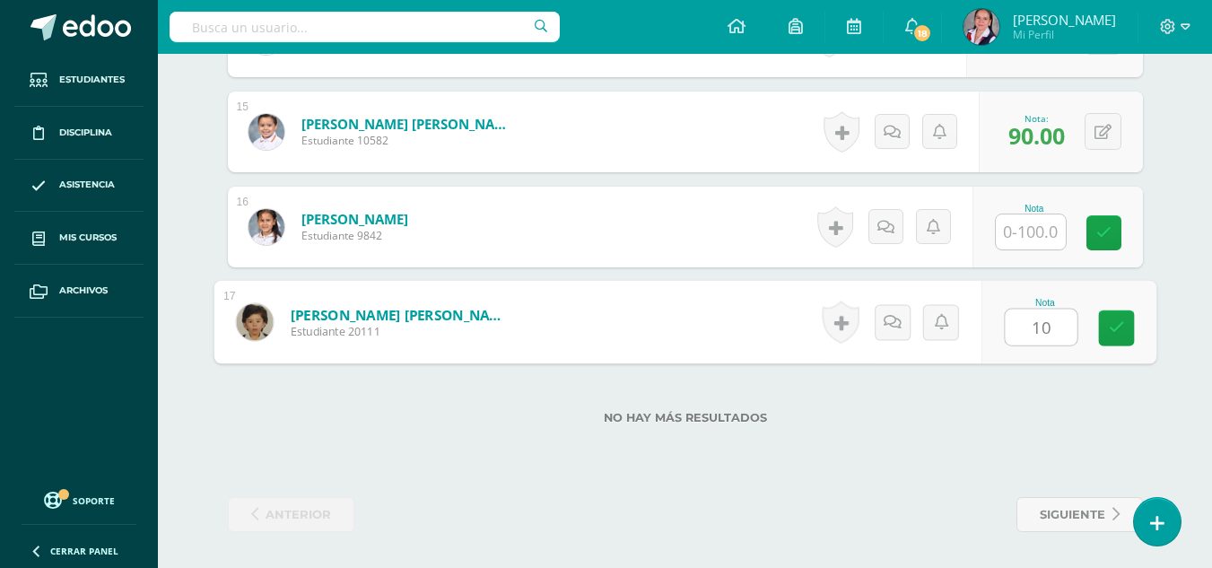
type input "100"
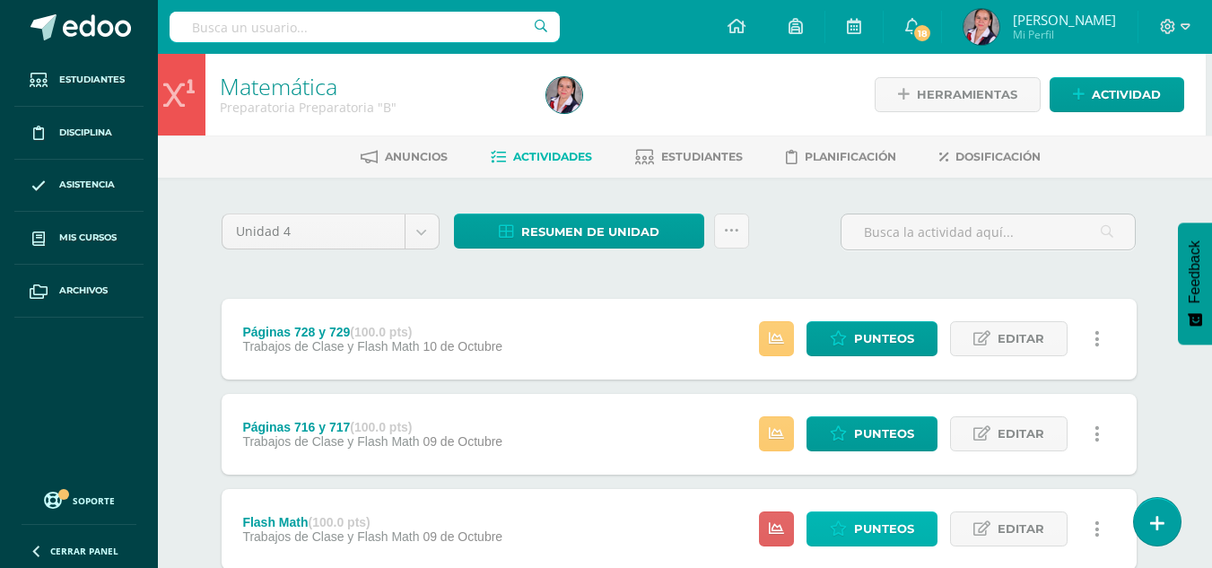
click at [852, 537] on link "Punteos" at bounding box center [872, 528] width 131 height 35
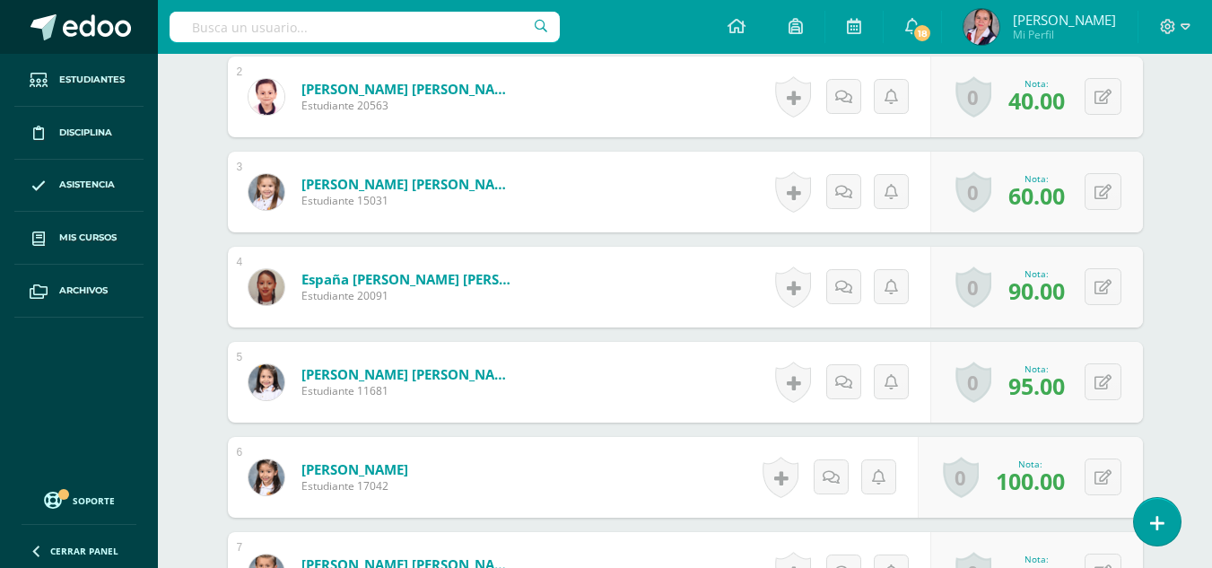
scroll to position [663, 0]
